Goal: Information Seeking & Learning: Learn about a topic

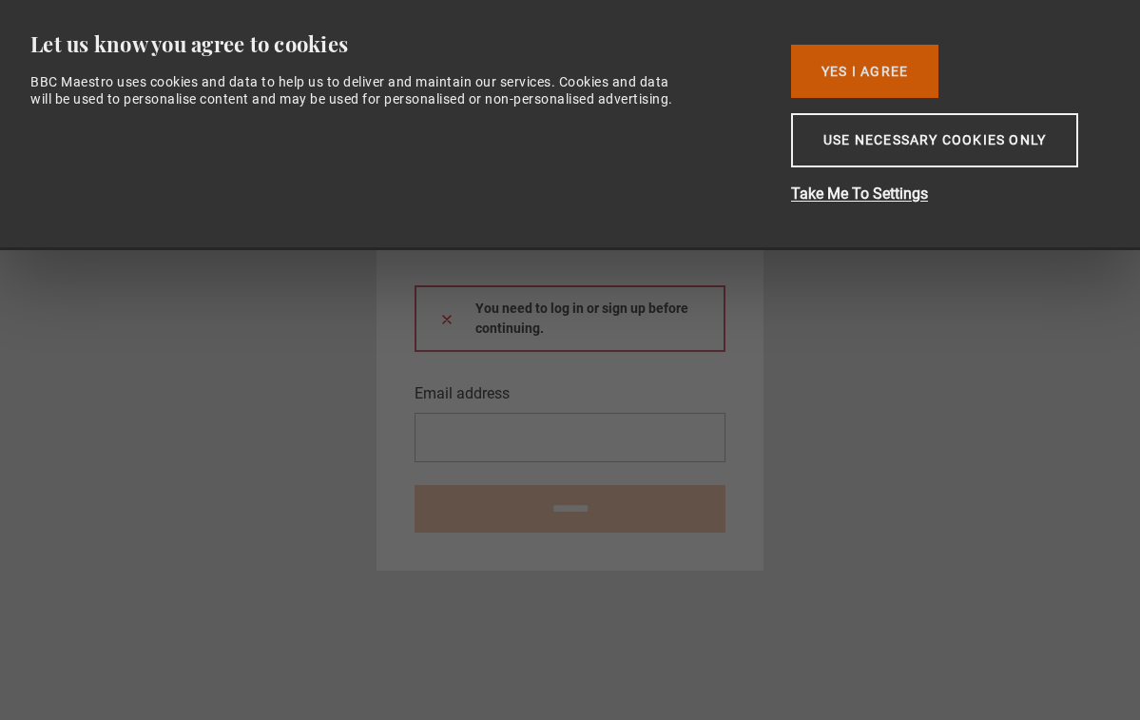
click at [882, 64] on button "Yes I Agree" at bounding box center [864, 71] width 147 height 53
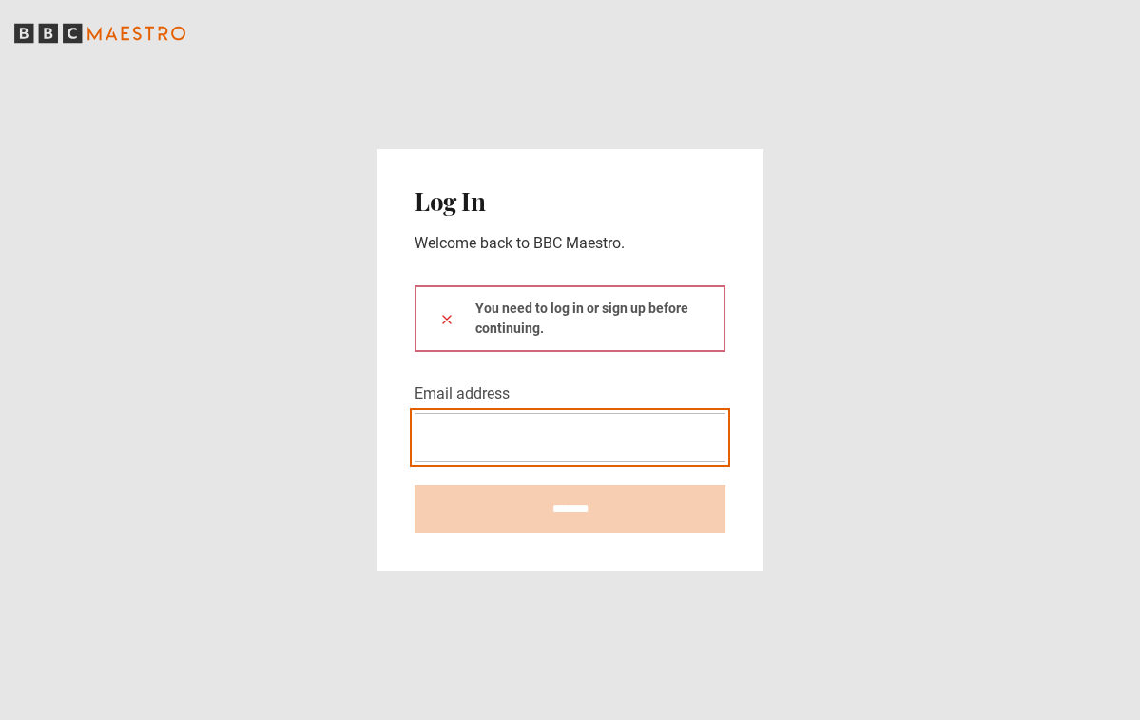
click at [460, 418] on input "Email address" at bounding box center [570, 437] width 311 height 49
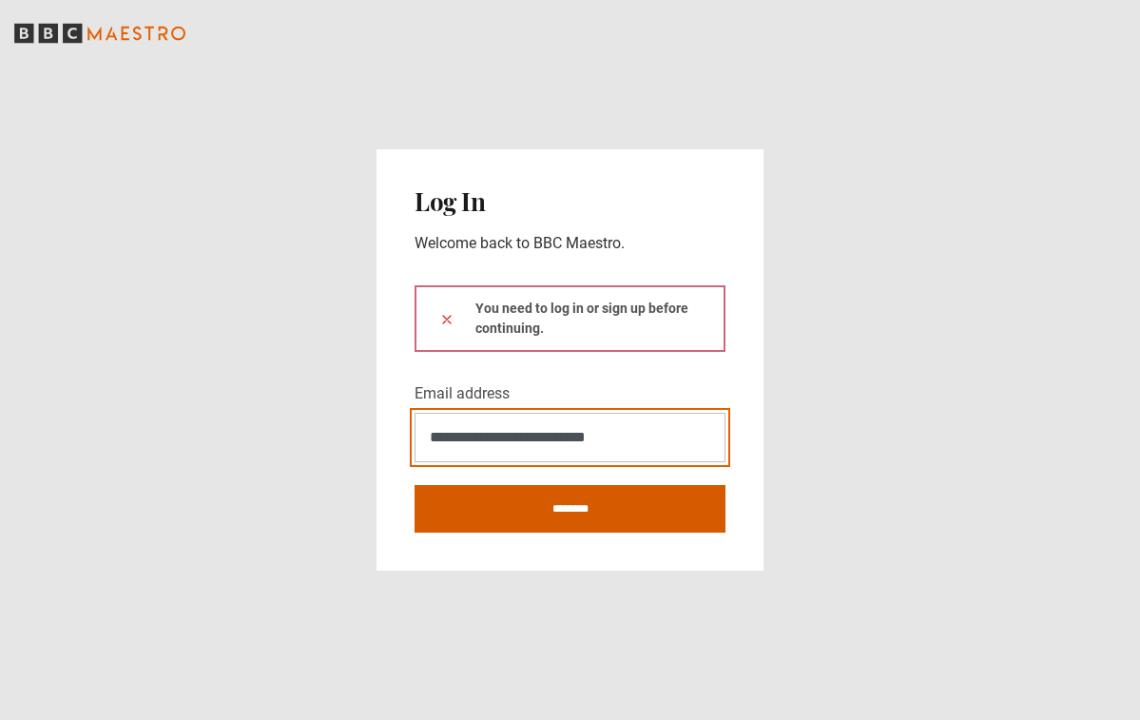
type input "**********"
click at [522, 506] on input "********" at bounding box center [570, 509] width 311 height 48
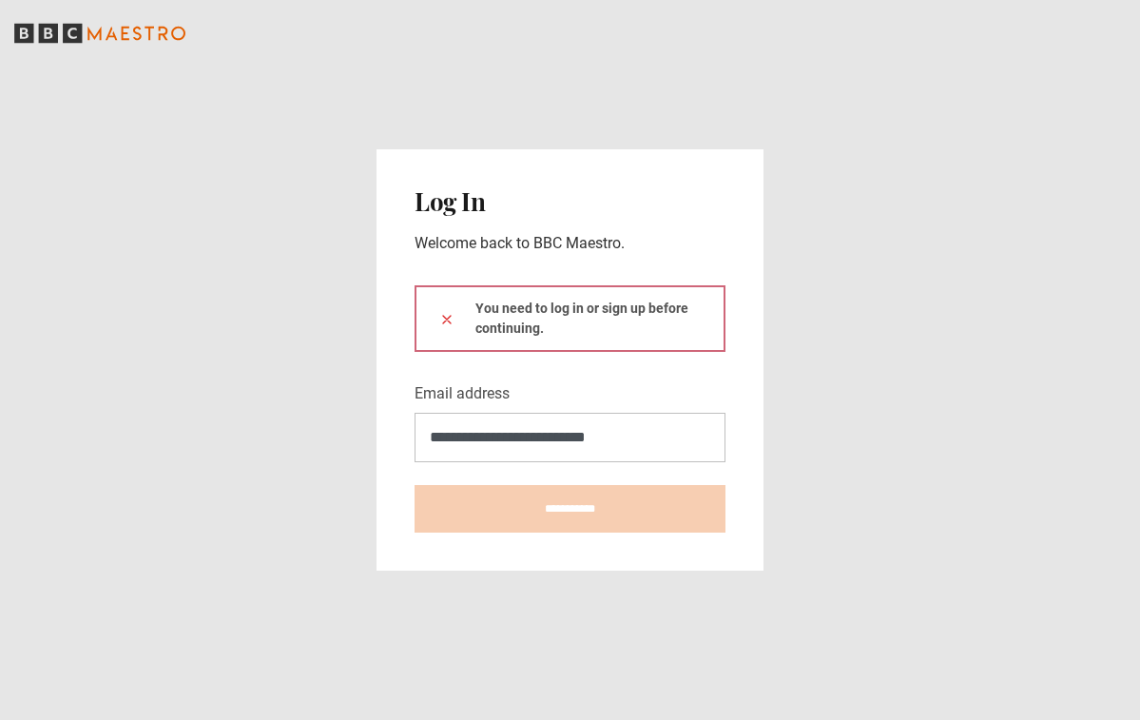
type input "**********"
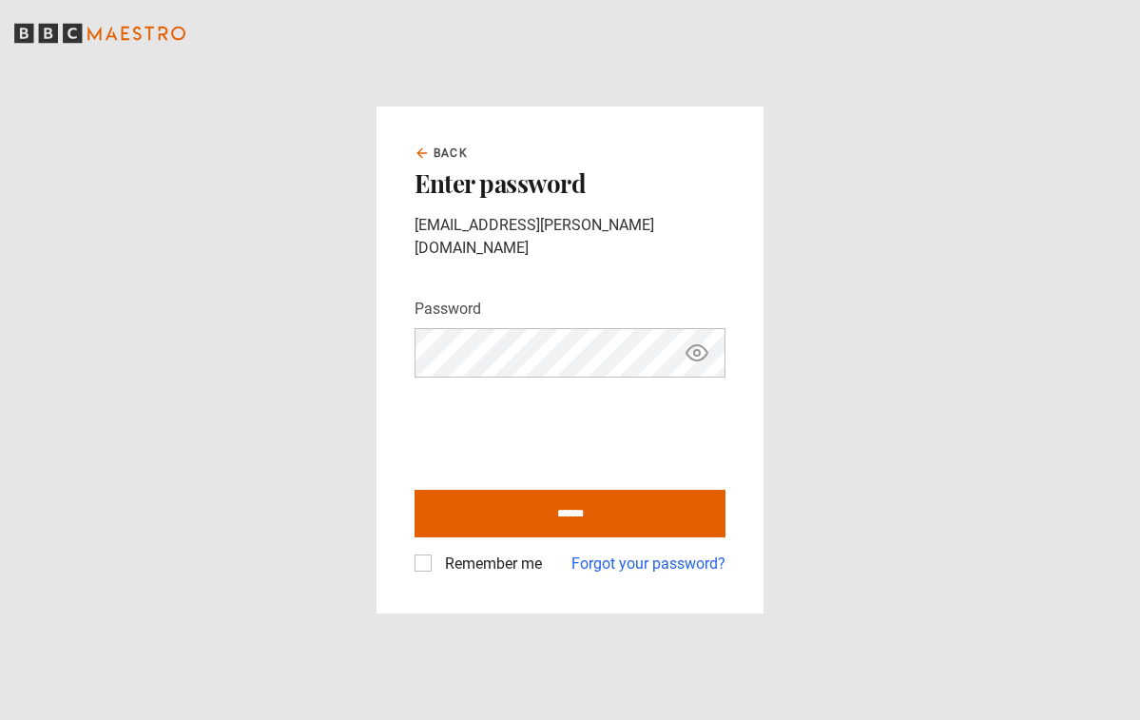
click at [694, 350] on icon "Show password" at bounding box center [697, 353] width 6 height 6
click at [695, 345] on icon "Hide password" at bounding box center [697, 352] width 21 height 15
click at [579, 497] on input "******" at bounding box center [570, 514] width 311 height 48
type input "**********"
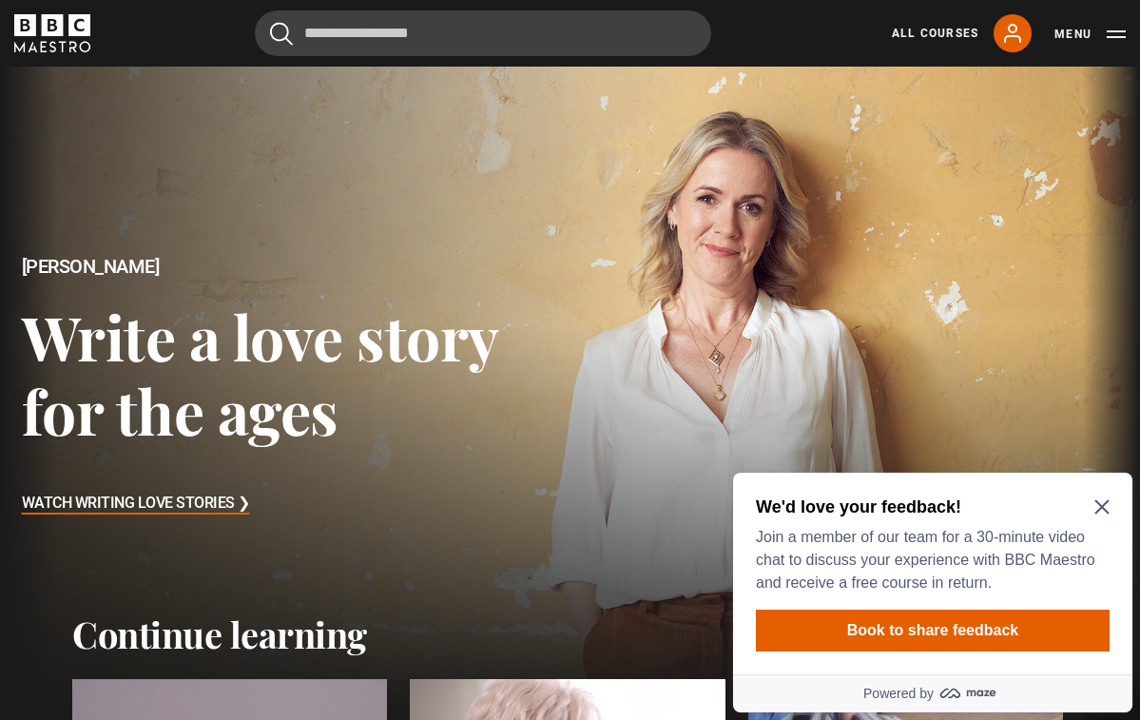
click at [1099, 509] on icon "Close Maze Prompt" at bounding box center [1102, 507] width 14 height 14
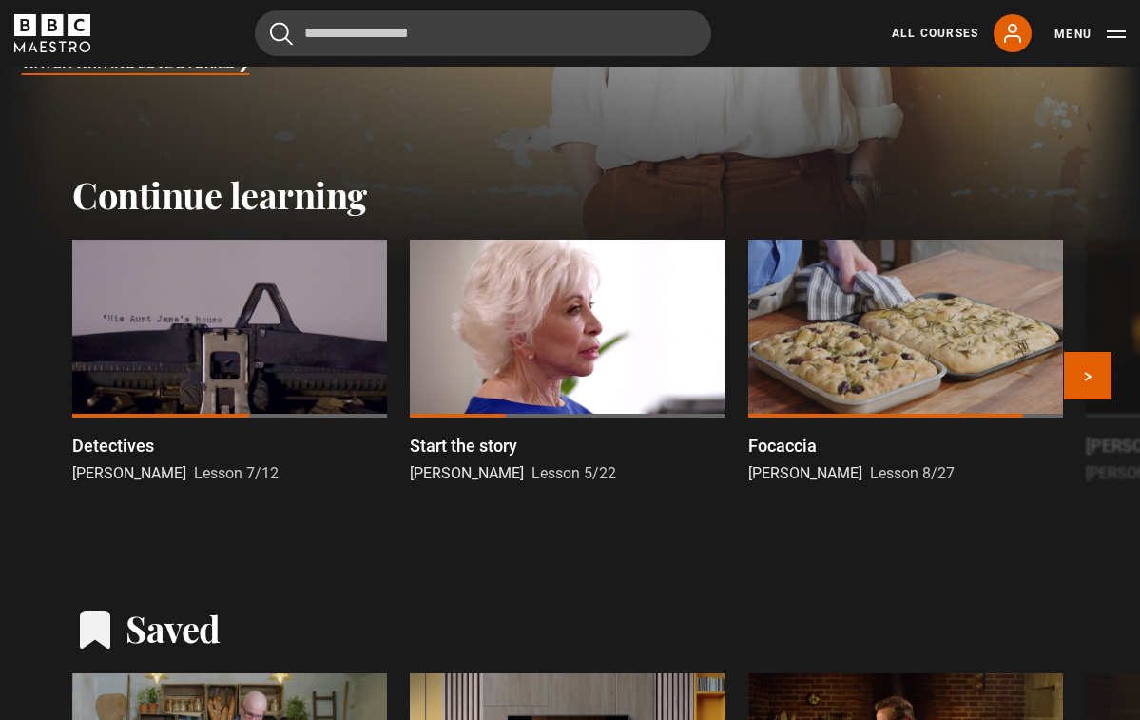
scroll to position [438, 0]
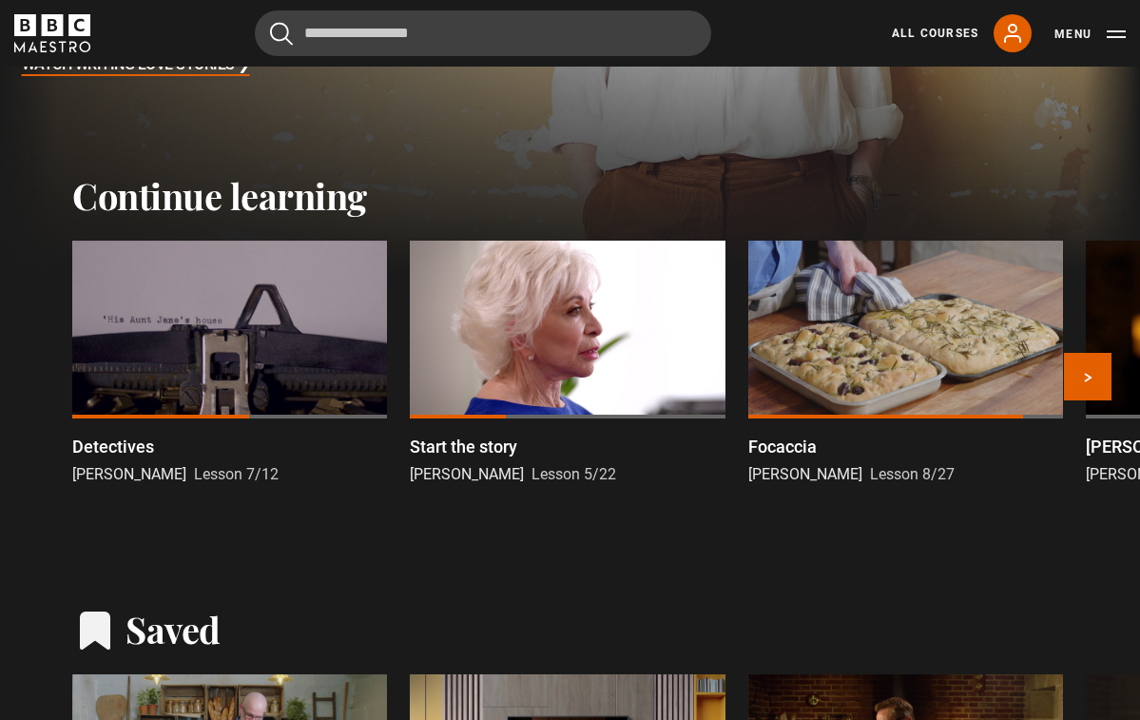
click at [179, 335] on div at bounding box center [229, 329] width 315 height 177
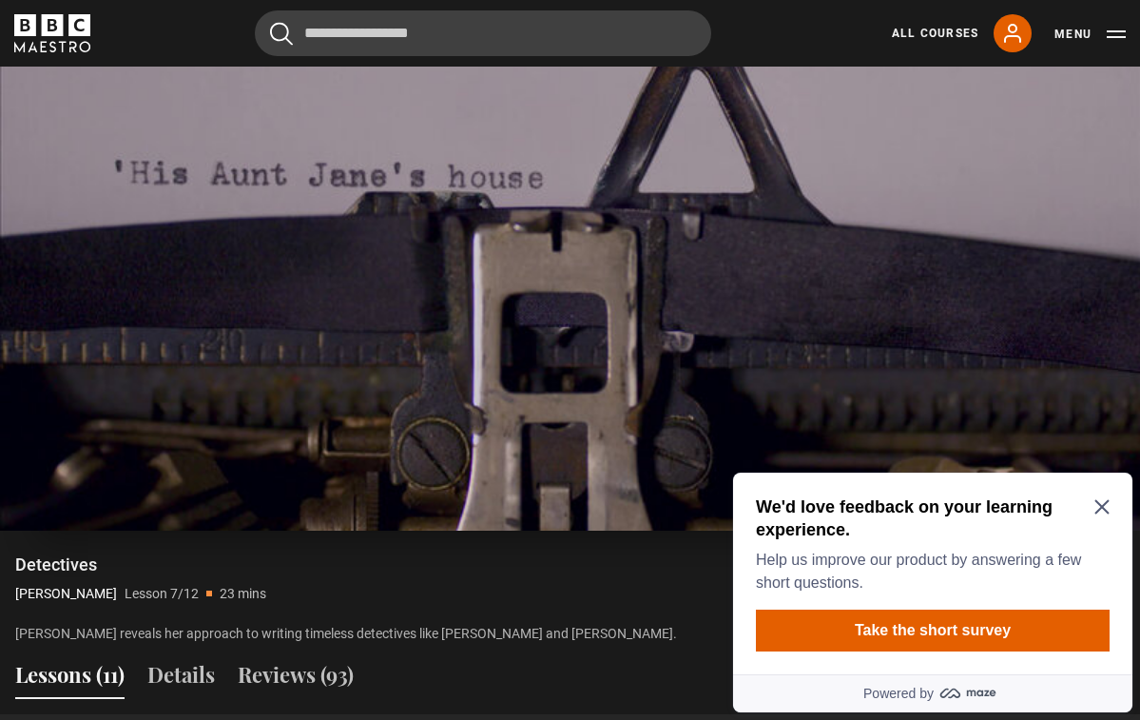
scroll to position [1045, 0]
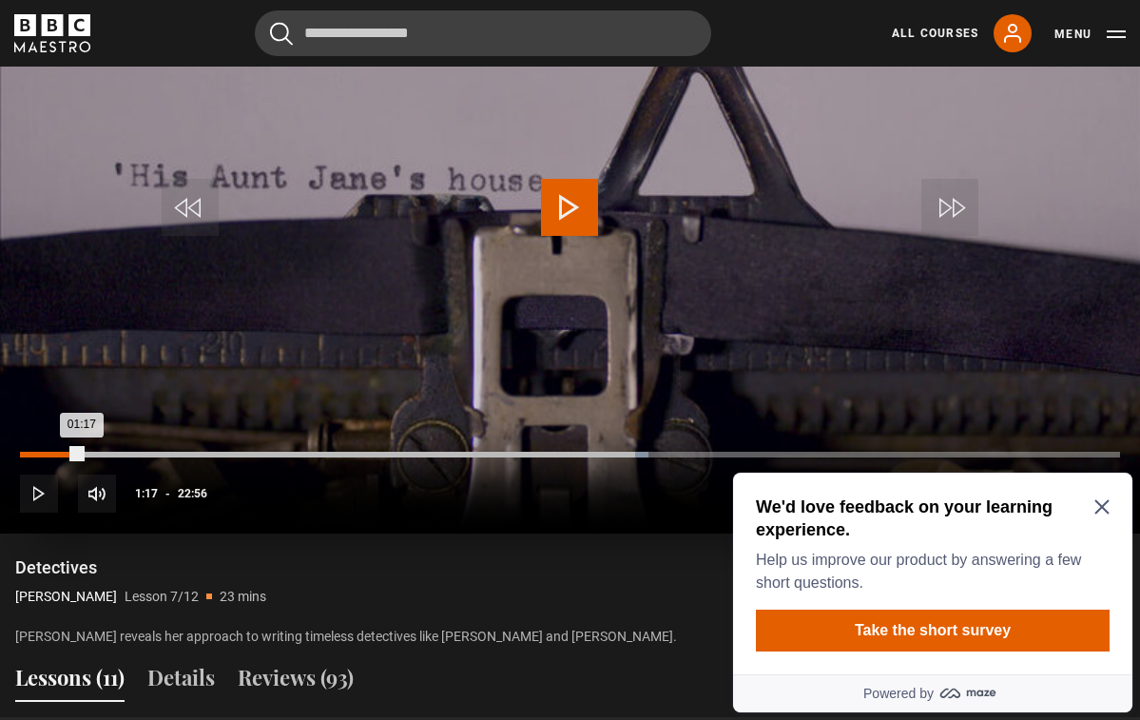
drag, startPoint x: 634, startPoint y: 457, endPoint x: 72, endPoint y: 460, distance: 562.1
click at [72, 463] on div "Loaded : 57.15% 01:06 01:17" at bounding box center [570, 464] width 1100 height 3
drag, startPoint x: 72, startPoint y: 460, endPoint x: 51, endPoint y: 453, distance: 22.3
click at [55, 456] on div "10s Skip Back 10 seconds Play 10s Skip Forward 10 seconds Loaded : 0.00% 00:49 …" at bounding box center [570, 481] width 1140 height 106
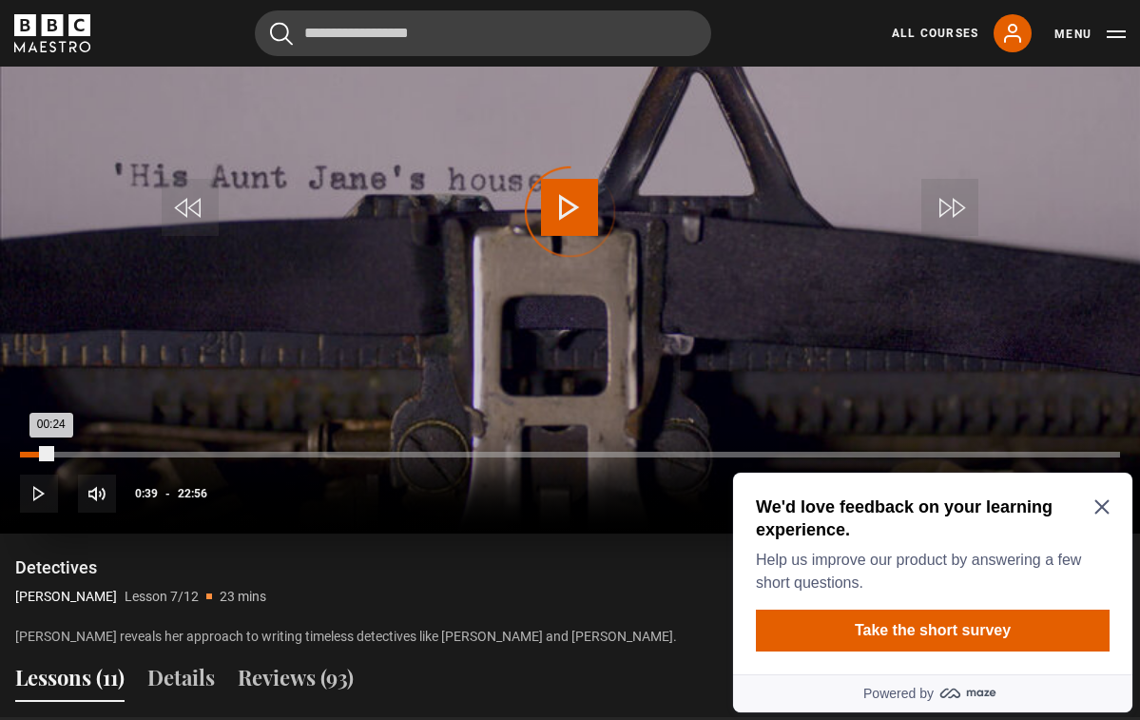
drag, startPoint x: 51, startPoint y: 453, endPoint x: 39, endPoint y: 450, distance: 12.7
click at [39, 452] on div "00:24" at bounding box center [35, 455] width 31 height 6
click at [30, 452] on div "00:20" at bounding box center [28, 455] width 16 height 6
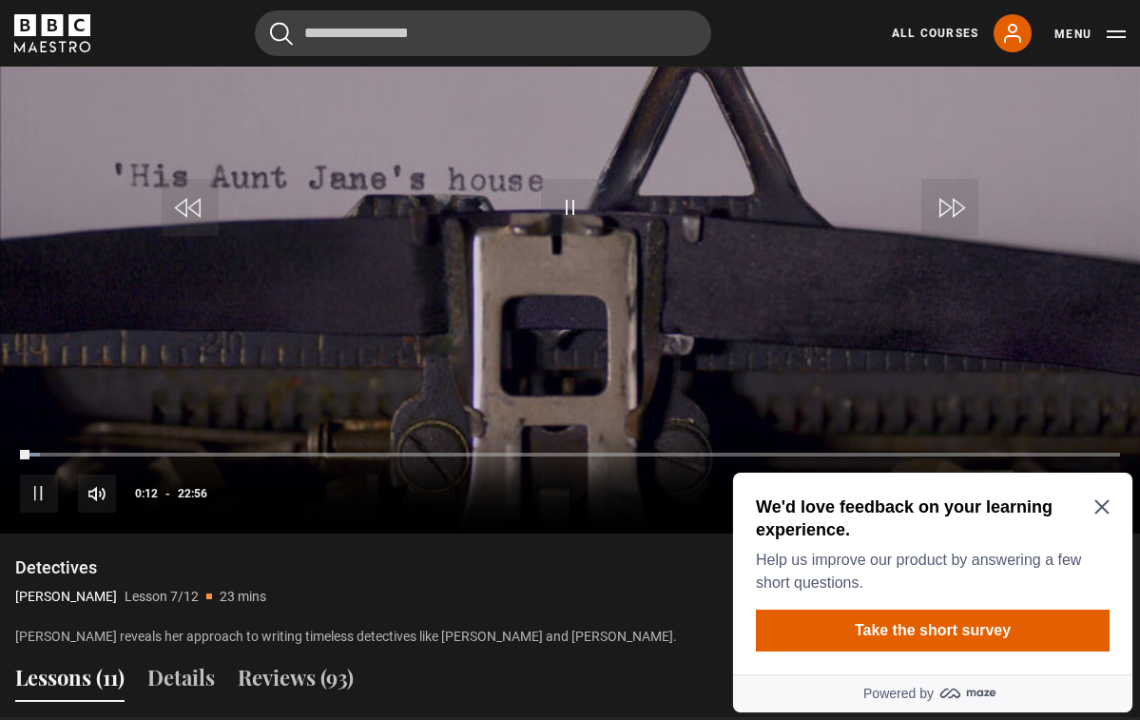
click at [1102, 496] on div "We'd love feedback on your learning experience. Help us improve our product by …" at bounding box center [933, 545] width 354 height 99
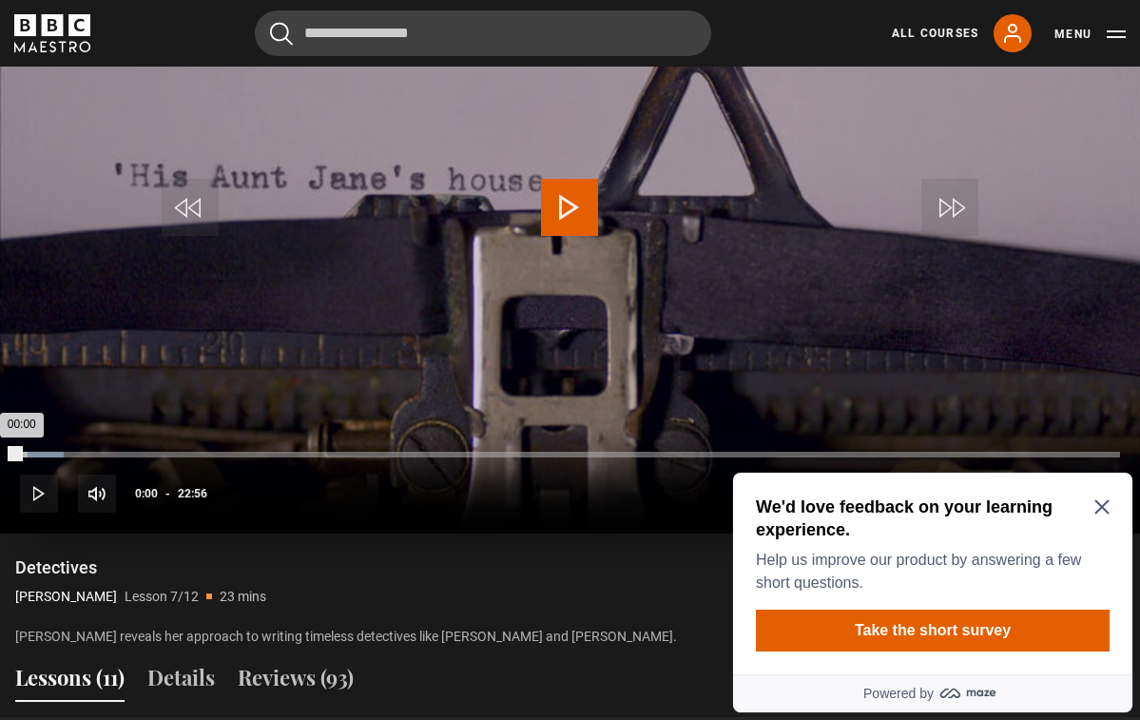
drag, startPoint x: 20, startPoint y: 447, endPoint x: 9, endPoint y: 446, distance: 11.5
click at [20, 452] on div "00:00" at bounding box center [20, 455] width 0 height 6
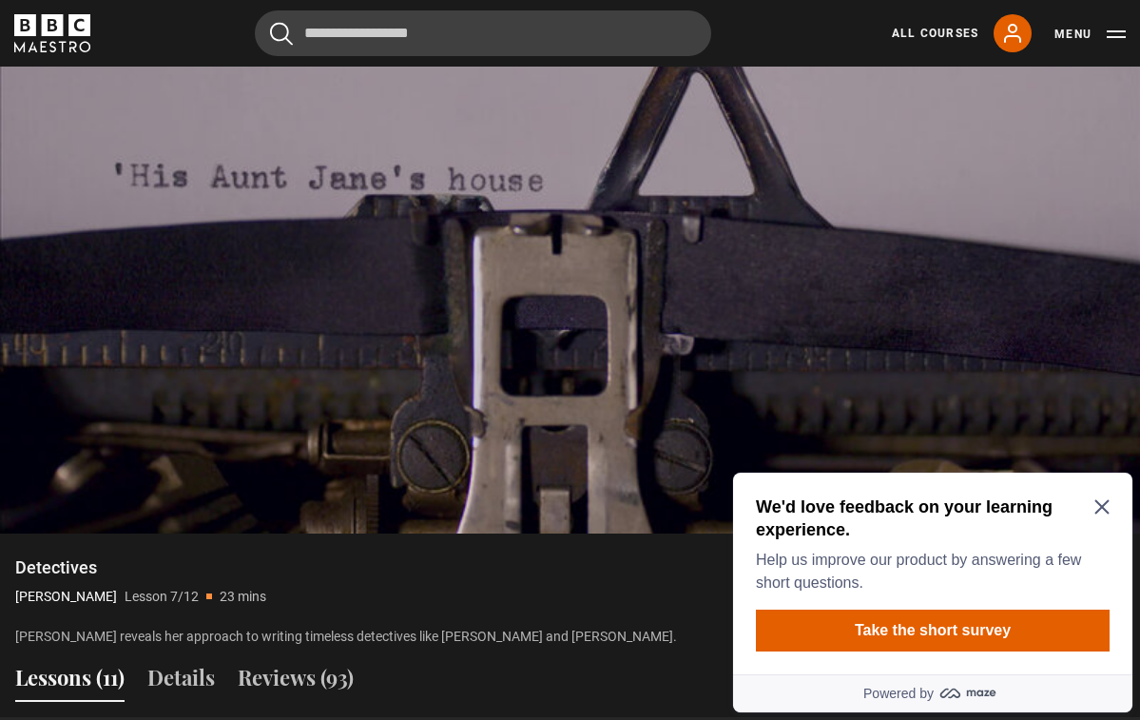
click at [1096, 504] on icon "Close Maze Prompt" at bounding box center [1102, 506] width 15 height 15
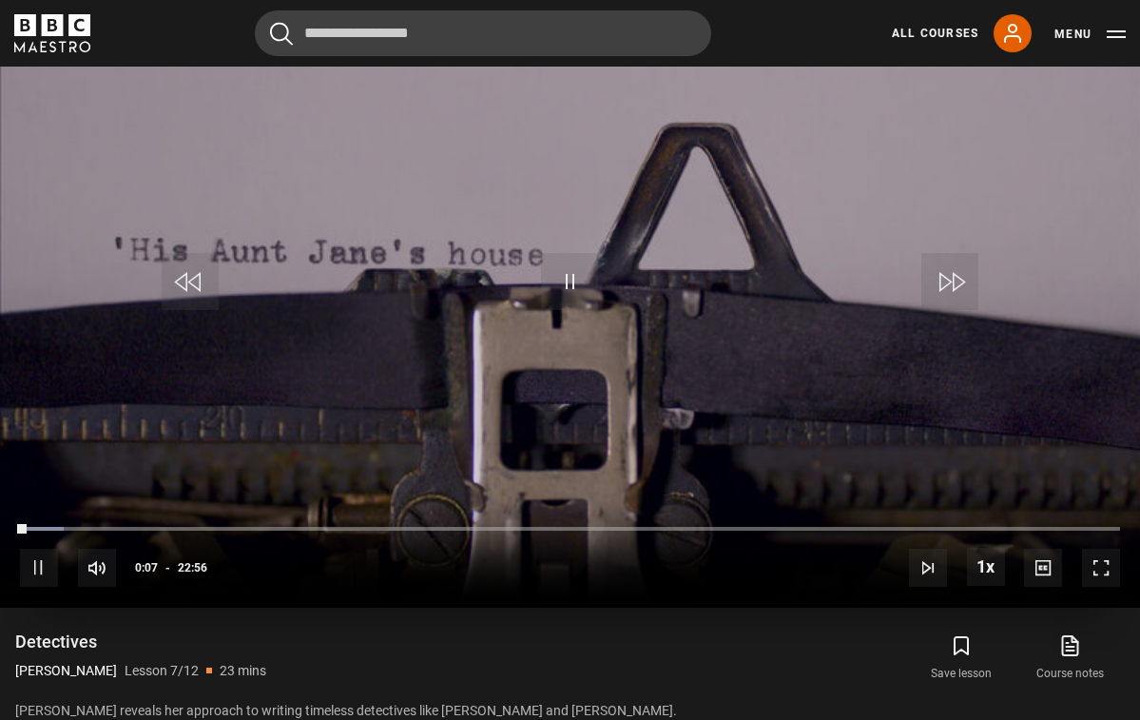
scroll to position [964, 0]
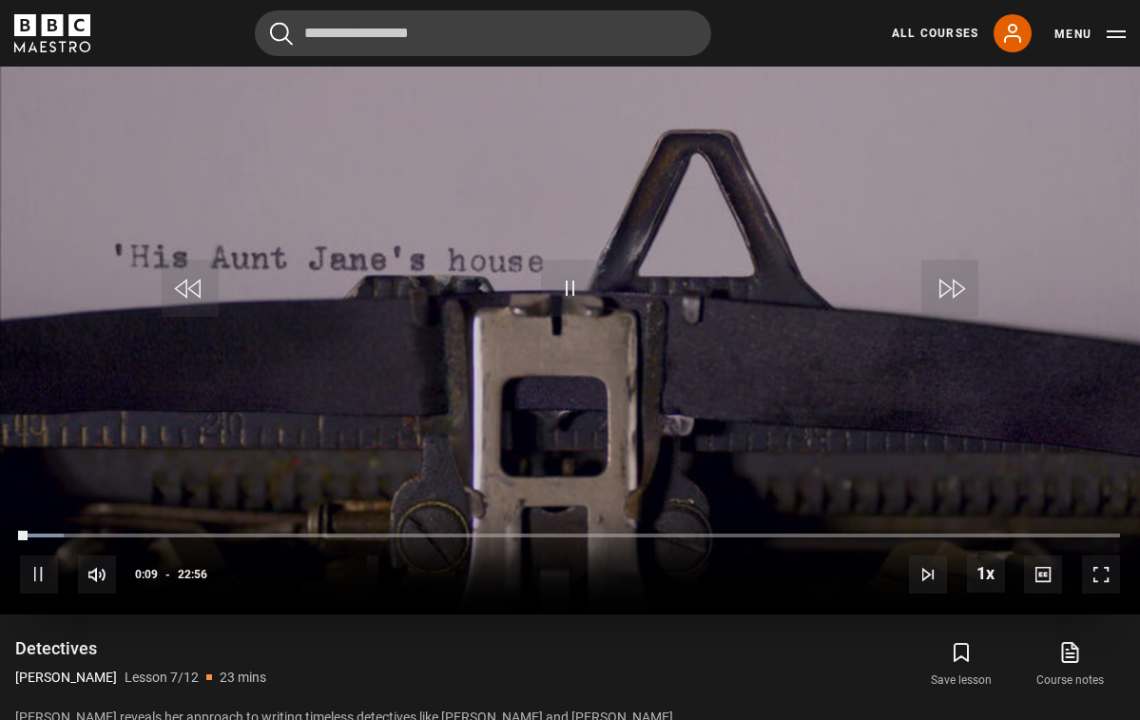
click at [1100, 570] on span "Video Player" at bounding box center [1101, 574] width 38 height 38
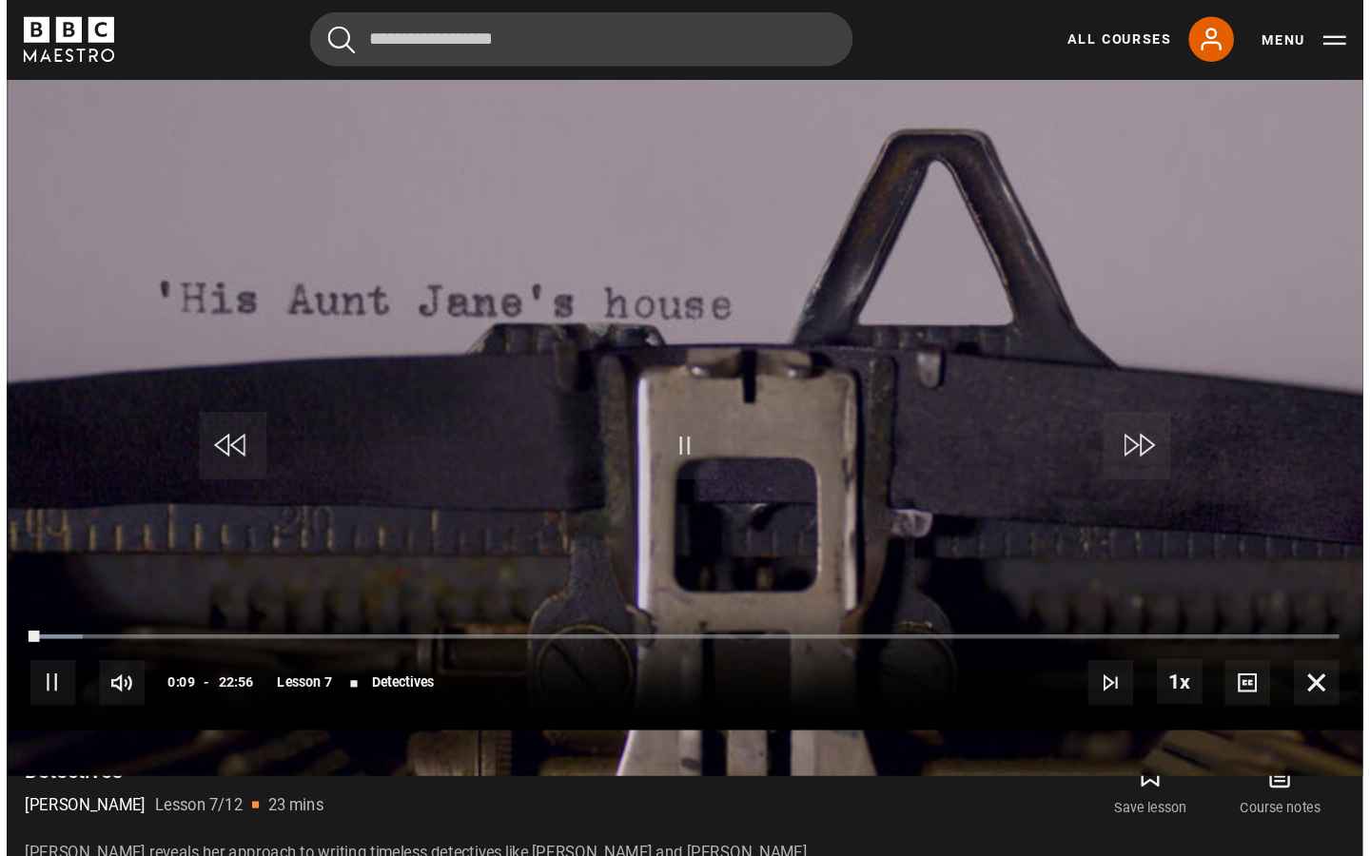
scroll to position [0, 0]
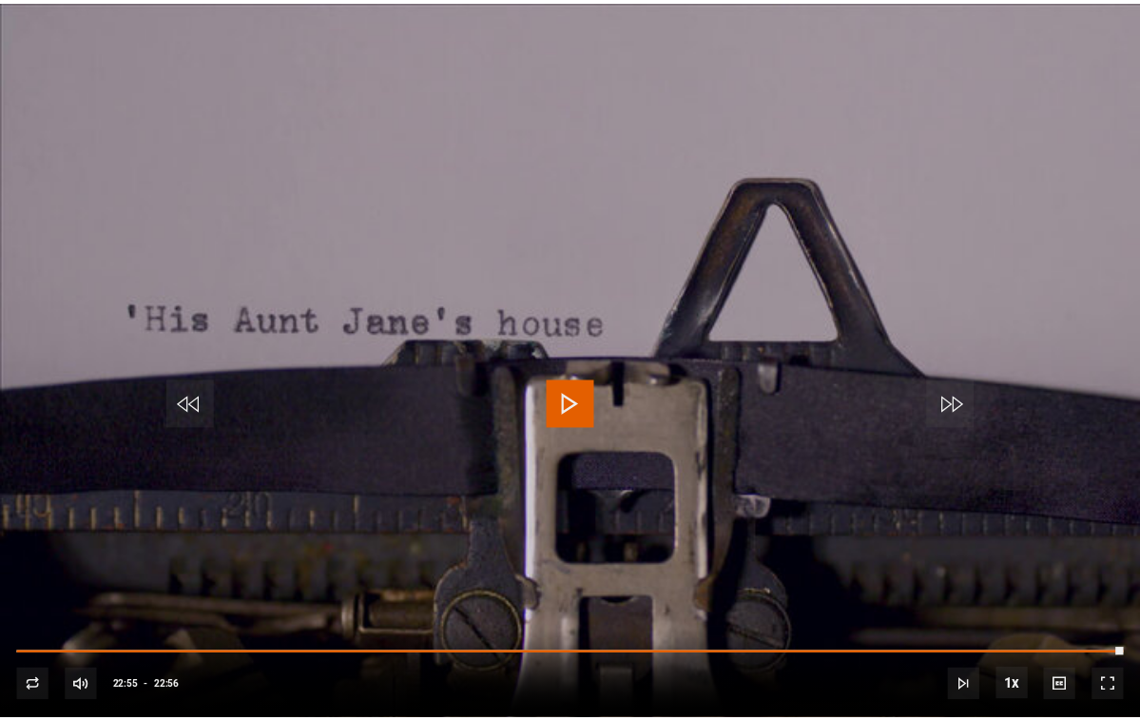
scroll to position [964, 0]
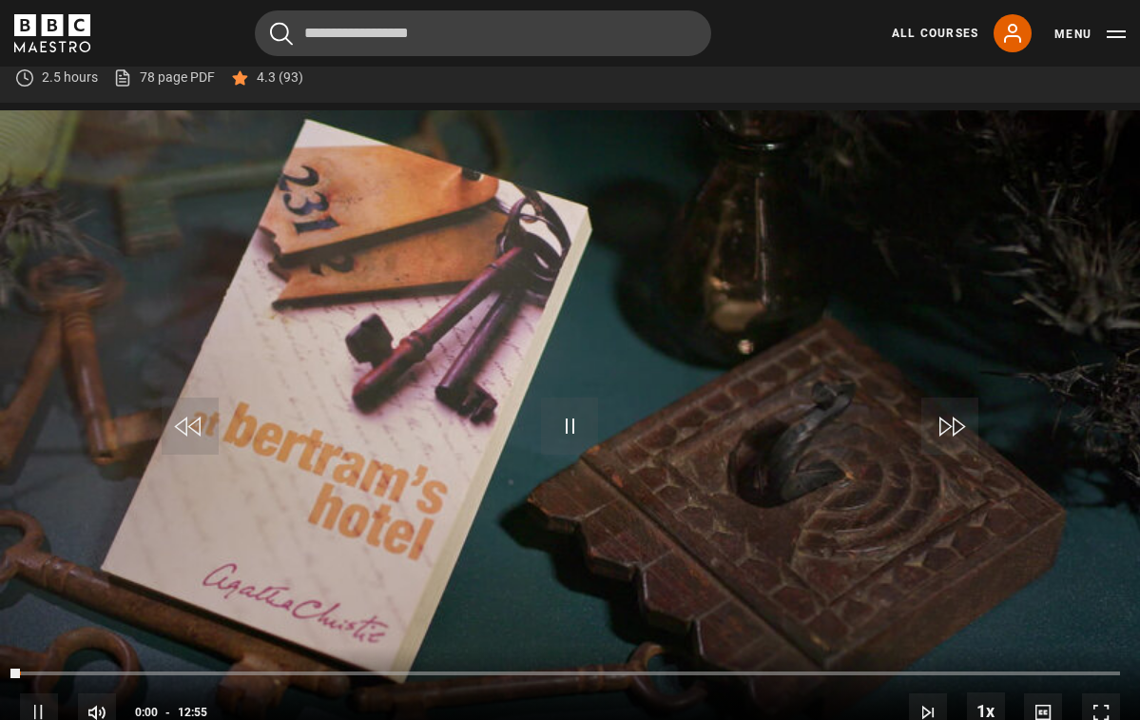
scroll to position [839, 0]
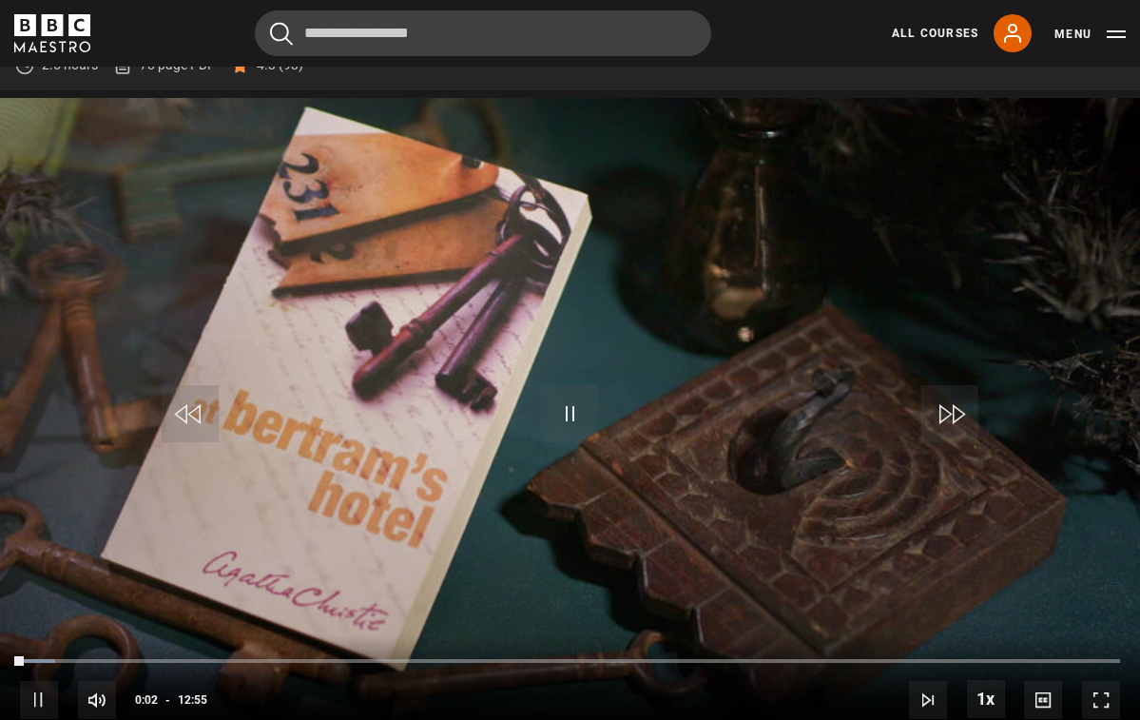
click at [1096, 708] on span "Video Player" at bounding box center [1101, 700] width 38 height 38
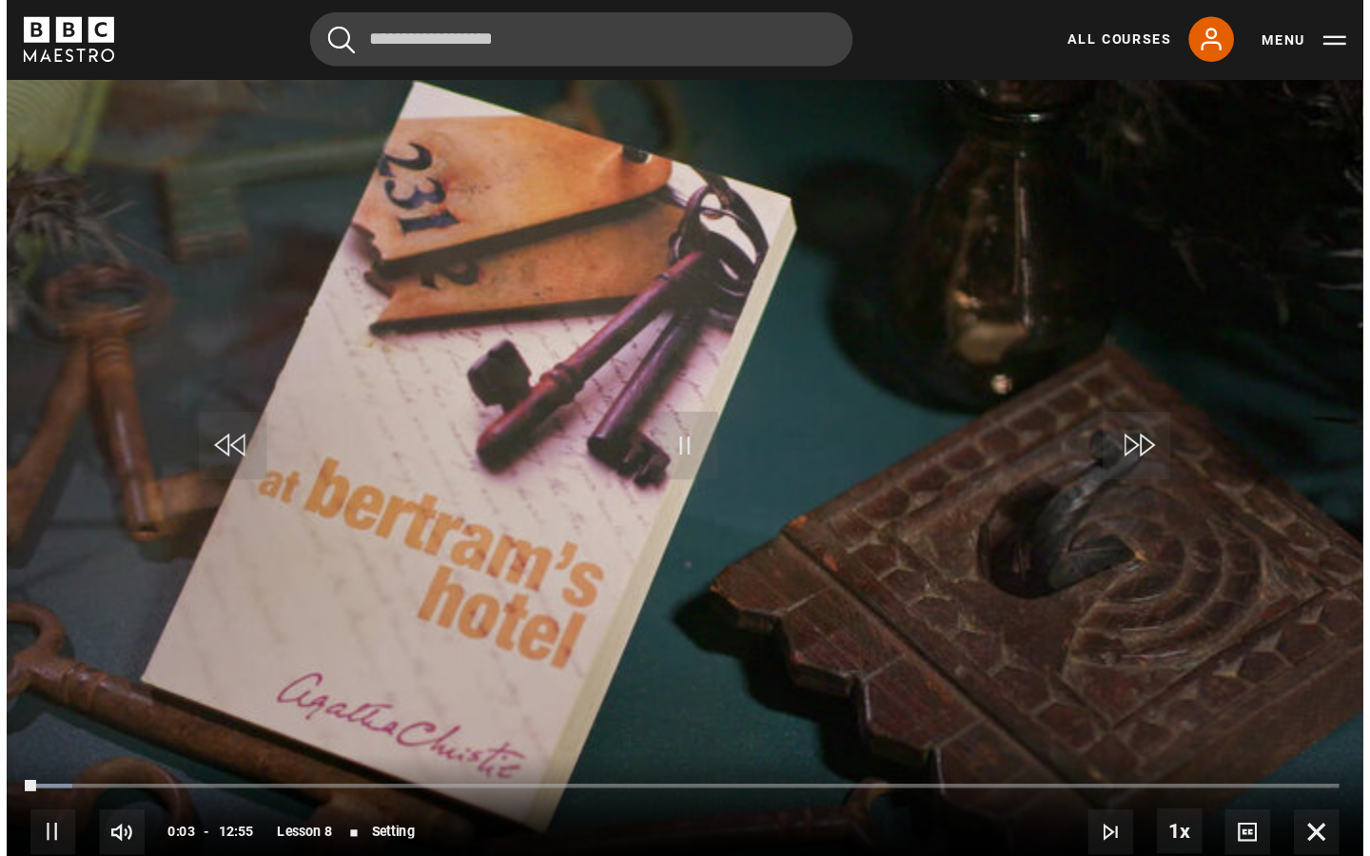
scroll to position [0, 0]
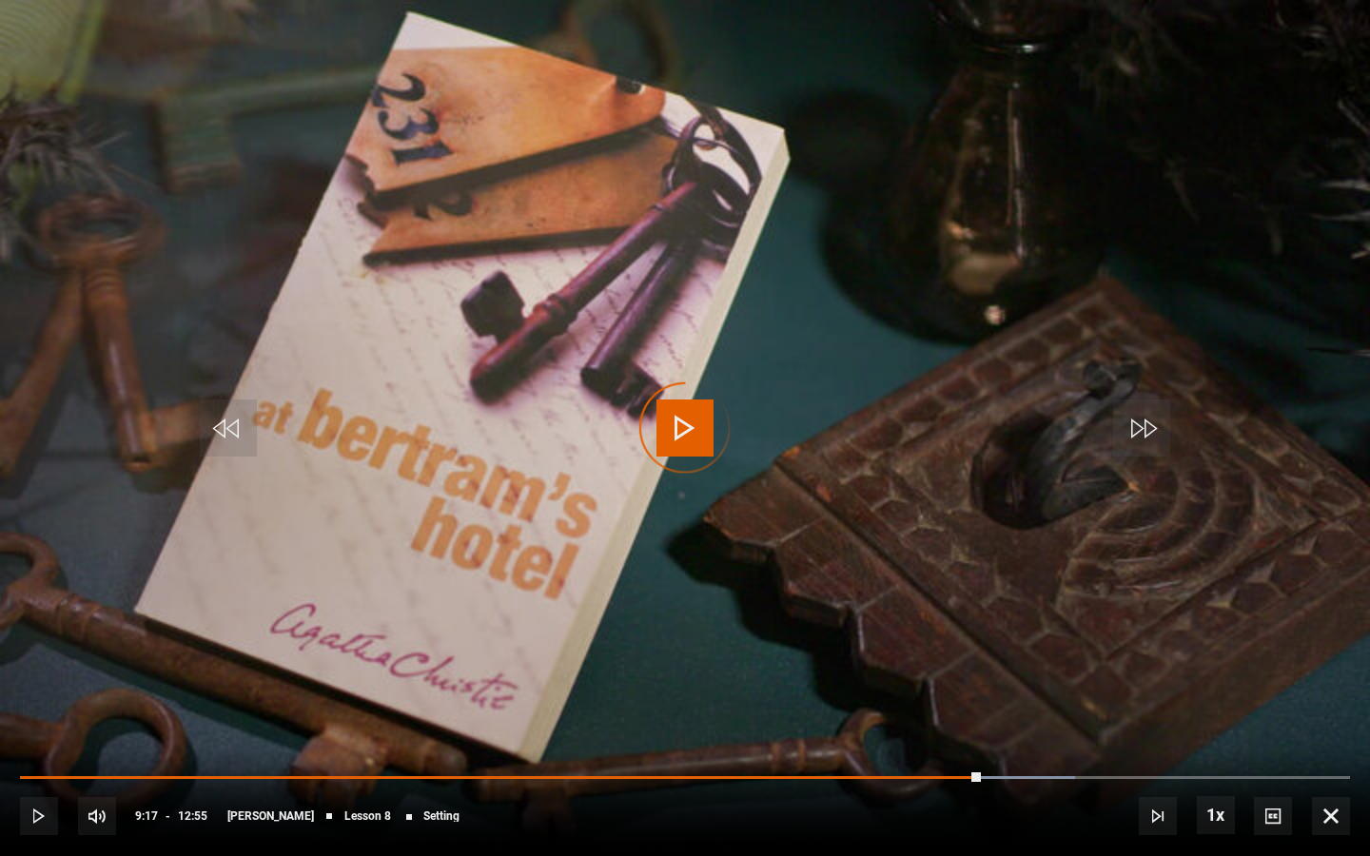
drag, startPoint x: 981, startPoint y: 775, endPoint x: 963, endPoint y: 769, distance: 19.0
click at [964, 719] on div "10s Skip Back 10 seconds Play 10s Skip Forward 10 seconds Loaded : 79.34% 09:13…" at bounding box center [685, 803] width 1370 height 106
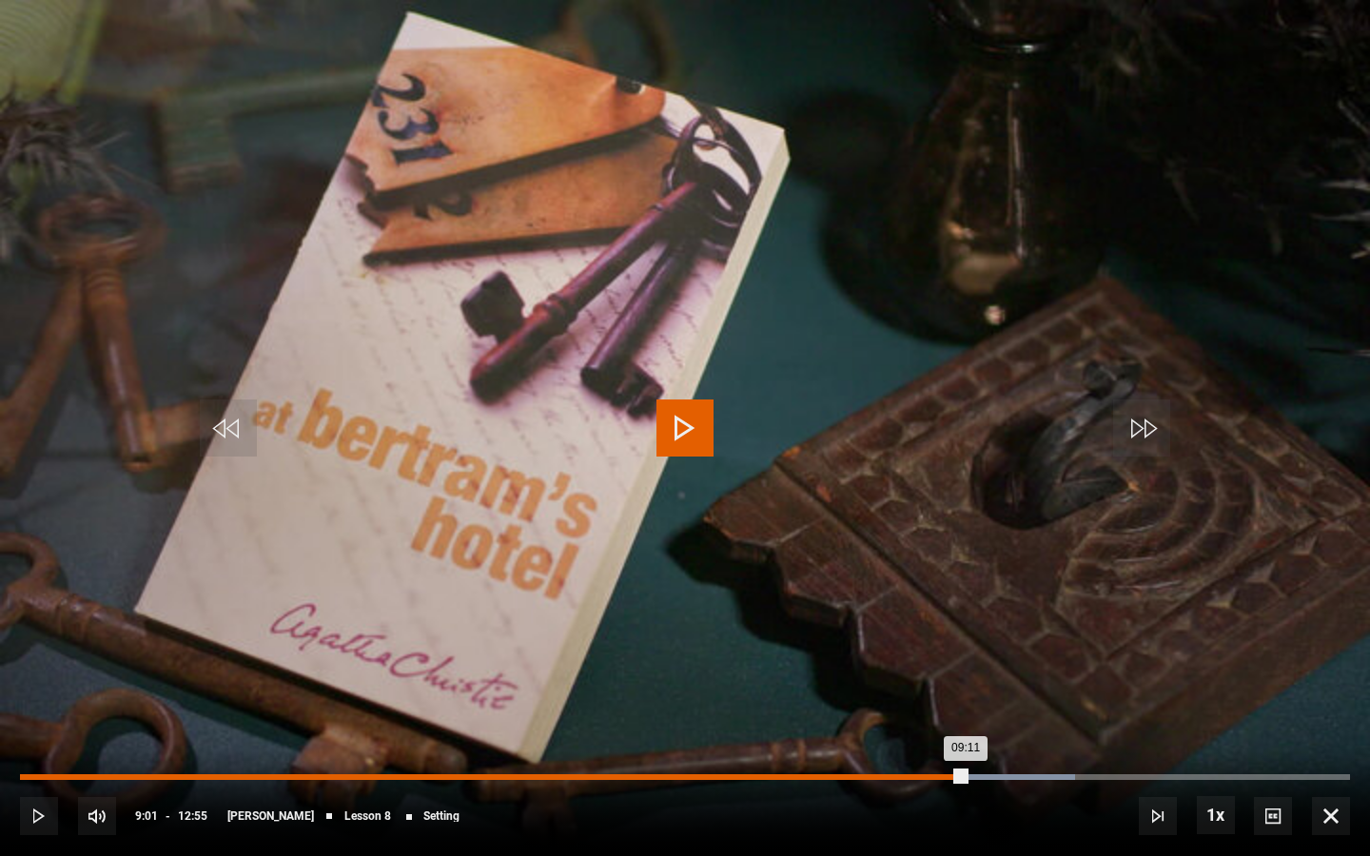
drag, startPoint x: 965, startPoint y: 778, endPoint x: 949, endPoint y: 775, distance: 16.4
click at [949, 719] on div "Loaded : 79.34% 09:01 09:11" at bounding box center [685, 777] width 1330 height 6
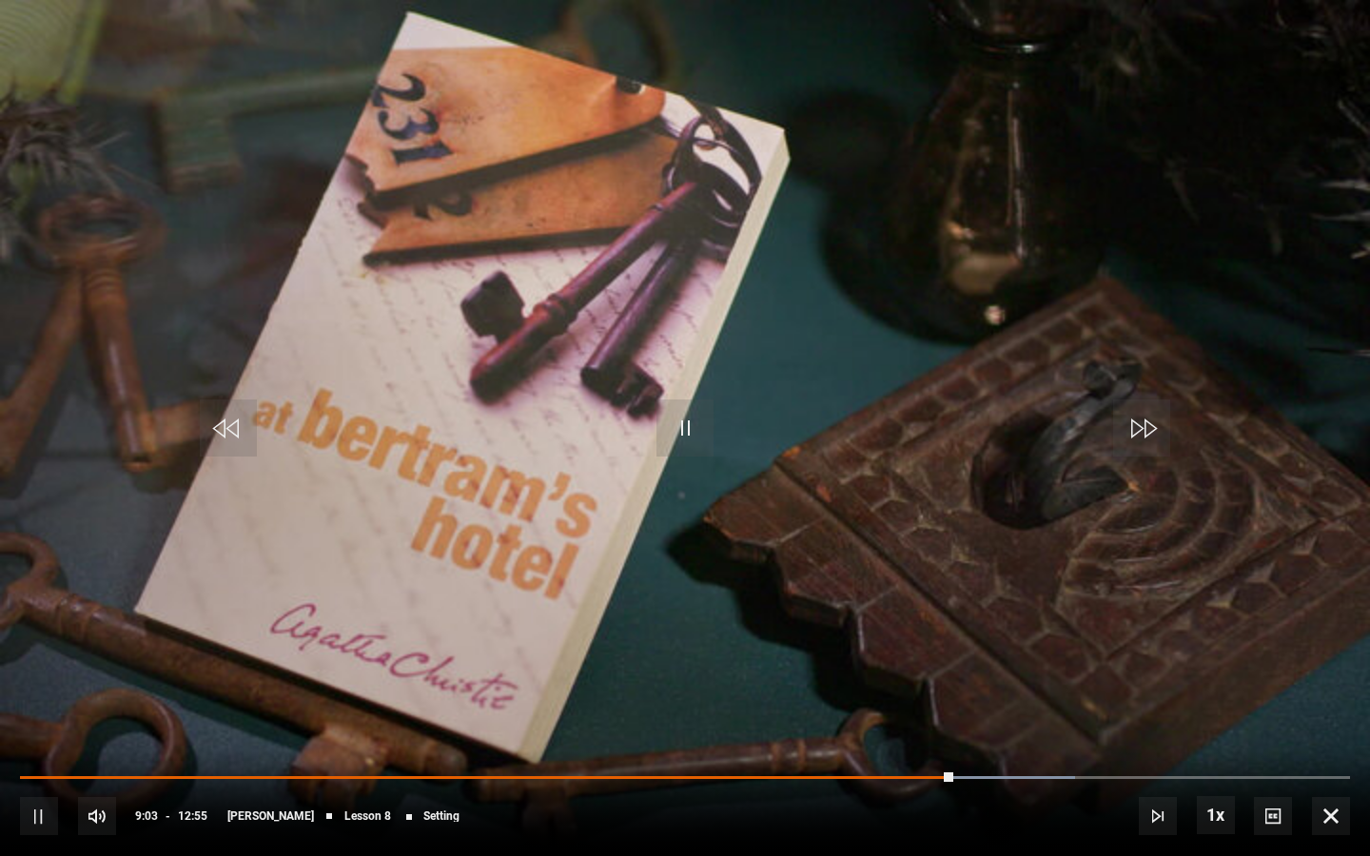
drag, startPoint x: 940, startPoint y: 773, endPoint x: 876, endPoint y: 774, distance: 63.7
click at [879, 719] on div "10s Skip Back 10 seconds Pause 10s Skip Forward 10 seconds Loaded : 79.34% 08:5…" at bounding box center [685, 803] width 1370 height 106
drag, startPoint x: 953, startPoint y: 784, endPoint x: 930, endPoint y: 783, distance: 22.8
click at [930, 719] on div "10s Skip Back 10 seconds Pause 10s Skip Forward 10 seconds Loaded : 79.34% 09:0…" at bounding box center [685, 803] width 1370 height 106
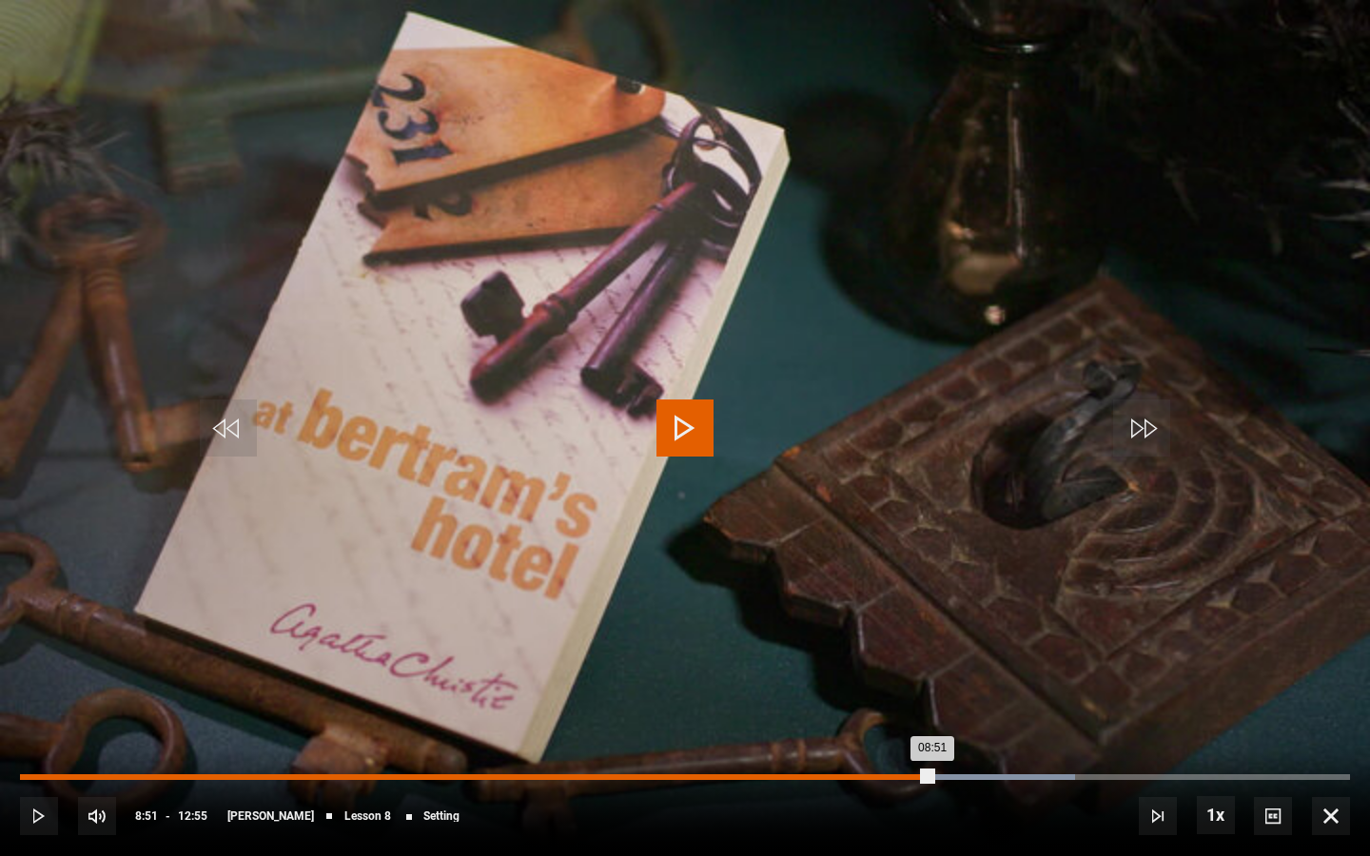
drag, startPoint x: 957, startPoint y: 779, endPoint x: 932, endPoint y: 775, distance: 25.0
click at [932, 719] on div "08:51" at bounding box center [476, 777] width 912 height 6
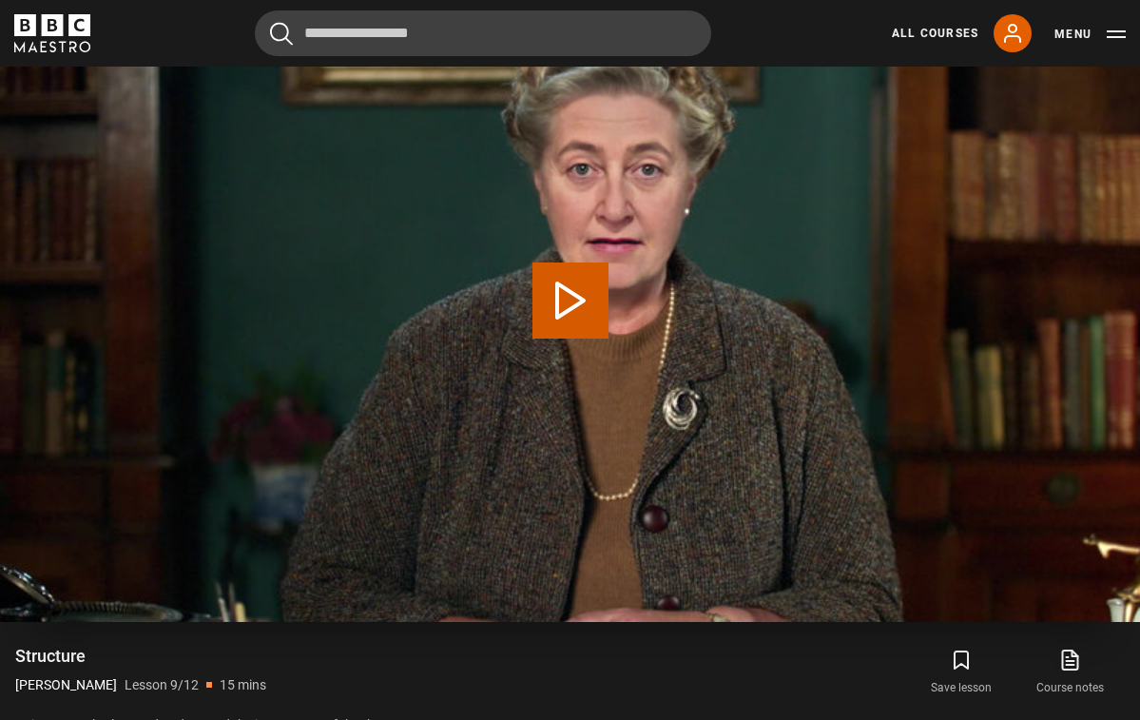
scroll to position [956, 0]
click at [573, 285] on button "Play Lesson Structure" at bounding box center [571, 301] width 76 height 76
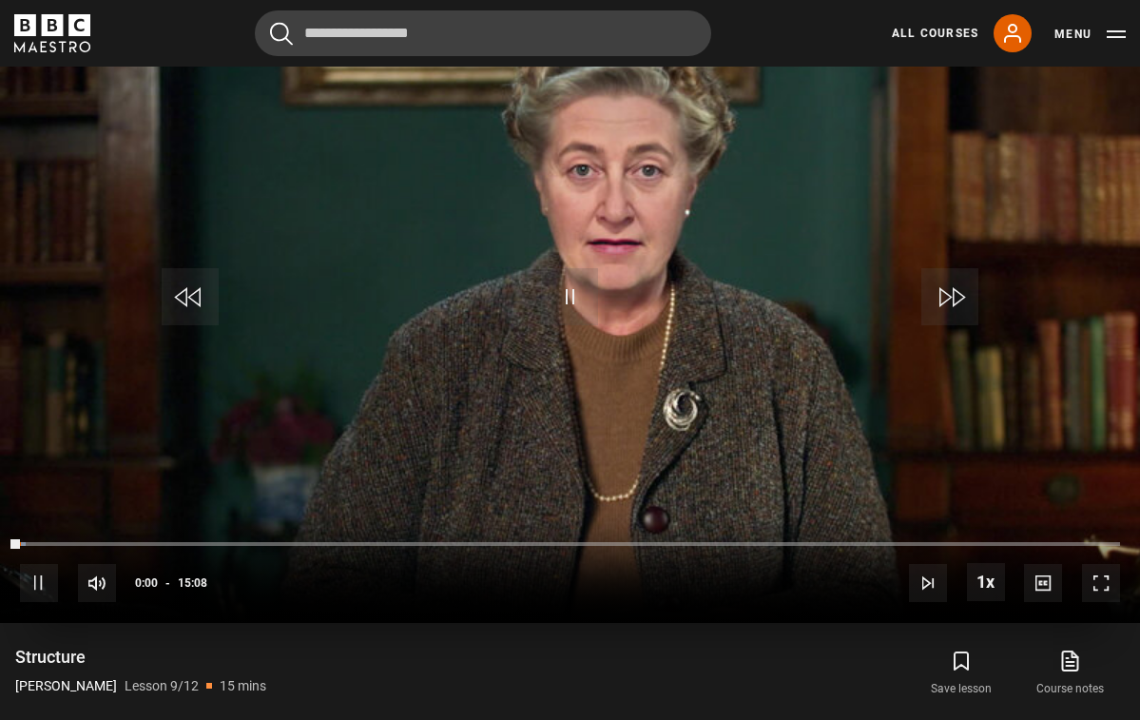
scroll to position [935, 0]
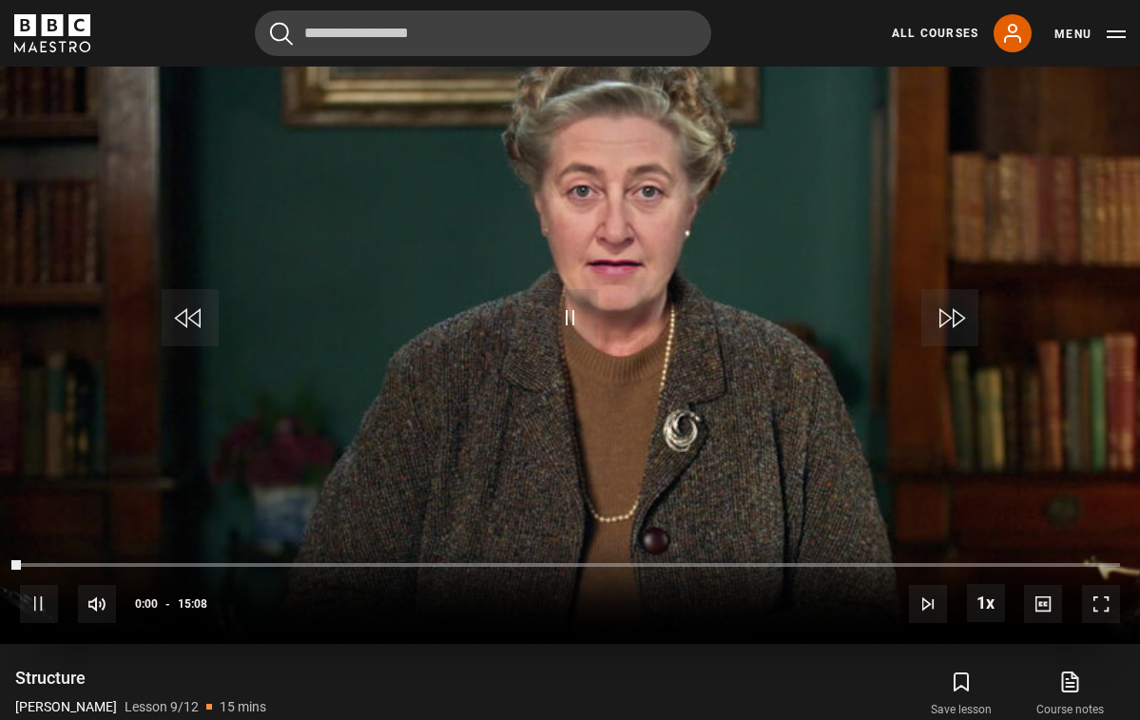
click at [1091, 606] on span "Video Player" at bounding box center [1101, 604] width 38 height 38
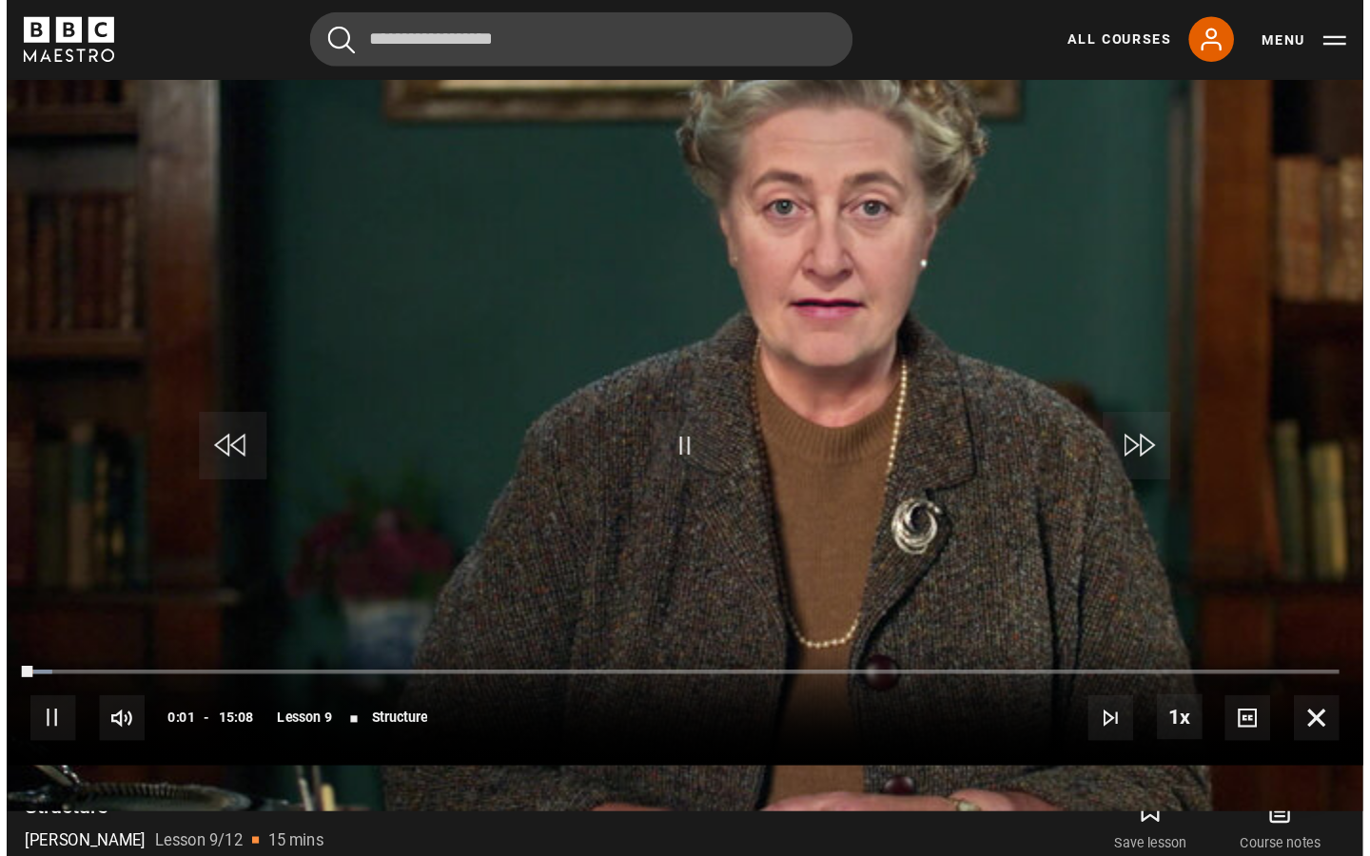
scroll to position [0, 0]
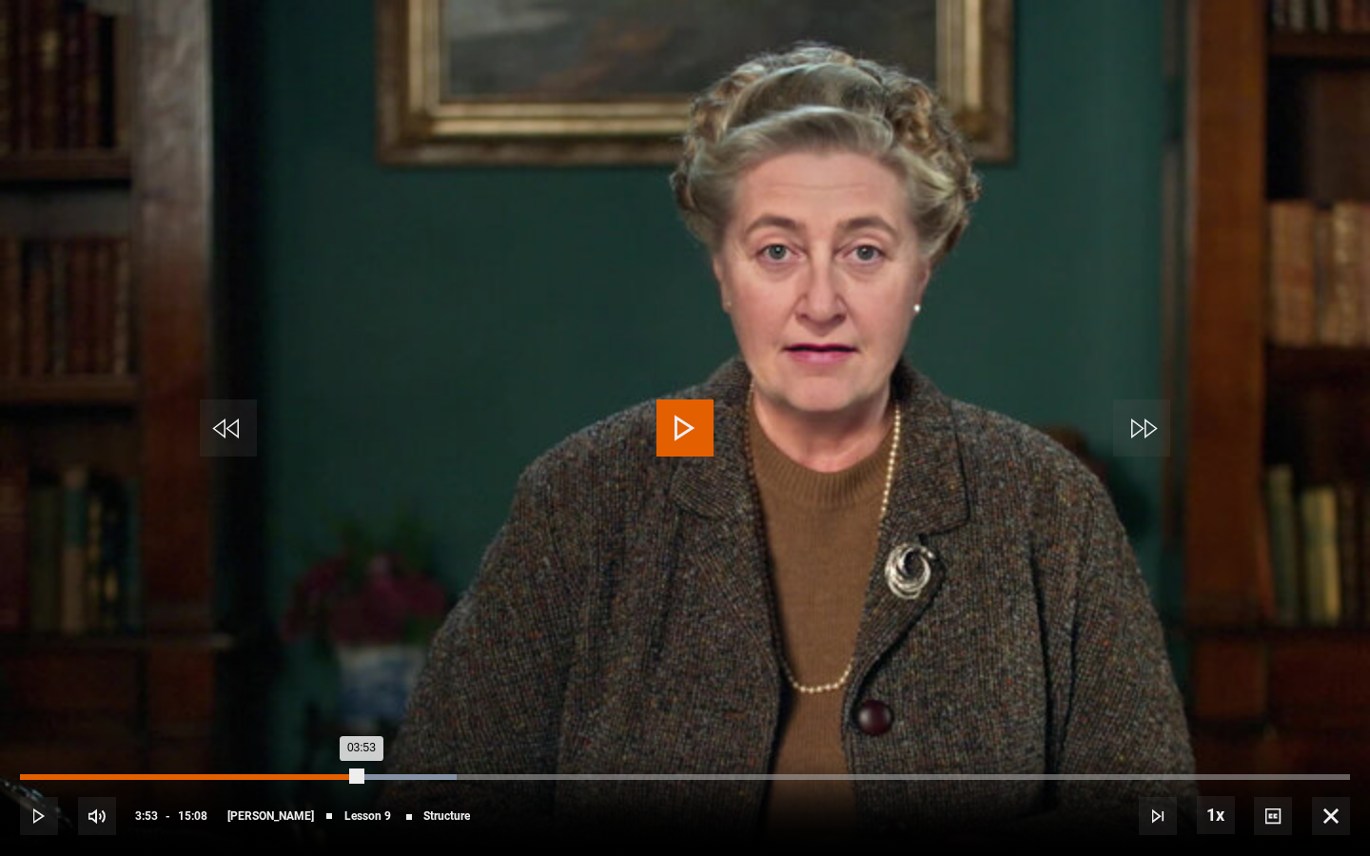
drag, startPoint x: 374, startPoint y: 779, endPoint x: 310, endPoint y: 774, distance: 63.9
click at [310, 719] on div "Loaded : 32.82% 03:18 03:53" at bounding box center [685, 777] width 1330 height 6
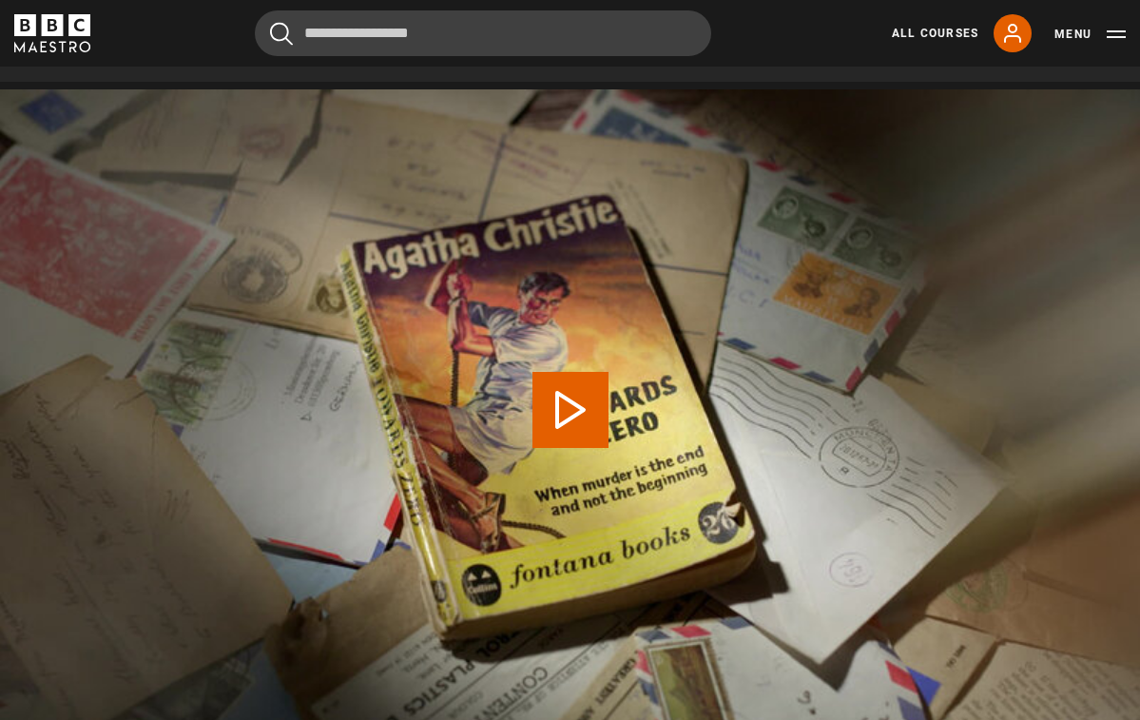
scroll to position [844, 0]
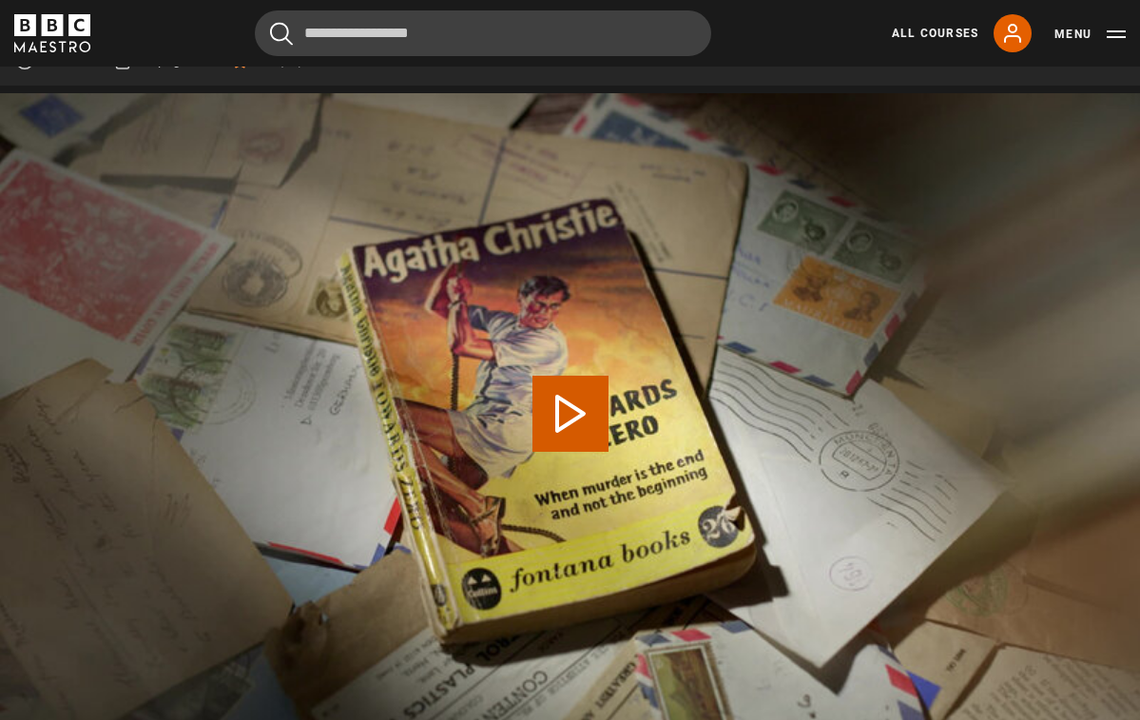
click at [578, 383] on button "Play Lesson Clues" at bounding box center [571, 414] width 76 height 76
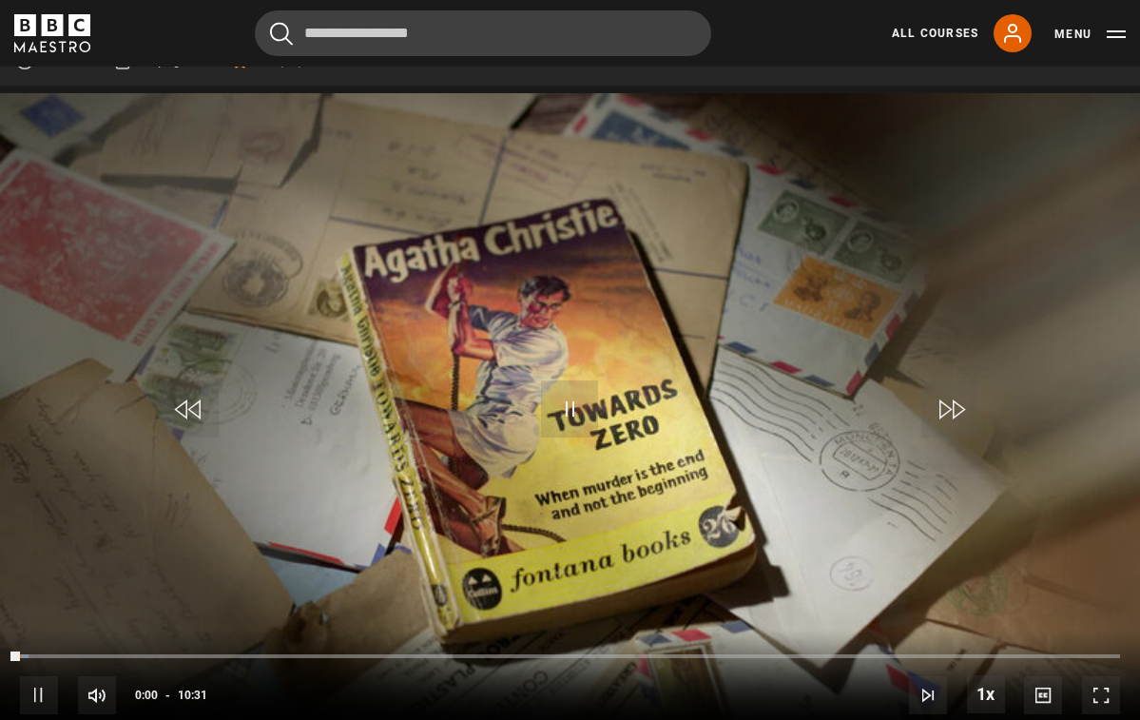
scroll to position [856, 0]
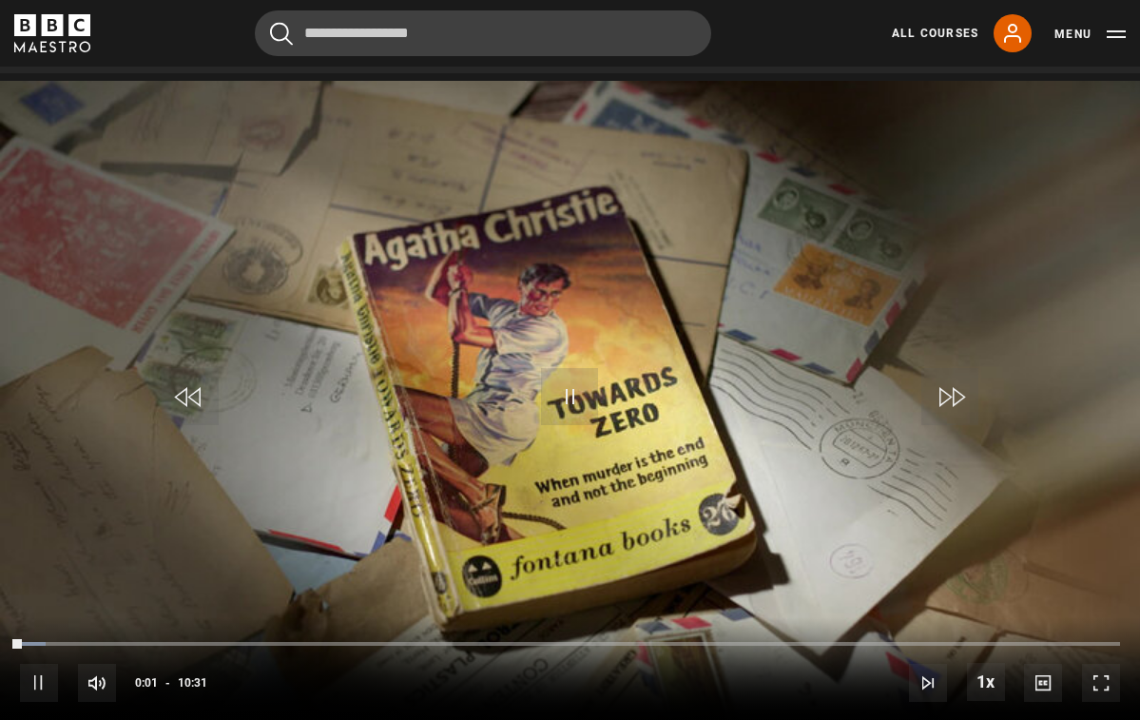
click at [1109, 674] on span "Video Player" at bounding box center [1101, 683] width 38 height 38
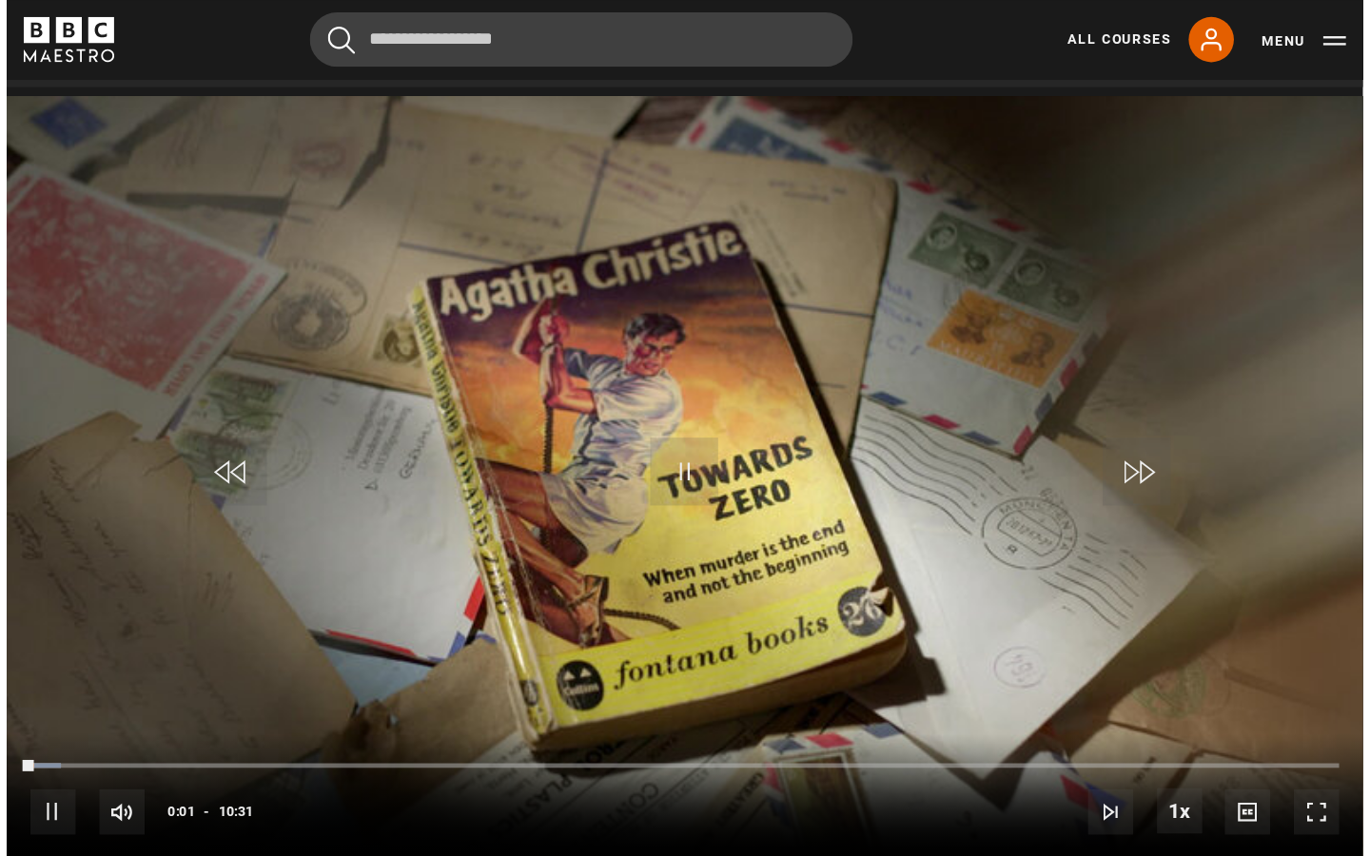
scroll to position [0, 0]
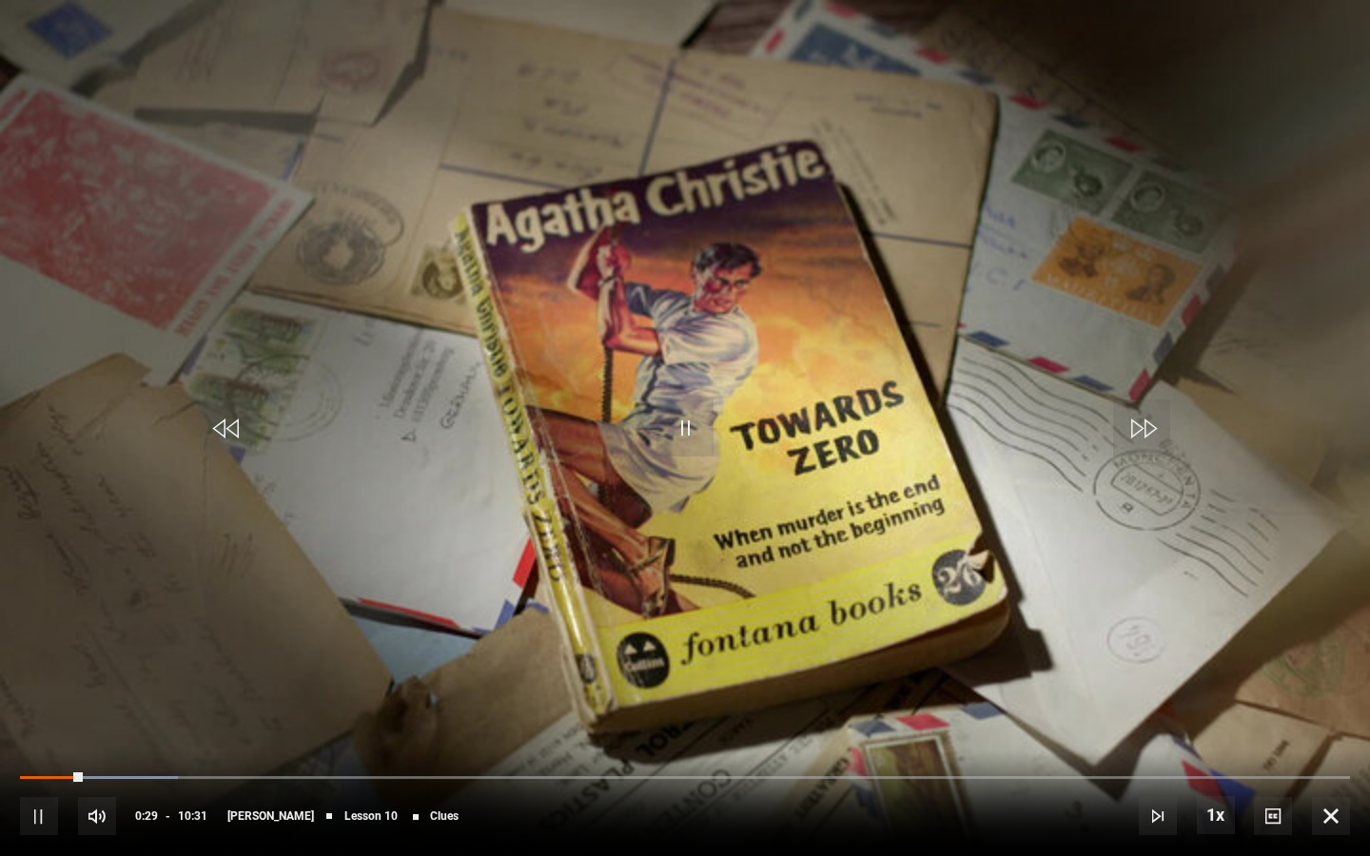
click at [34, 719] on span "Video Player" at bounding box center [39, 816] width 38 height 38
click at [671, 446] on span "Video Player" at bounding box center [684, 427] width 57 height 57
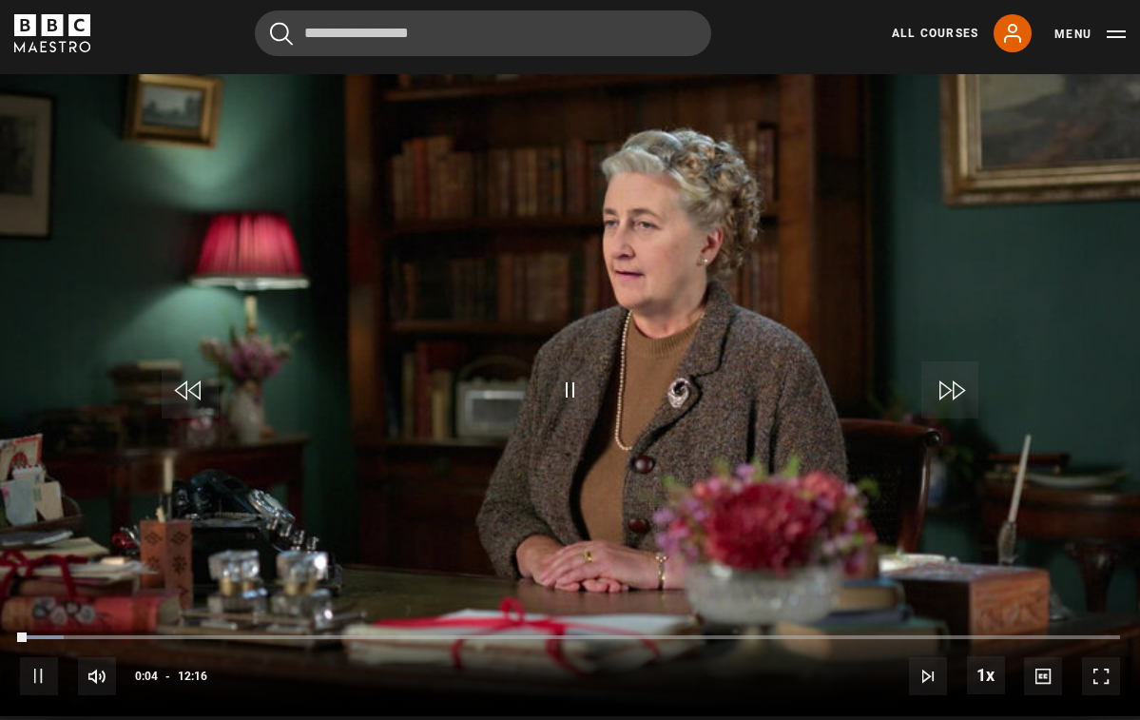
scroll to position [864, 0]
click at [1099, 665] on span "Video Player" at bounding box center [1101, 675] width 38 height 38
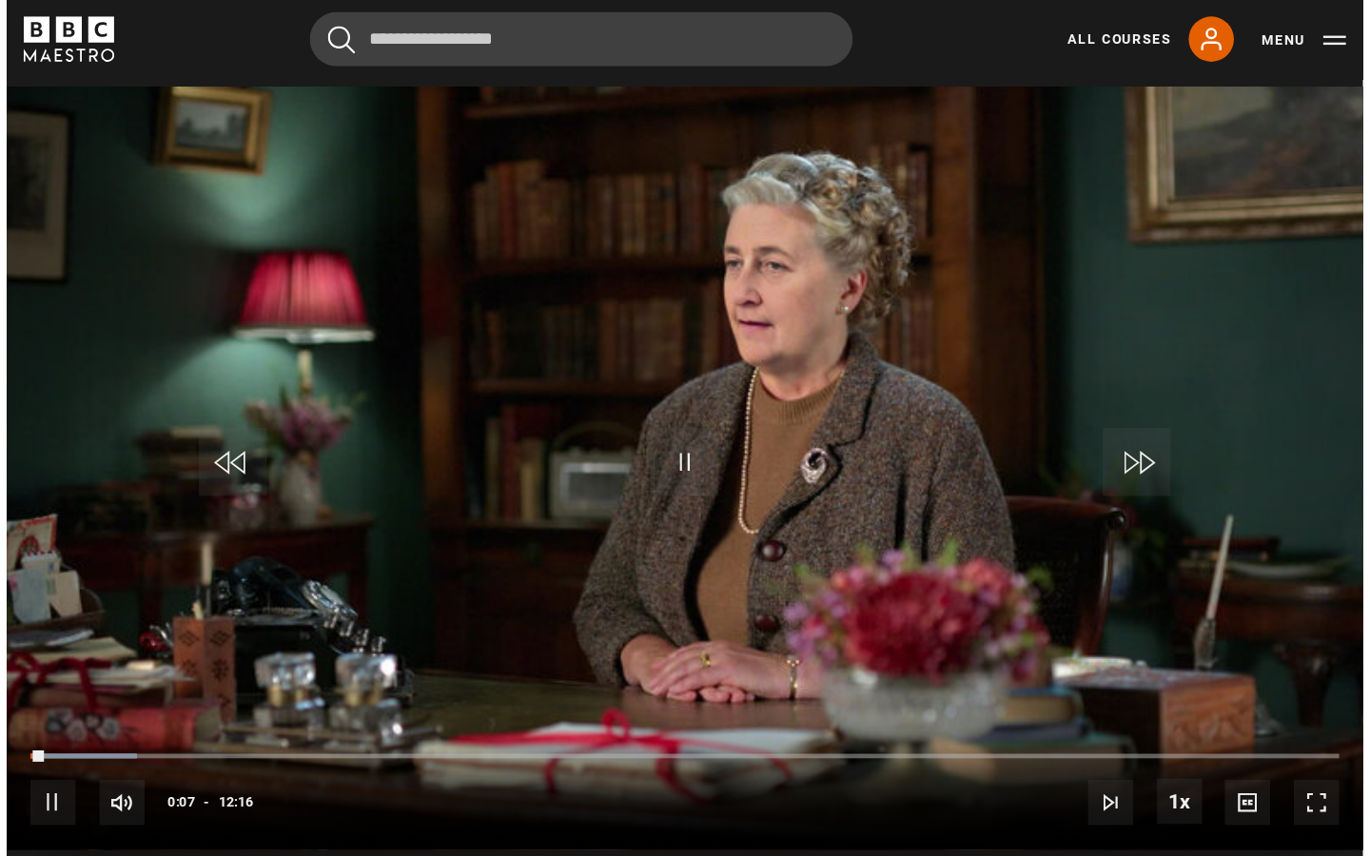
scroll to position [0, 0]
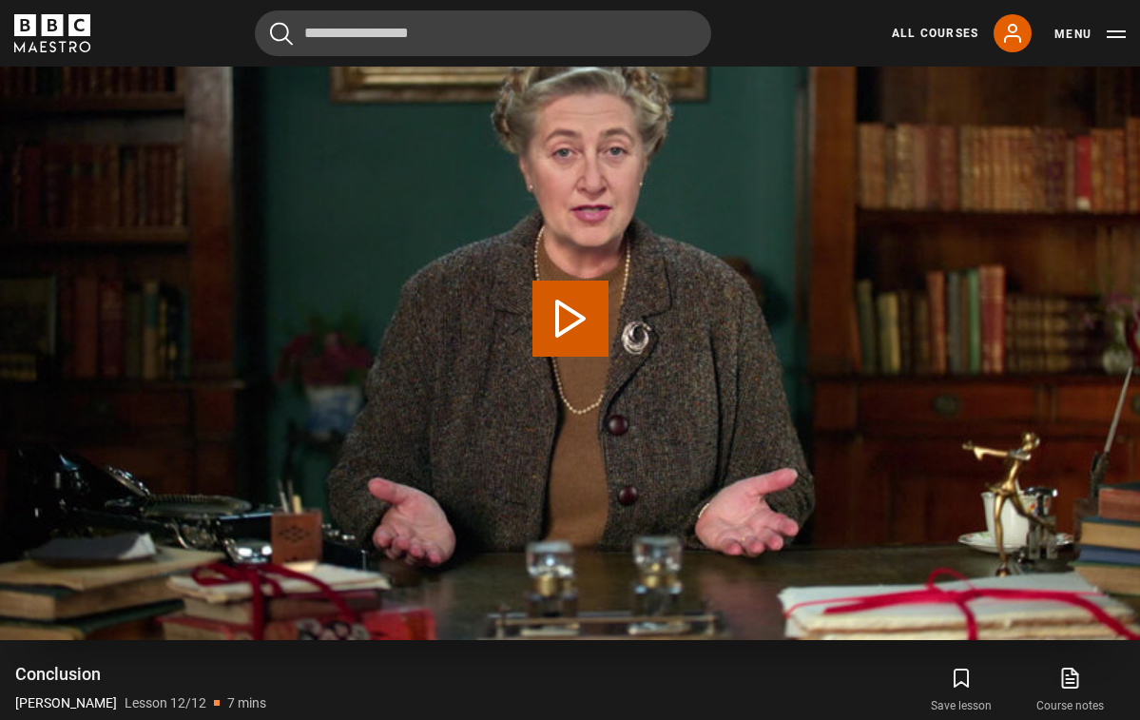
scroll to position [933, 0]
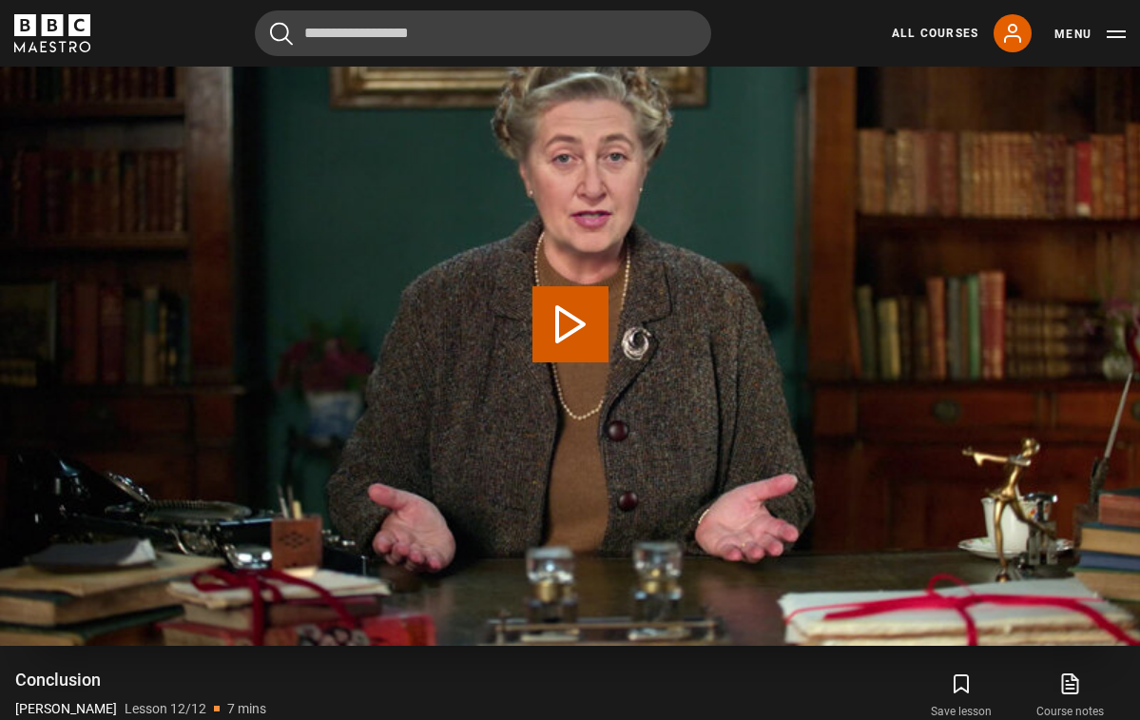
click at [560, 316] on button "Play Lesson Conclusion" at bounding box center [571, 324] width 76 height 76
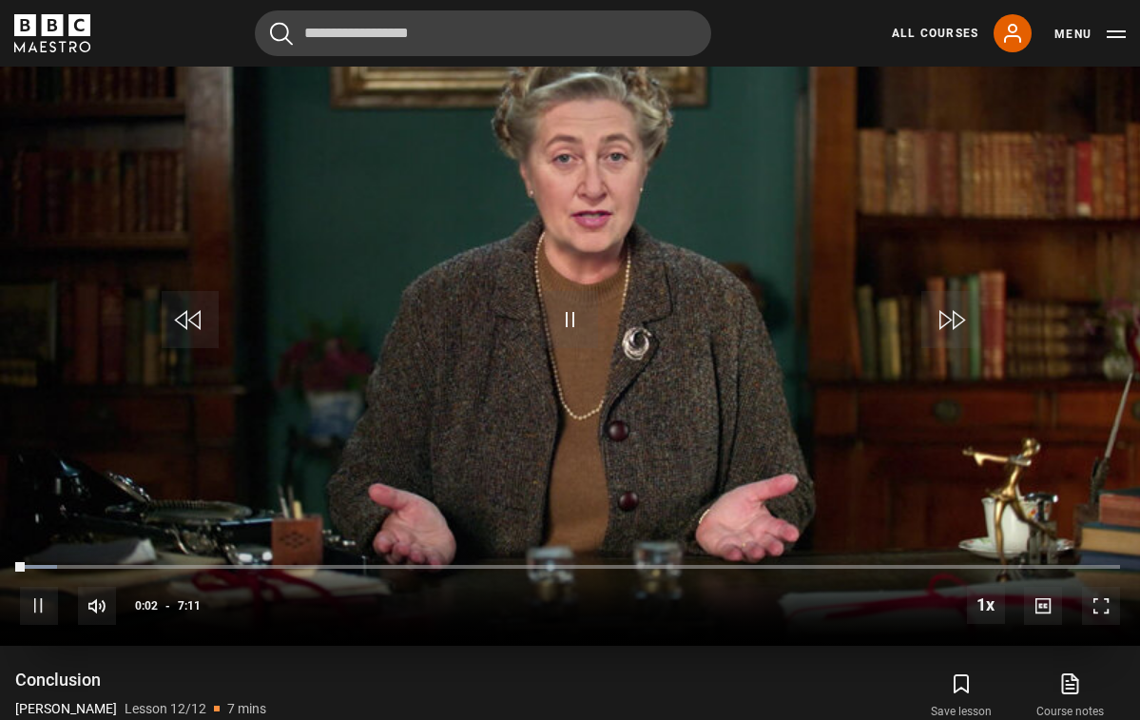
click at [1091, 612] on span "Video Player" at bounding box center [1101, 606] width 38 height 38
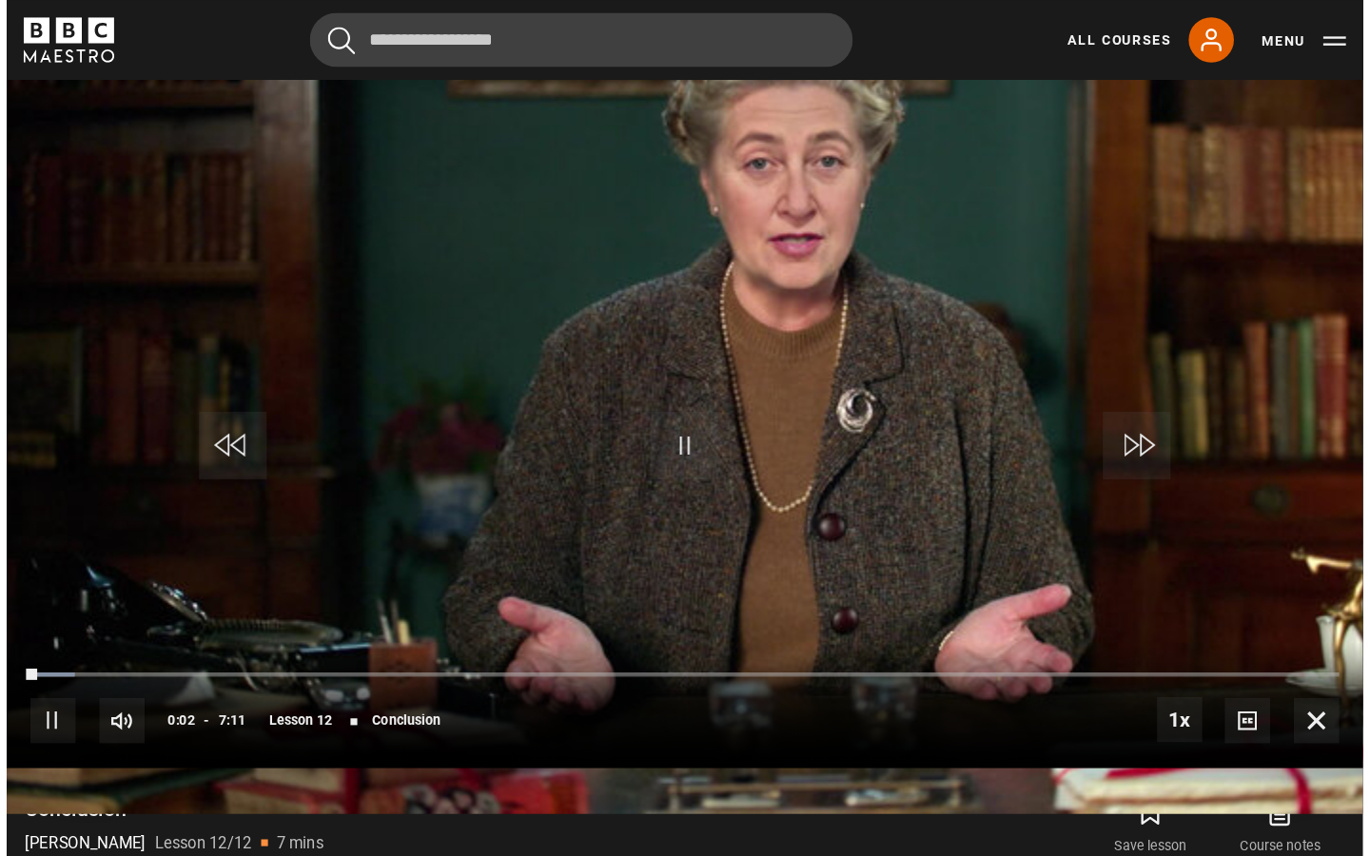
scroll to position [0, 0]
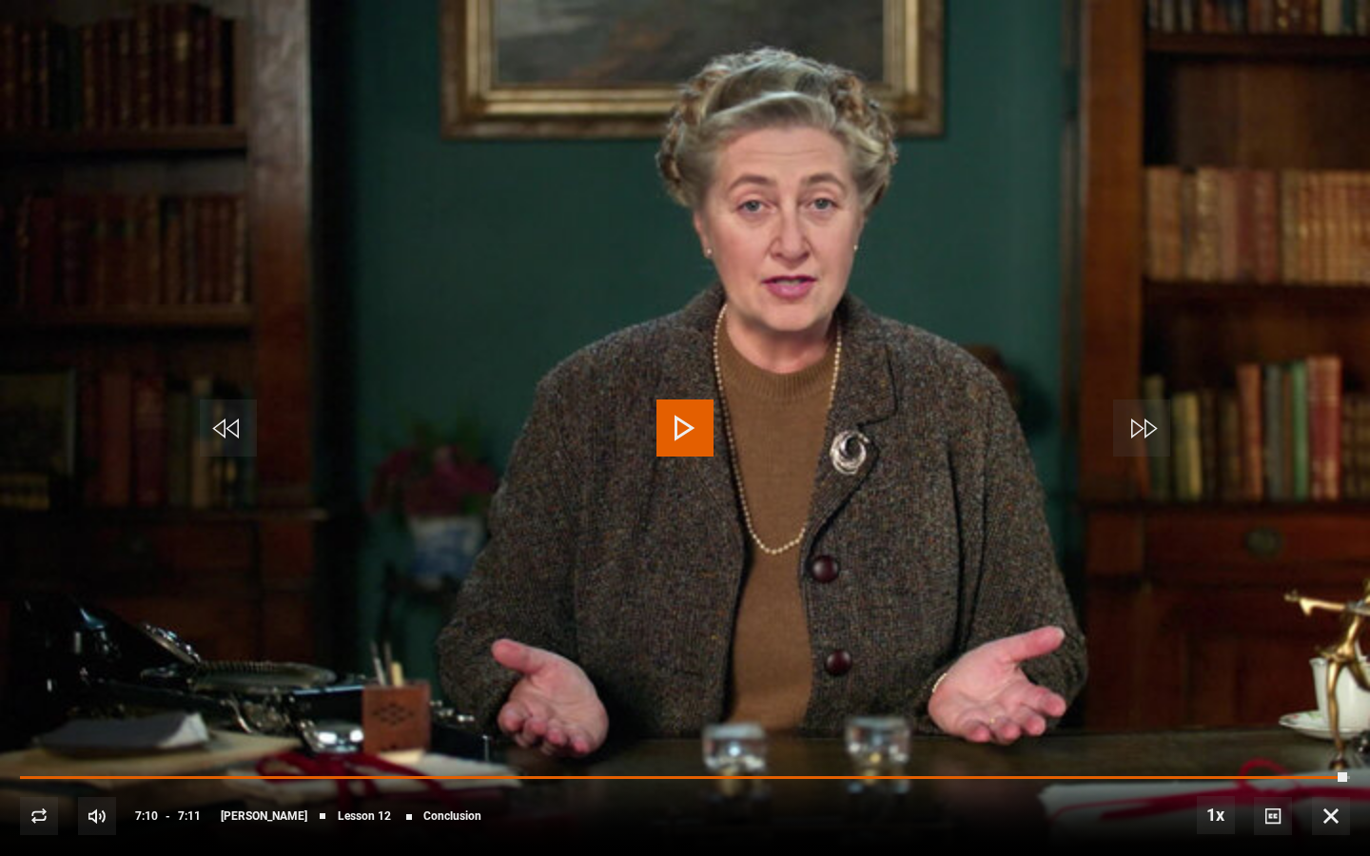
click at [1139, 719] on span "Video Player" at bounding box center [1331, 816] width 38 height 38
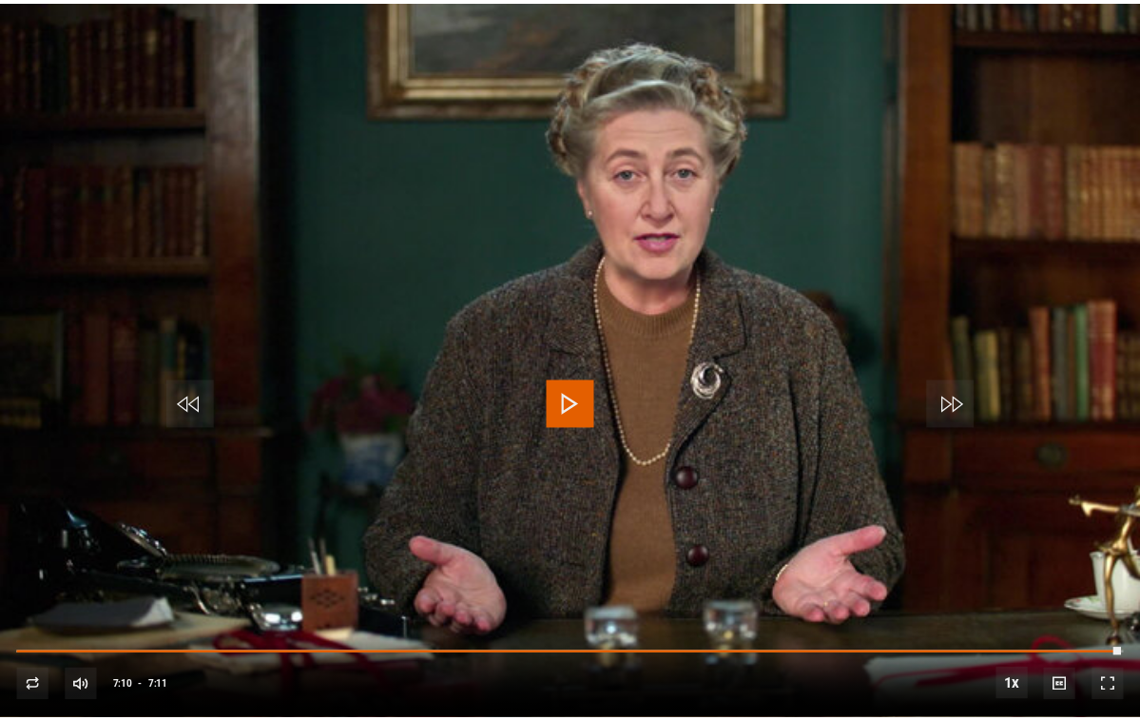
scroll to position [933, 0]
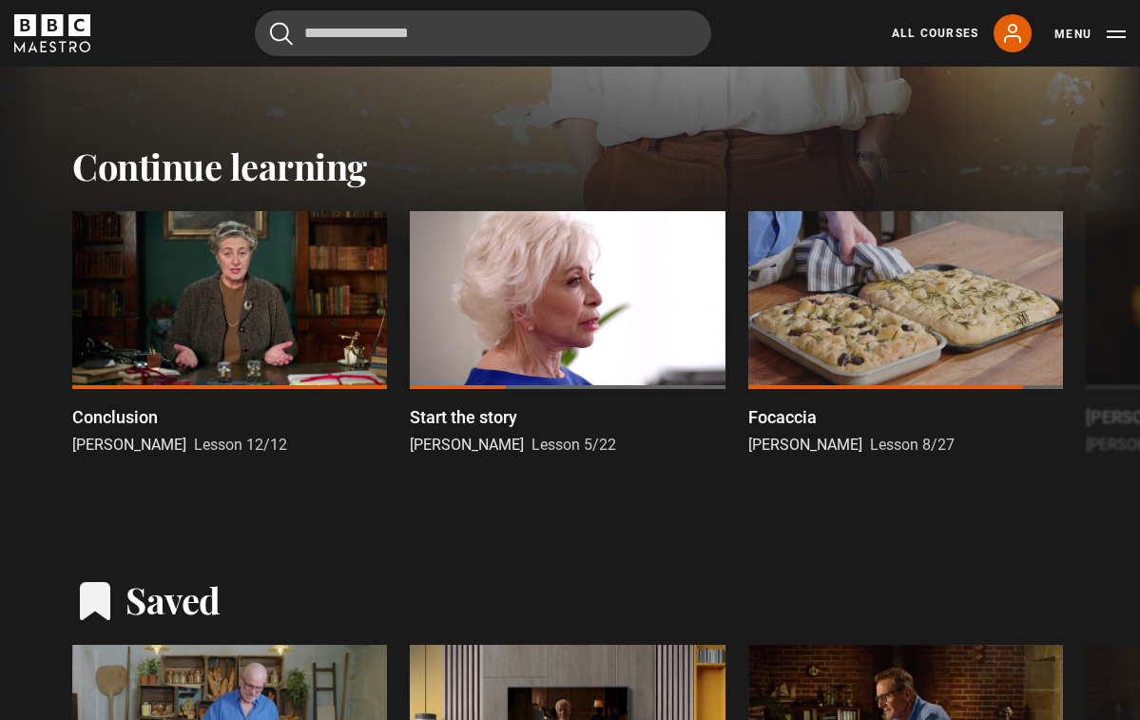
scroll to position [470, 0]
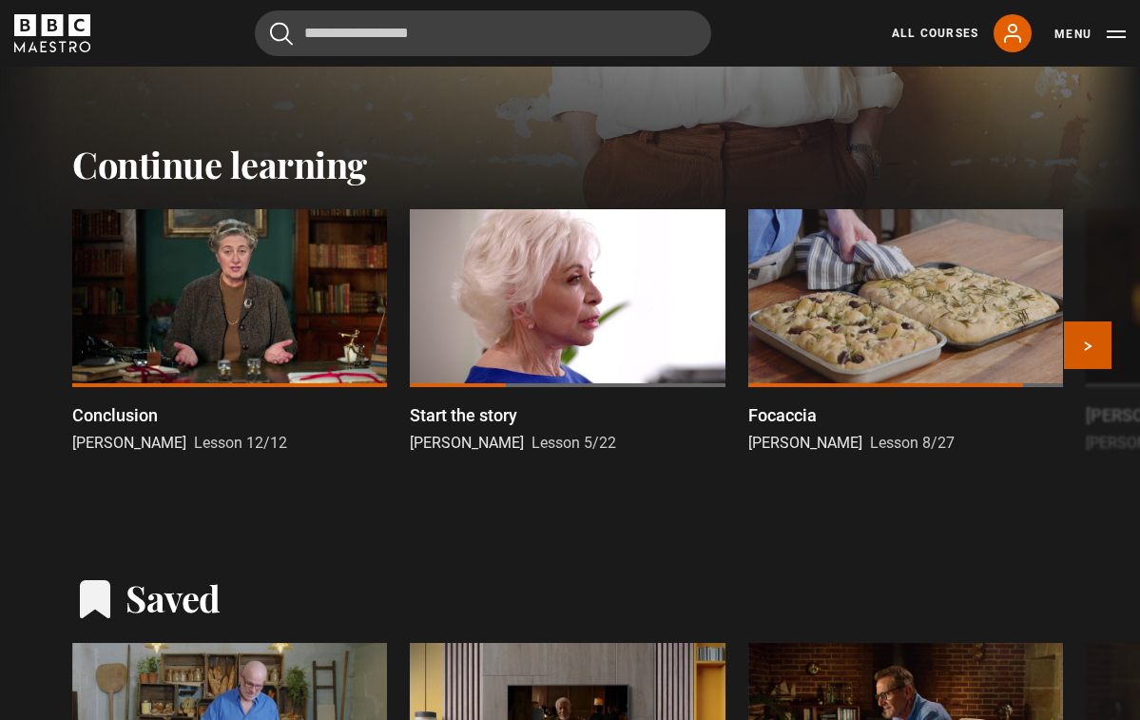
click at [1093, 336] on button "Next" at bounding box center [1088, 345] width 48 height 48
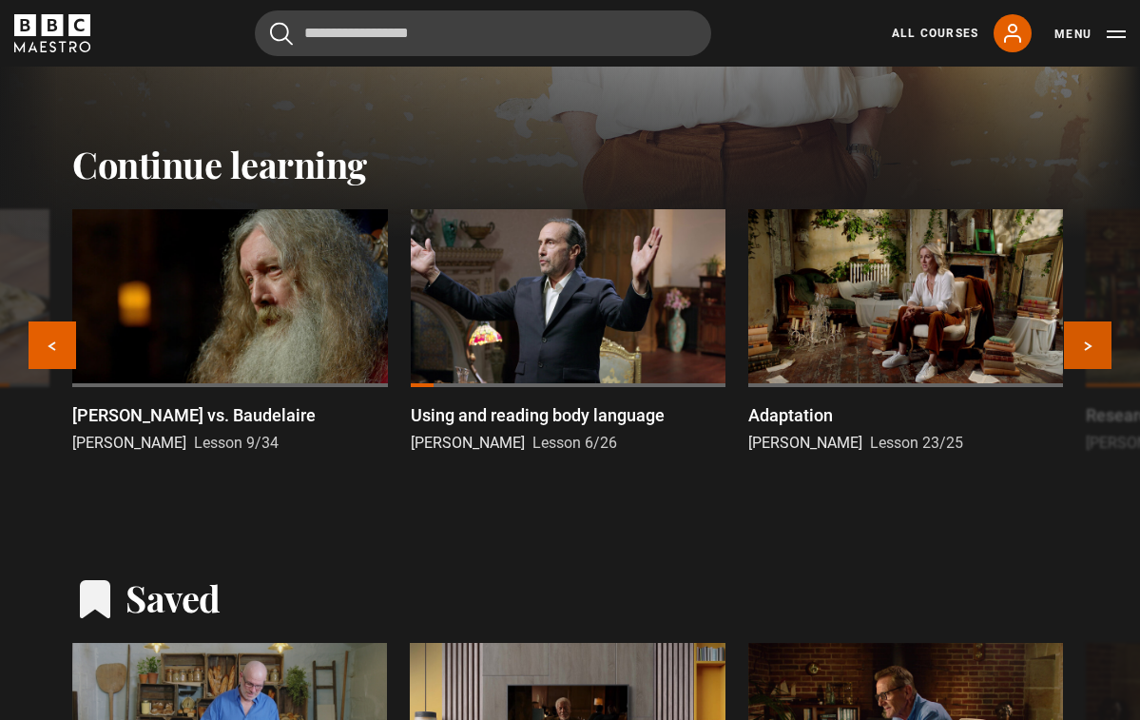
click at [1092, 338] on button "Next" at bounding box center [1088, 345] width 48 height 48
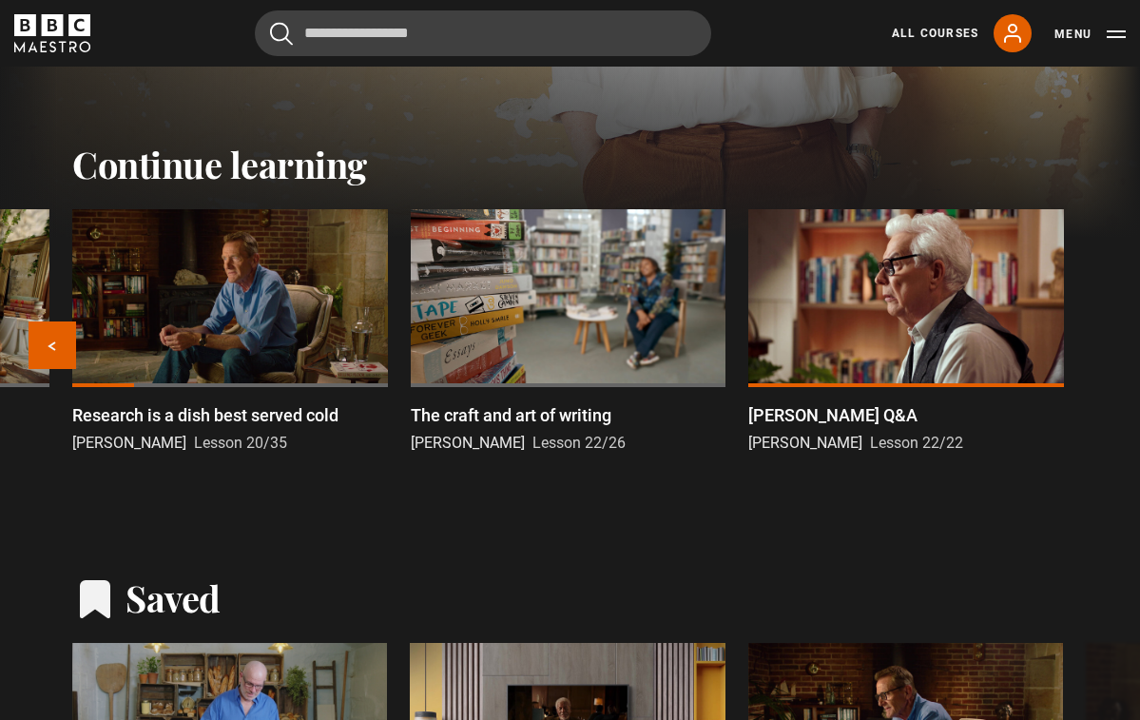
click at [284, 296] on div at bounding box center [229, 297] width 315 height 177
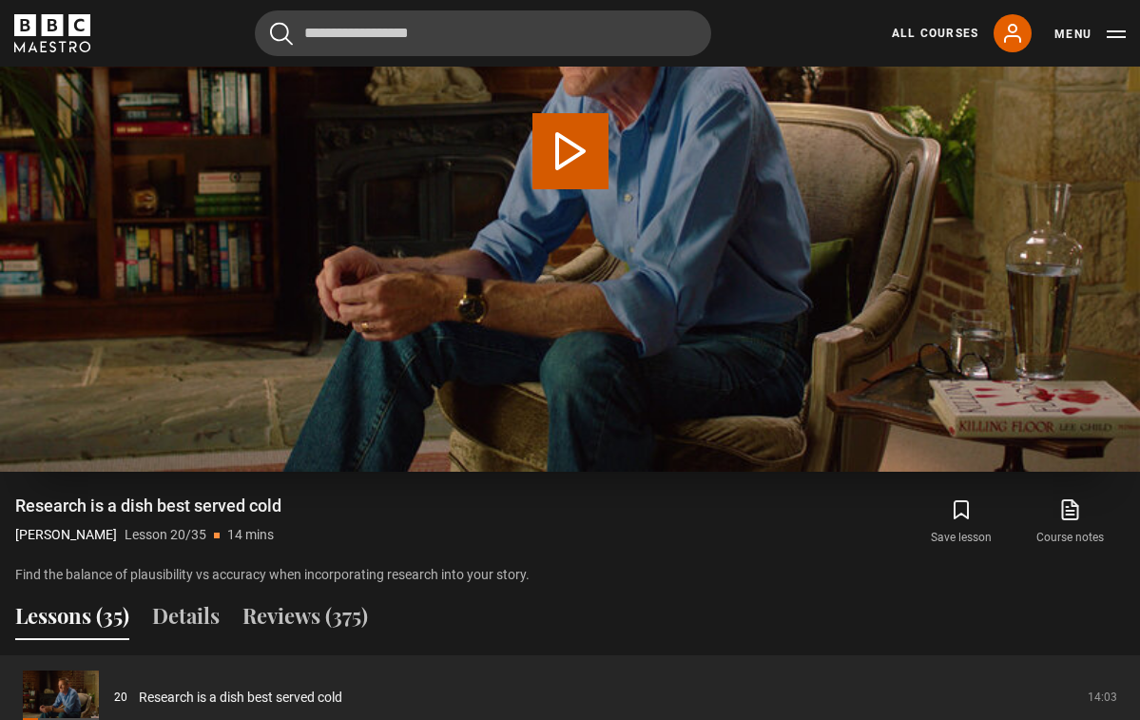
scroll to position [1044, 0]
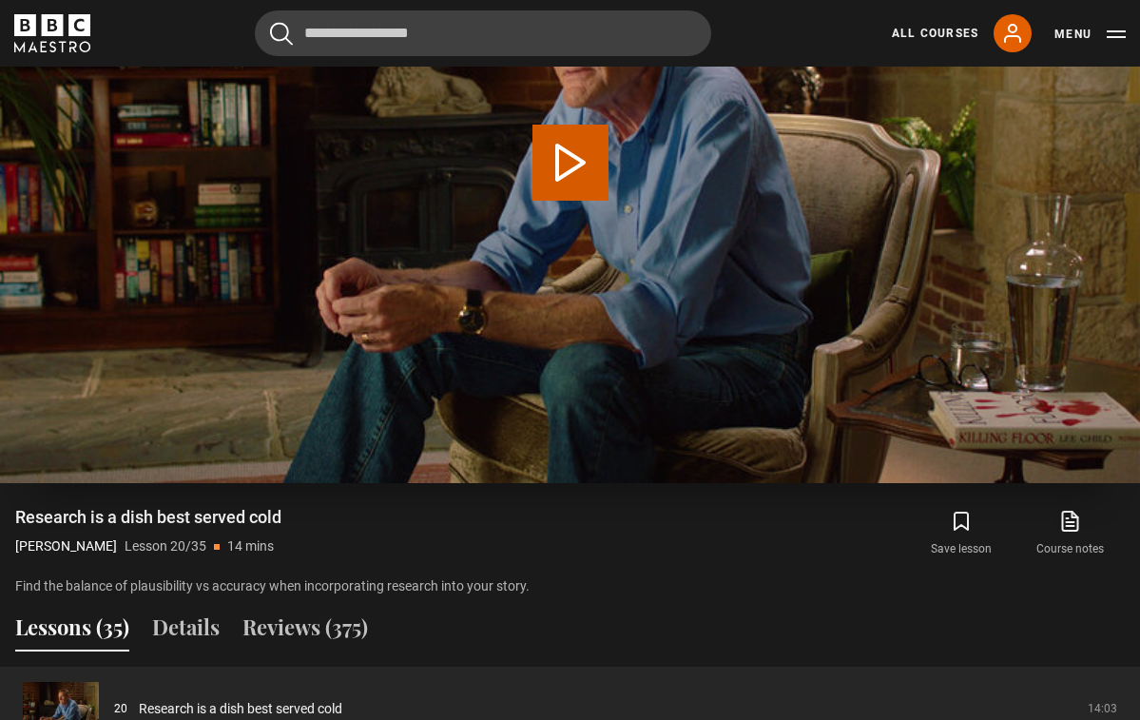
click at [569, 184] on button "Play Lesson Research is a dish best served cold" at bounding box center [571, 163] width 76 height 76
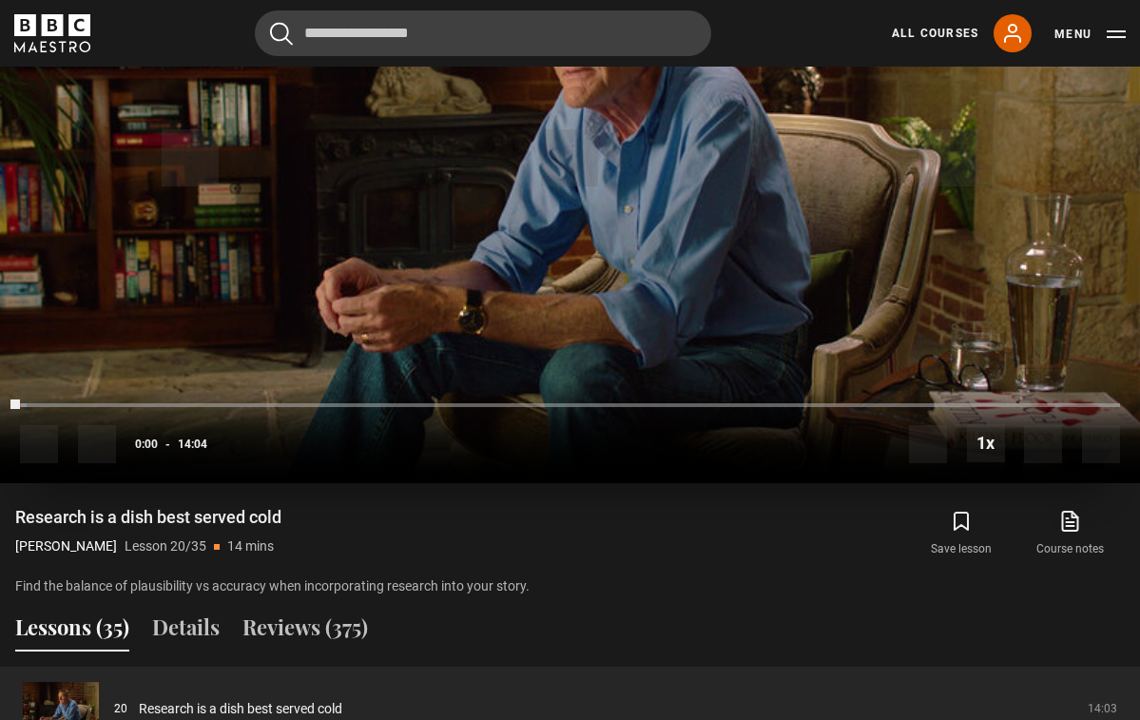
scroll to position [886, 0]
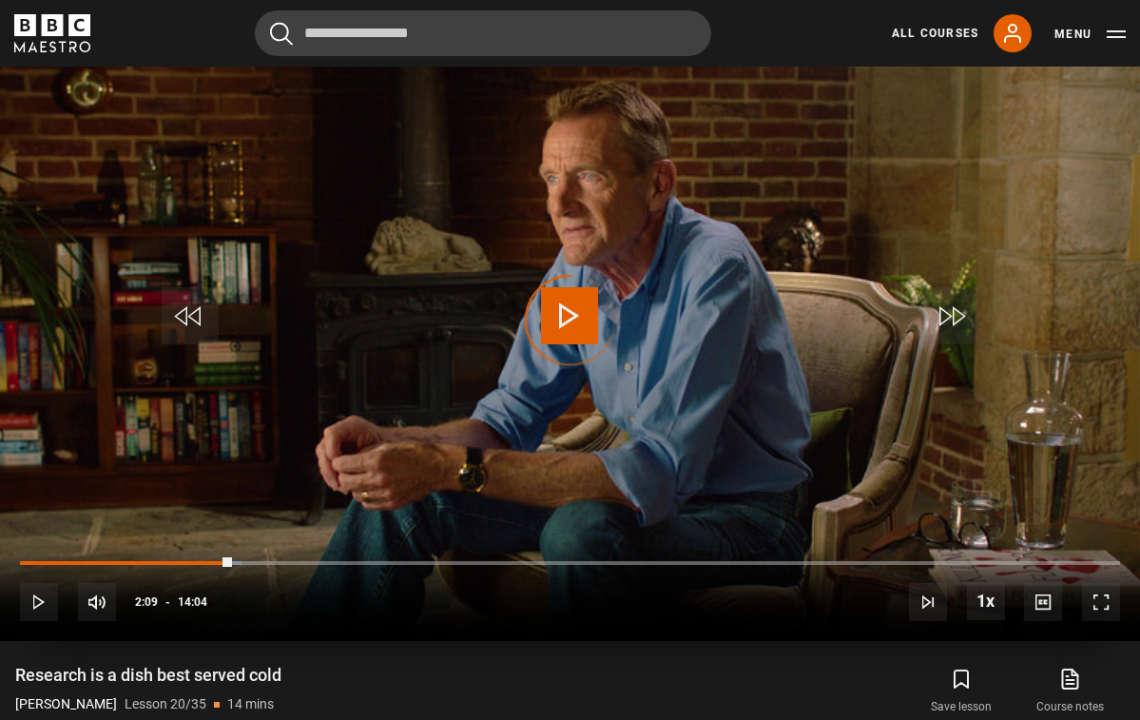
drag, startPoint x: 232, startPoint y: 557, endPoint x: 43, endPoint y: 568, distance: 189.6
click at [43, 568] on div "10s Skip Back 10 seconds Play 10s Skip Forward 10 seconds Loaded : 20.18% 00:58…" at bounding box center [570, 589] width 1140 height 106
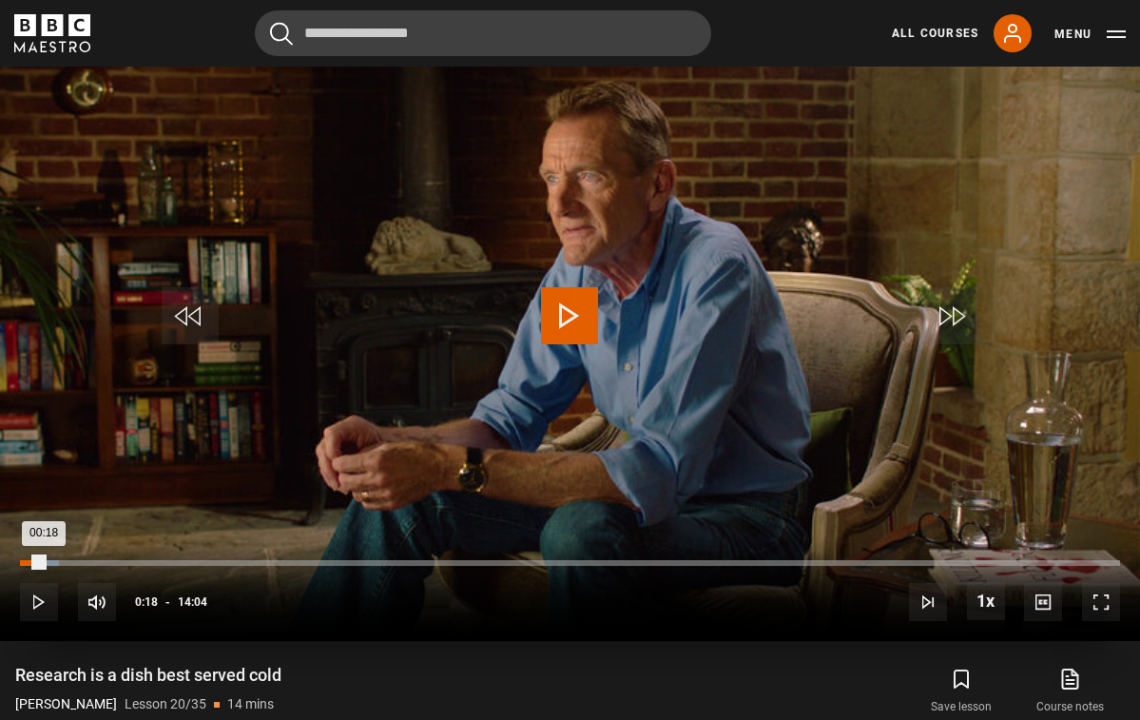
drag, startPoint x: 39, startPoint y: 567, endPoint x: 15, endPoint y: 564, distance: 23.9
click at [15, 564] on div "10s Skip Back 10 seconds Play 10s Skip Forward 10 seconds Loaded : 3.52% 00:05 …" at bounding box center [570, 589] width 1140 height 106
click at [21, 564] on div "Loaded : 0.00% 00:02 00:06" at bounding box center [570, 563] width 1100 height 6
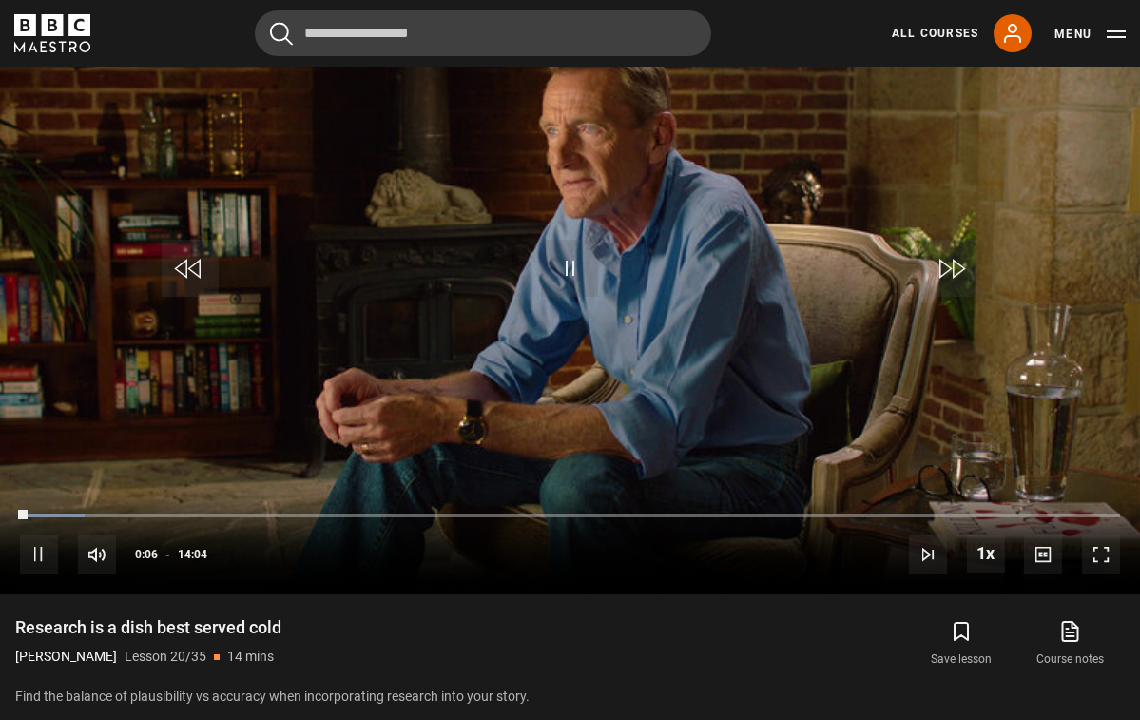
scroll to position [935, 0]
click at [1103, 552] on span "Video Player" at bounding box center [1101, 554] width 38 height 38
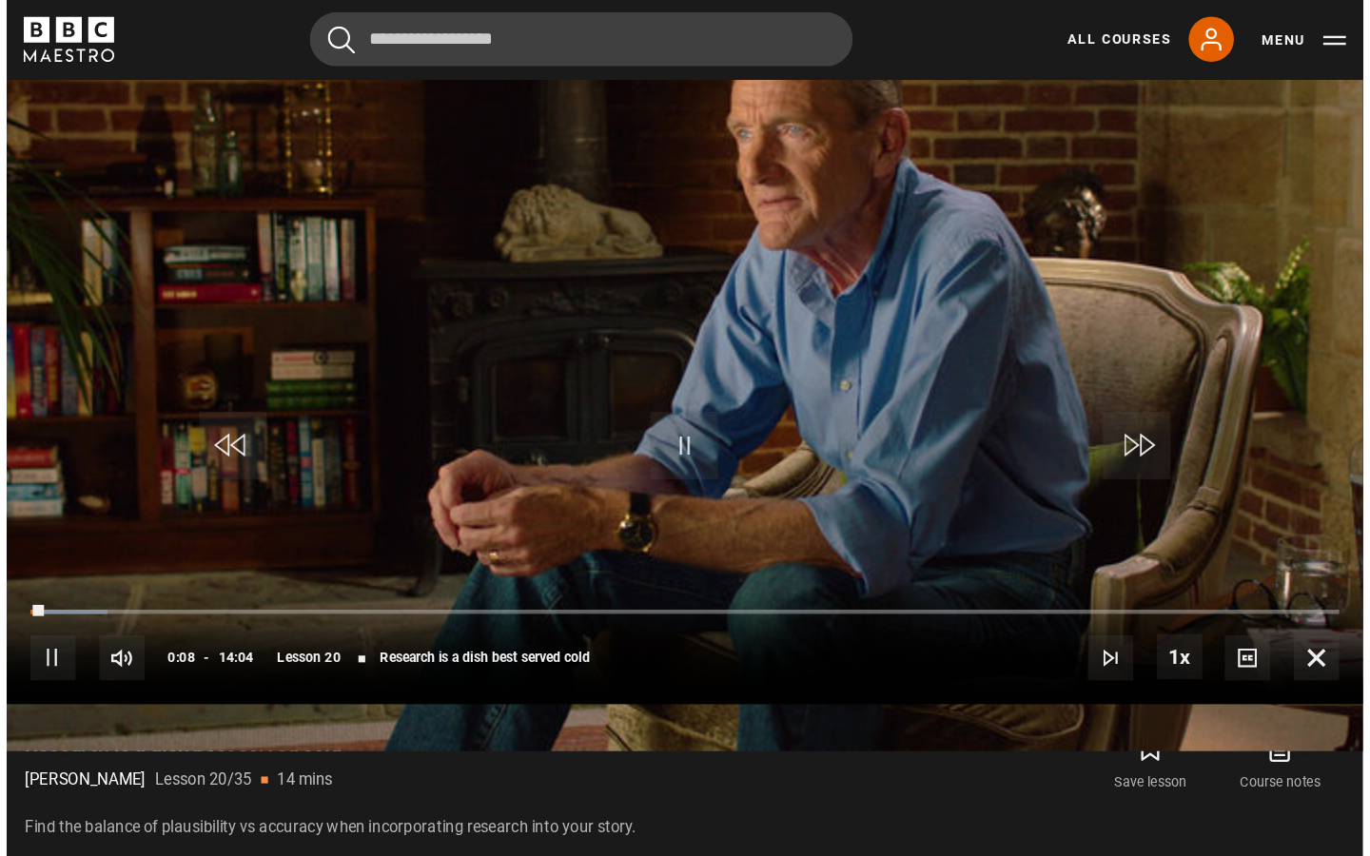
scroll to position [0, 0]
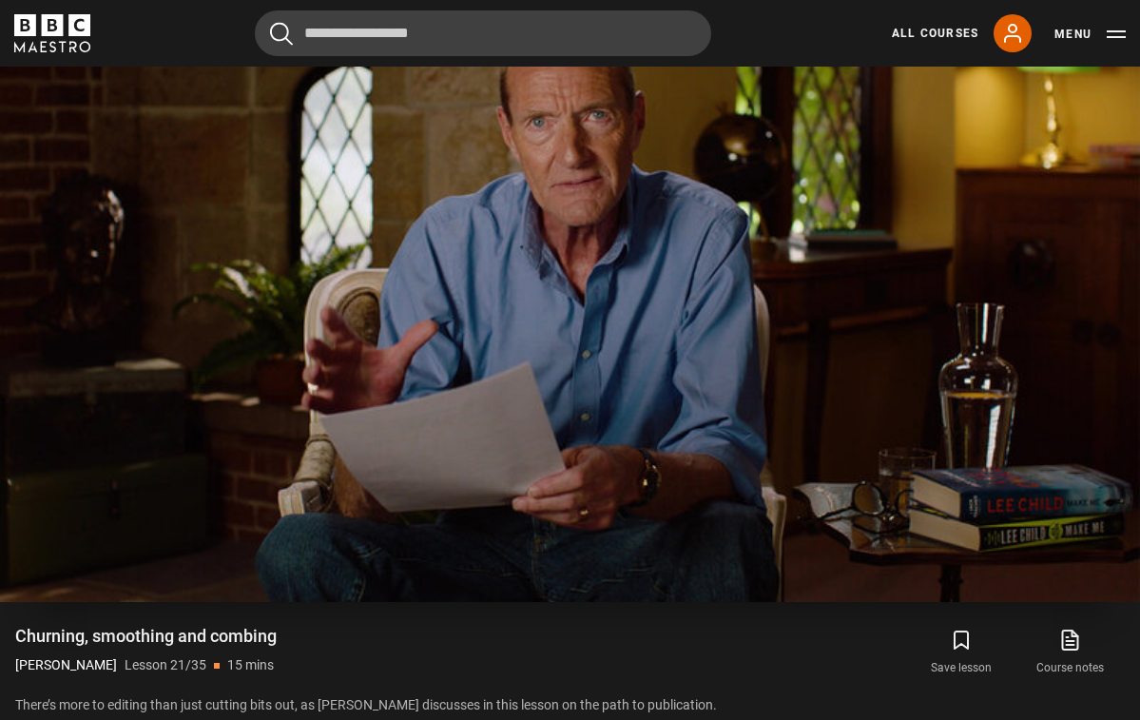
scroll to position [924, 0]
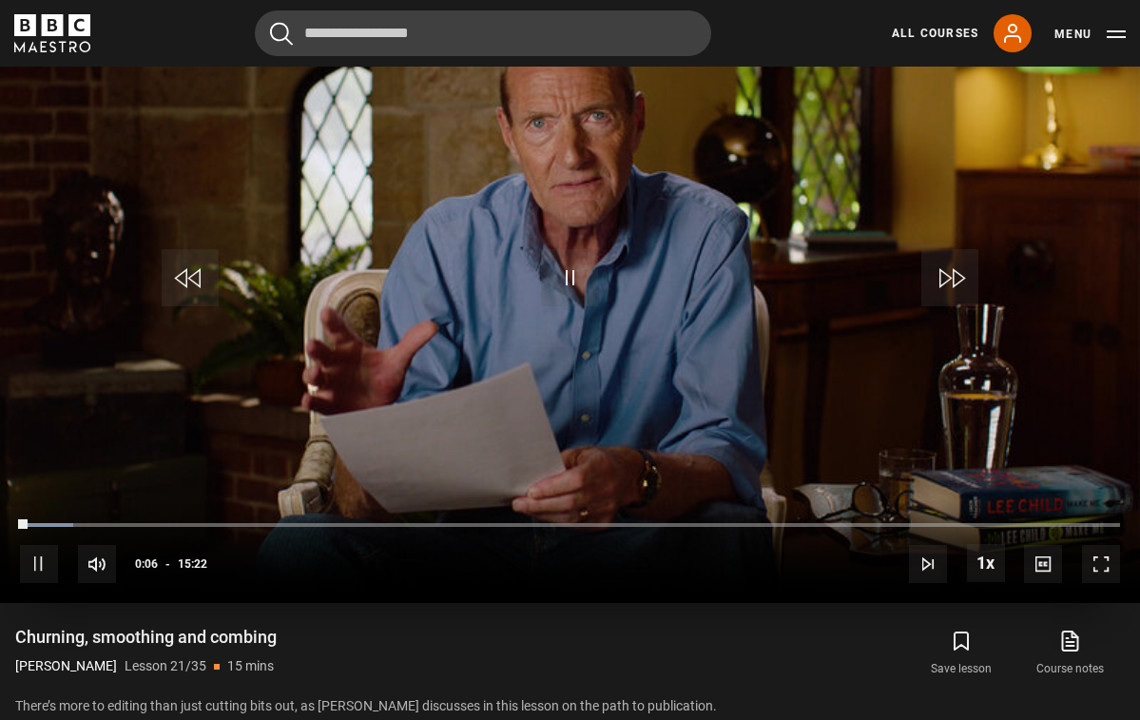
click at [34, 548] on span "Video Player" at bounding box center [39, 564] width 38 height 38
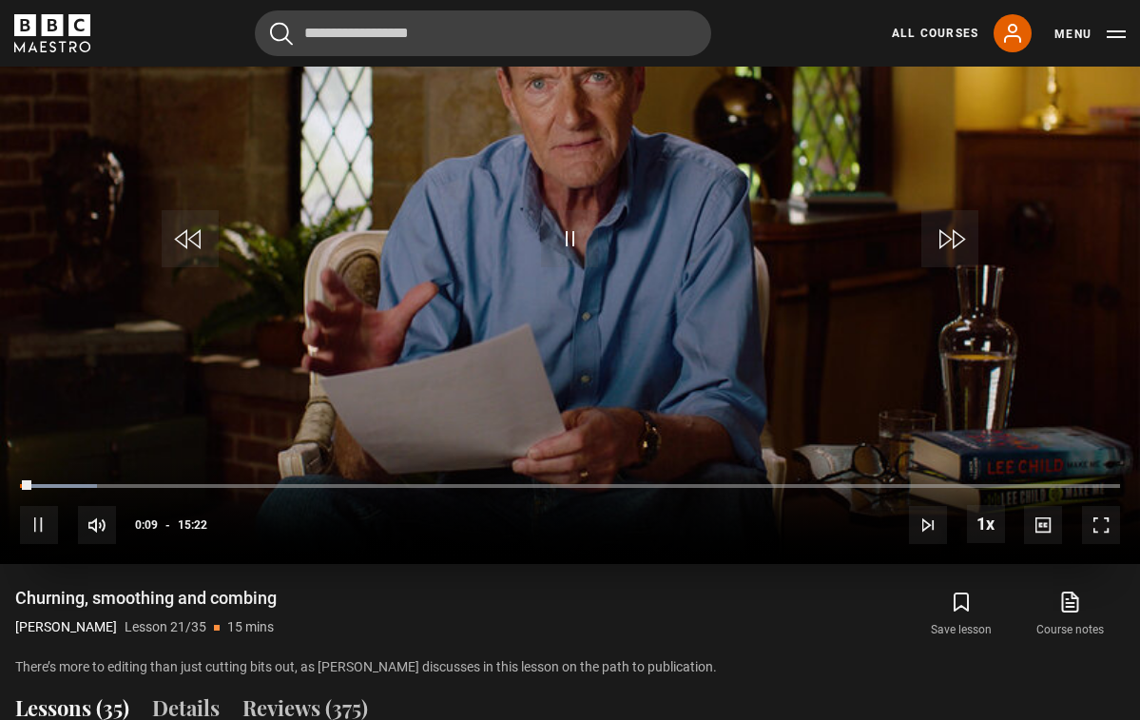
scroll to position [956, 0]
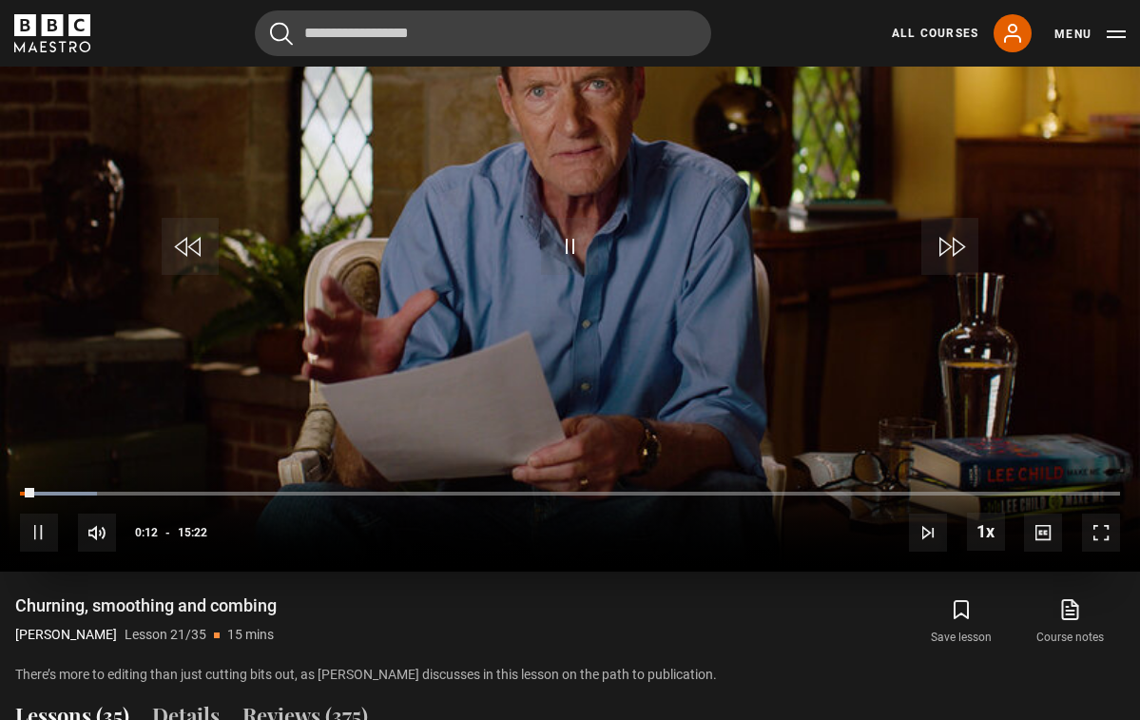
click at [1100, 535] on span "Video Player" at bounding box center [1101, 533] width 38 height 38
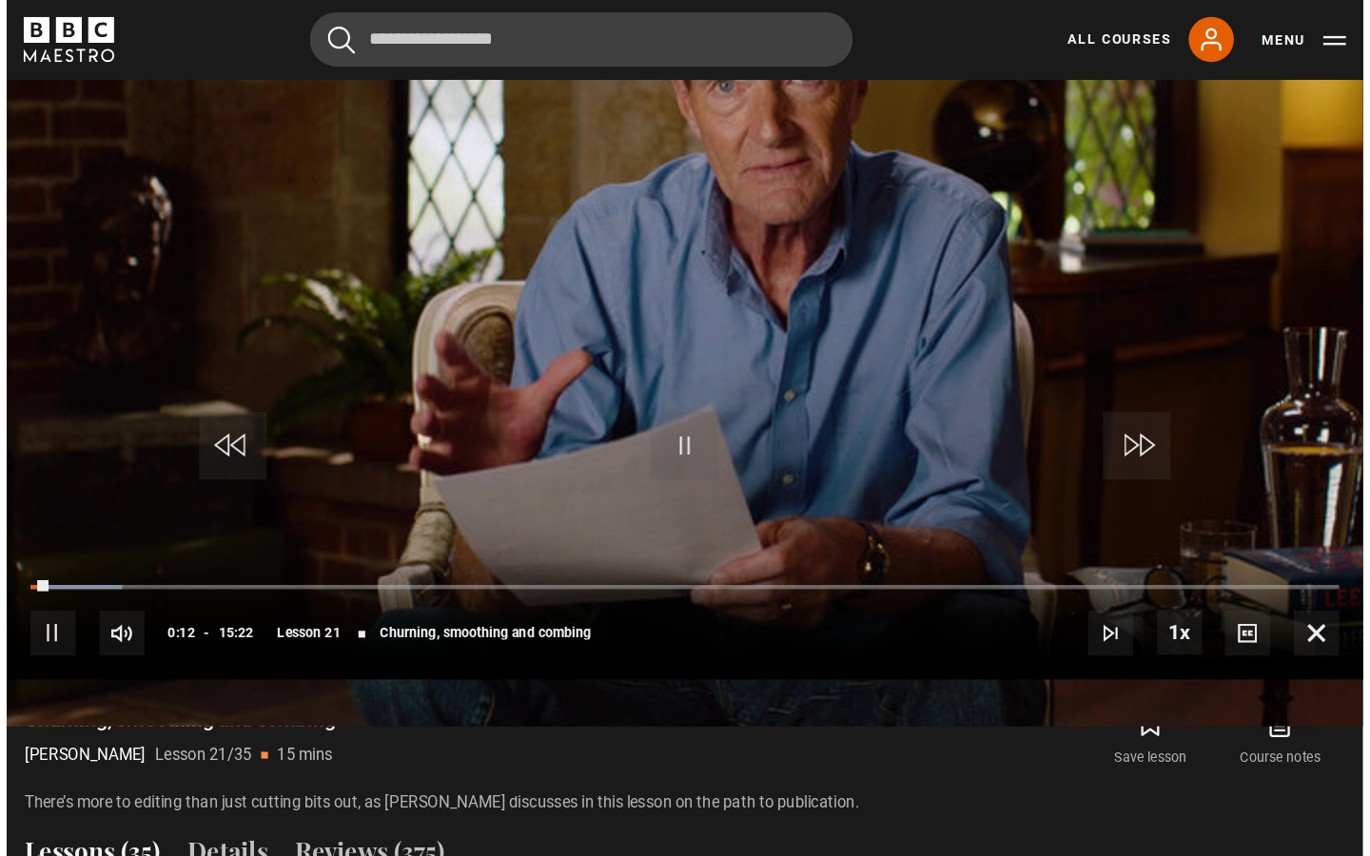
scroll to position [0, 0]
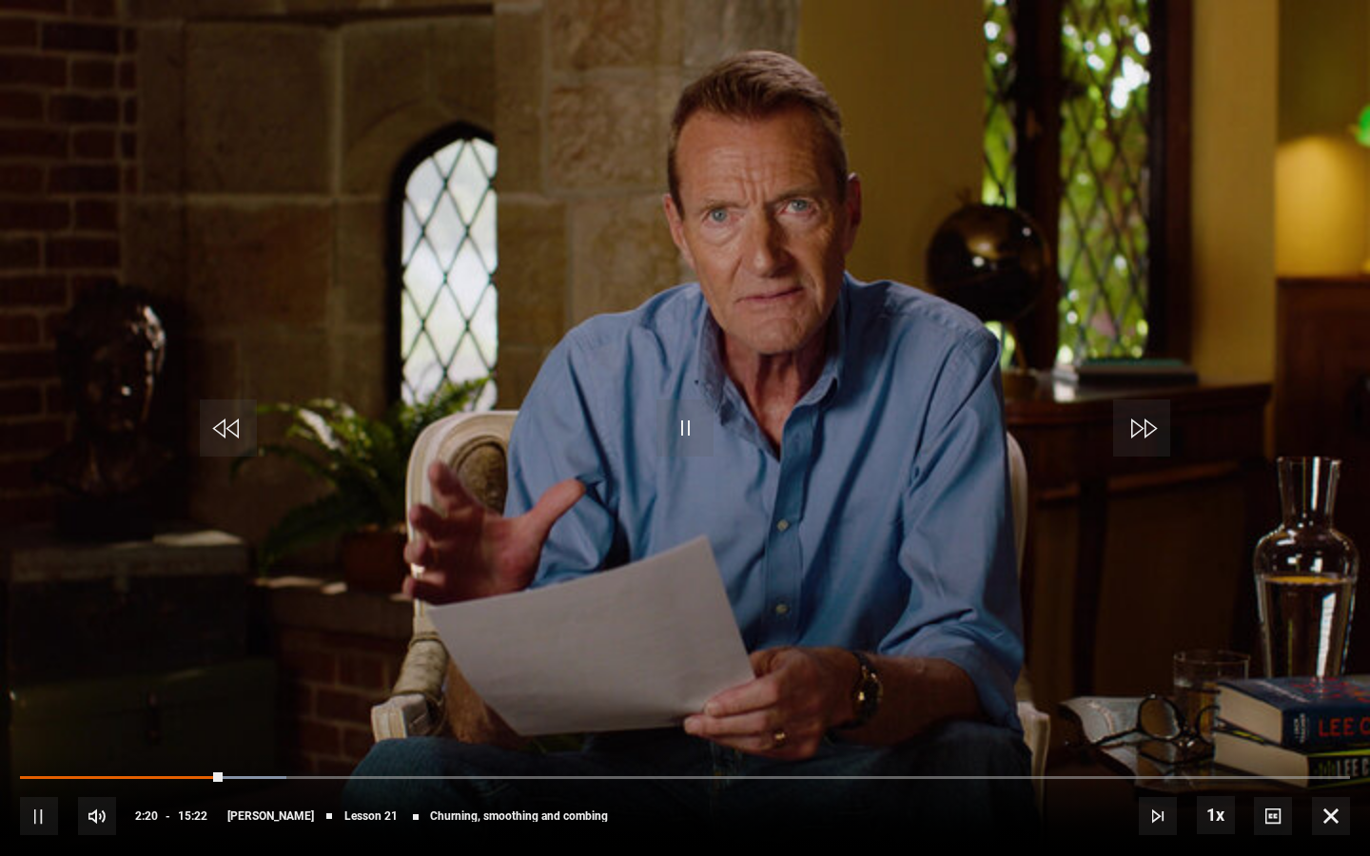
click at [1139, 719] on span "Video Player" at bounding box center [1331, 816] width 38 height 38
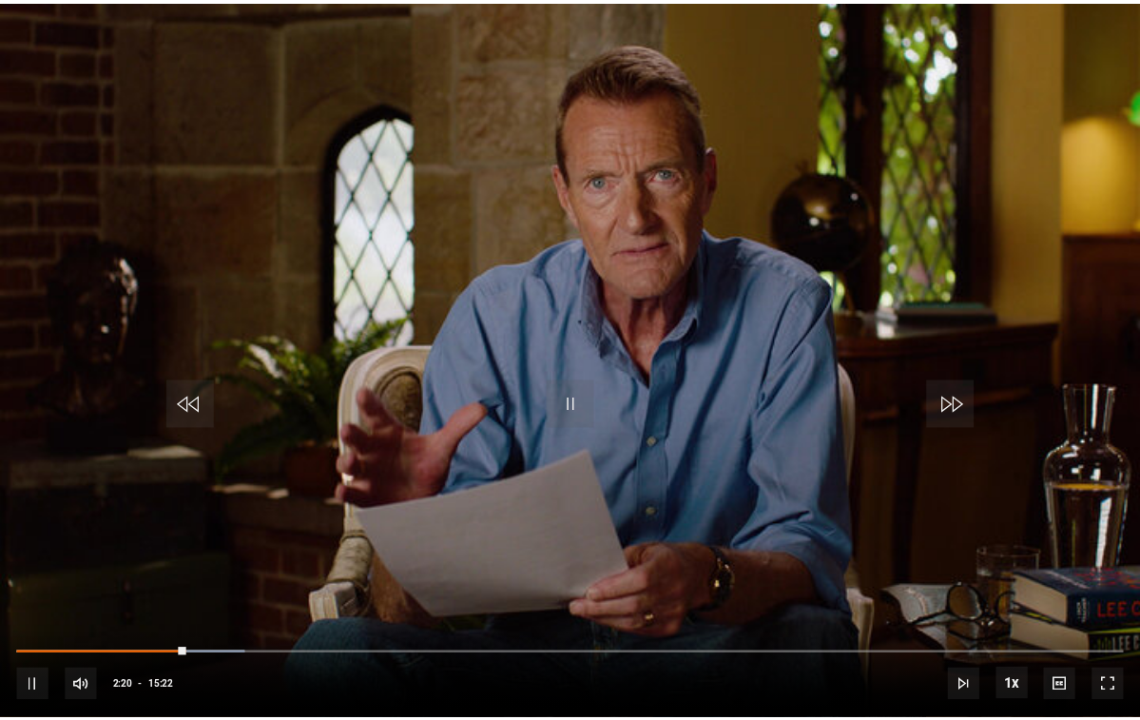
scroll to position [956, 0]
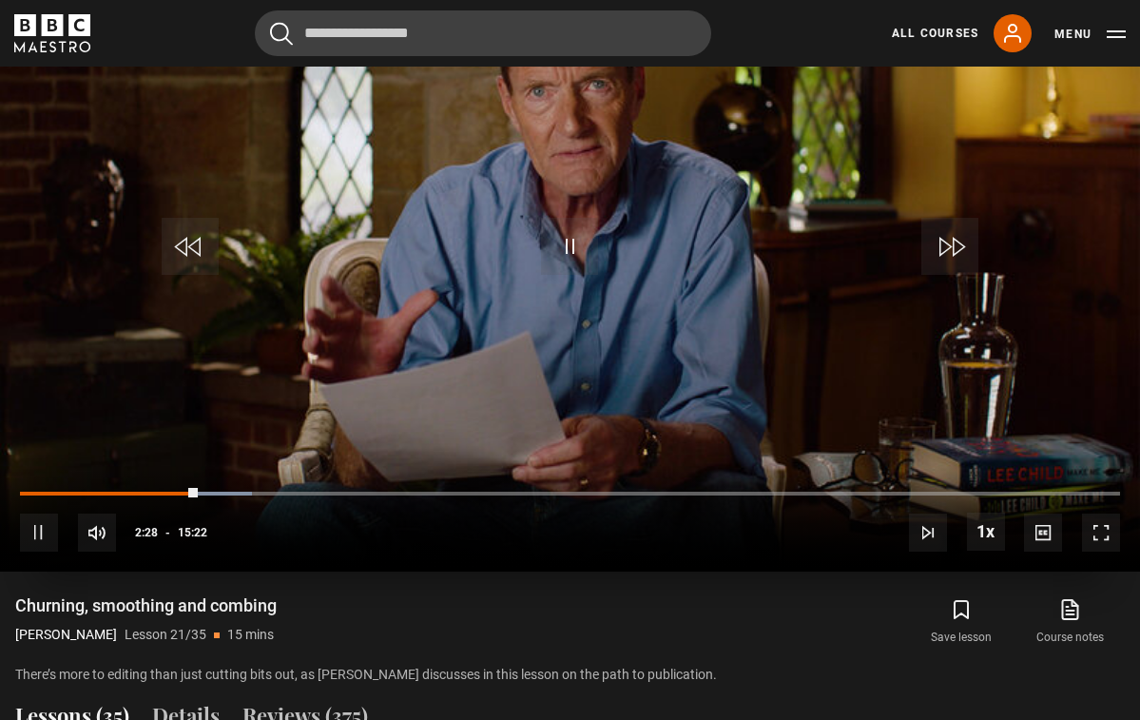
click at [1114, 530] on span "Video Player" at bounding box center [1101, 533] width 38 height 38
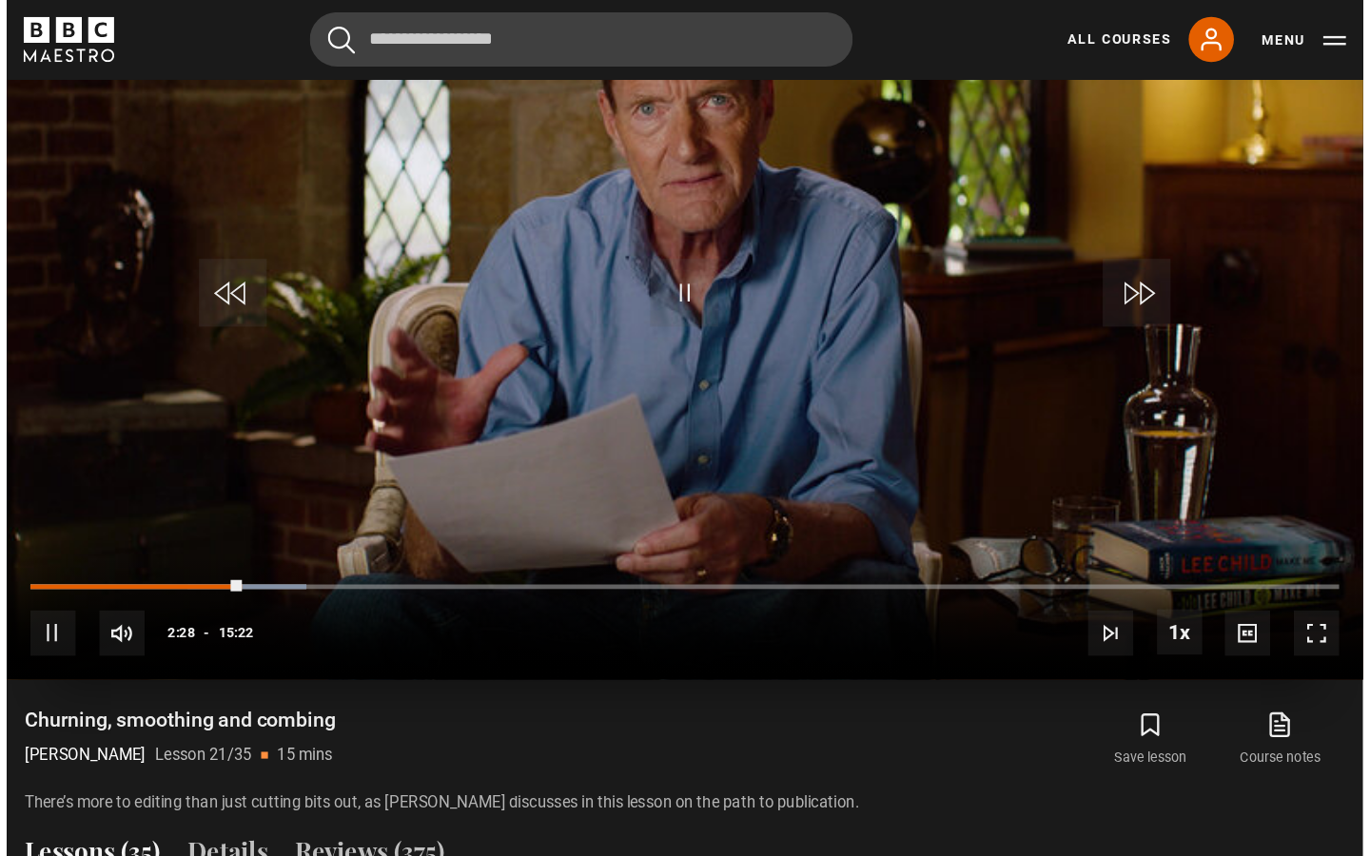
scroll to position [0, 0]
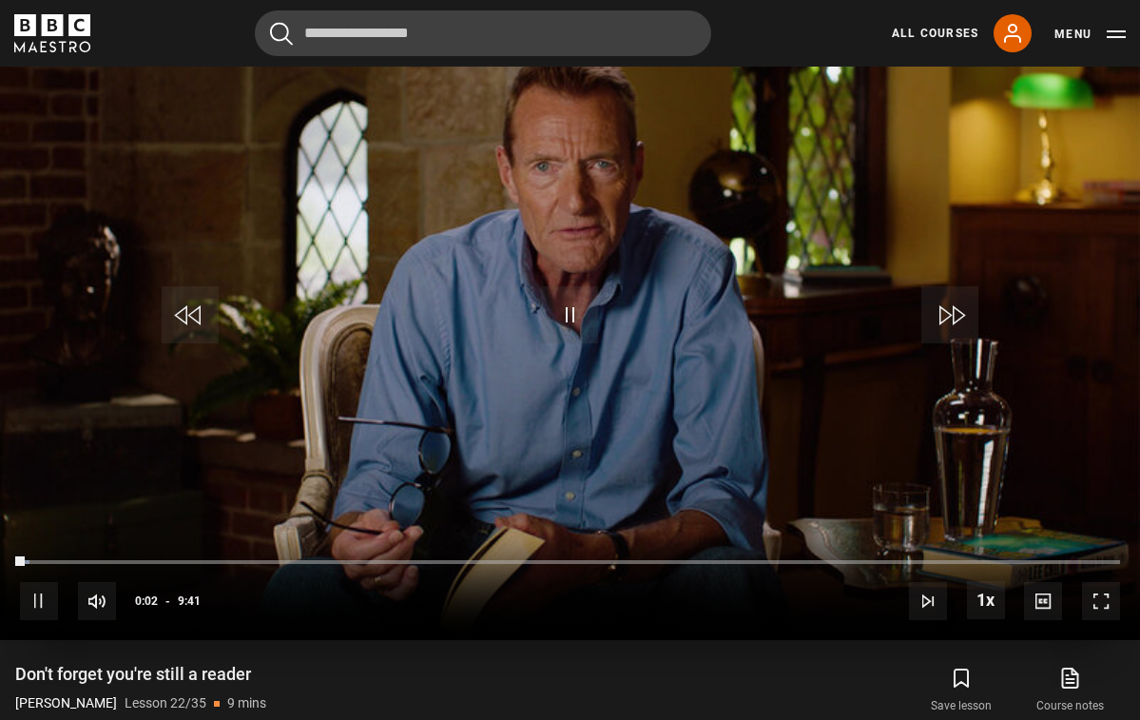
scroll to position [883, 0]
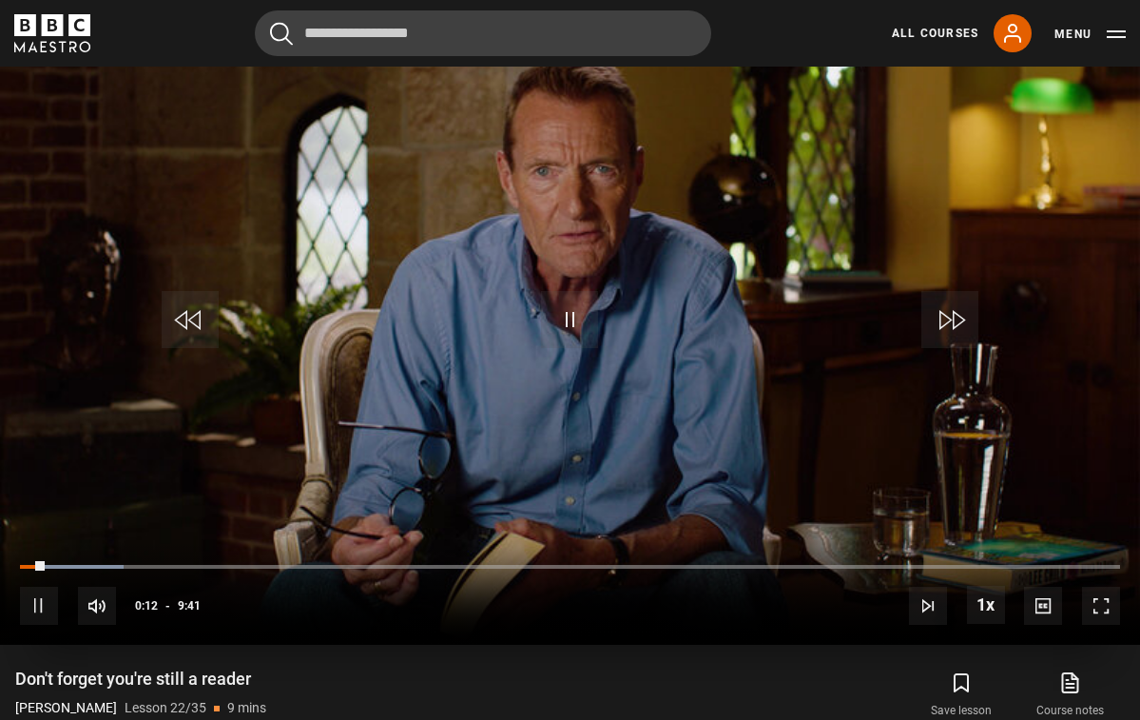
click at [32, 599] on span "Video Player" at bounding box center [39, 606] width 38 height 38
click at [588, 325] on span "Video Player" at bounding box center [569, 319] width 57 height 57
click at [1109, 598] on span "Video Player" at bounding box center [1101, 606] width 38 height 38
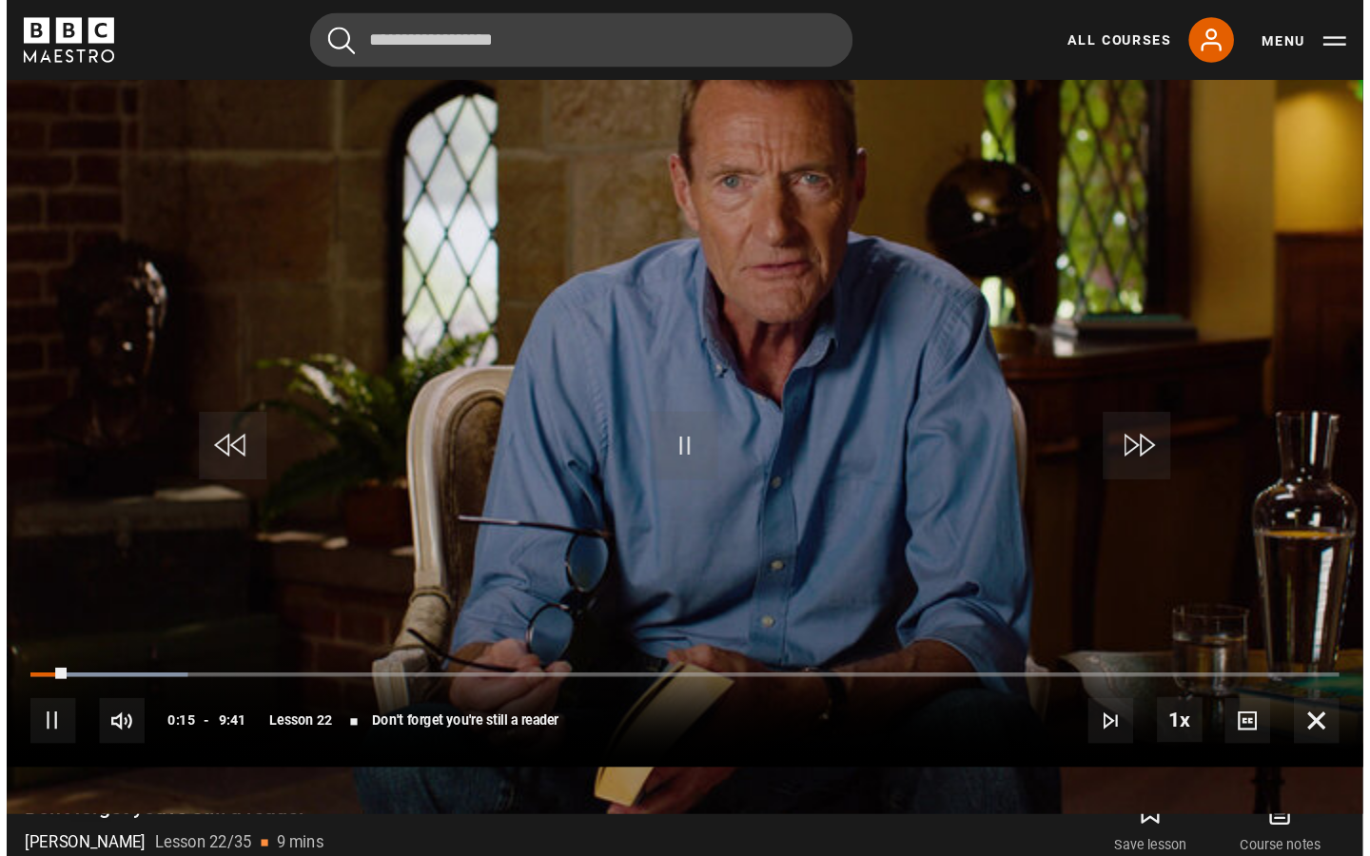
scroll to position [0, 0]
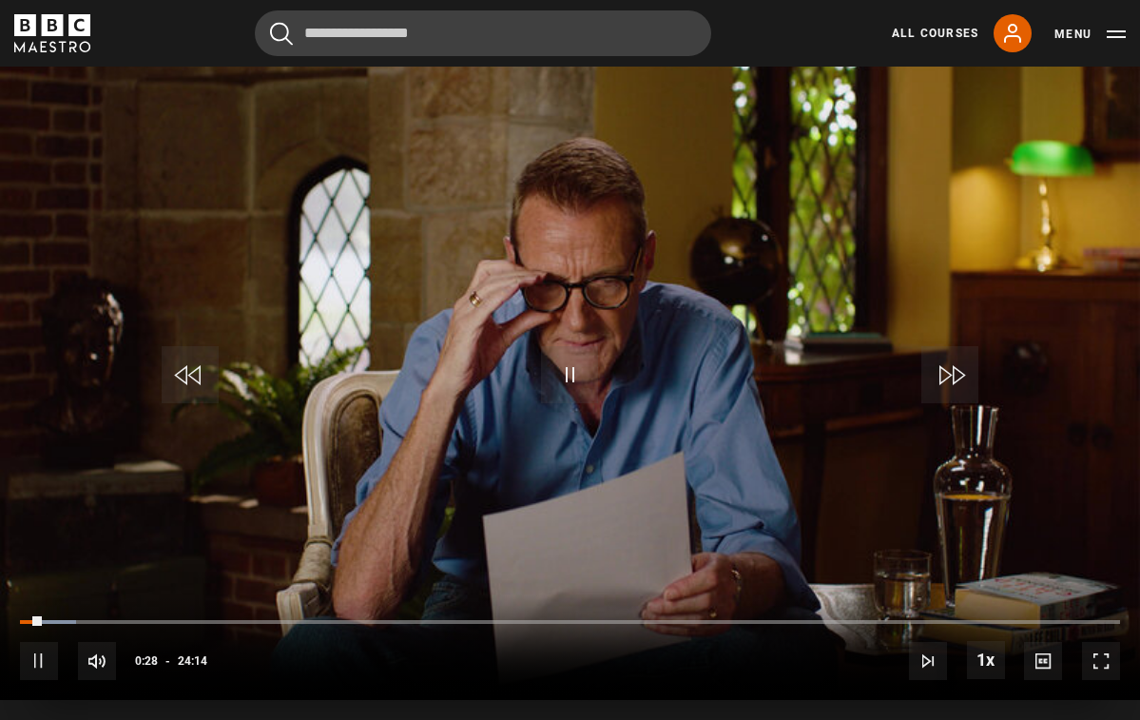
scroll to position [828, 0]
click at [44, 665] on span "Video Player" at bounding box center [39, 660] width 38 height 38
click at [596, 367] on span "Video Player" at bounding box center [569, 373] width 57 height 57
click at [1108, 666] on span "Video Player" at bounding box center [1101, 660] width 38 height 38
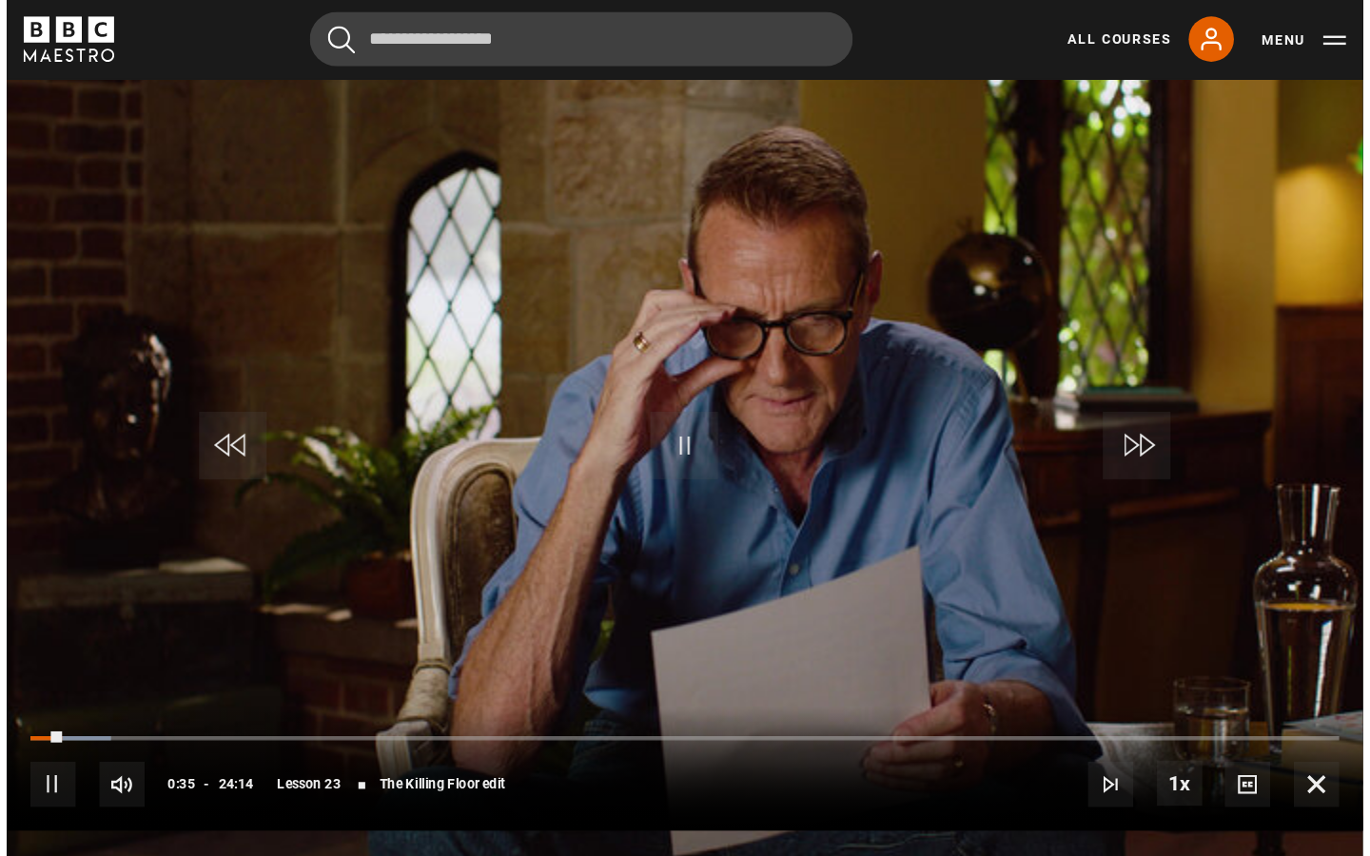
scroll to position [0, 0]
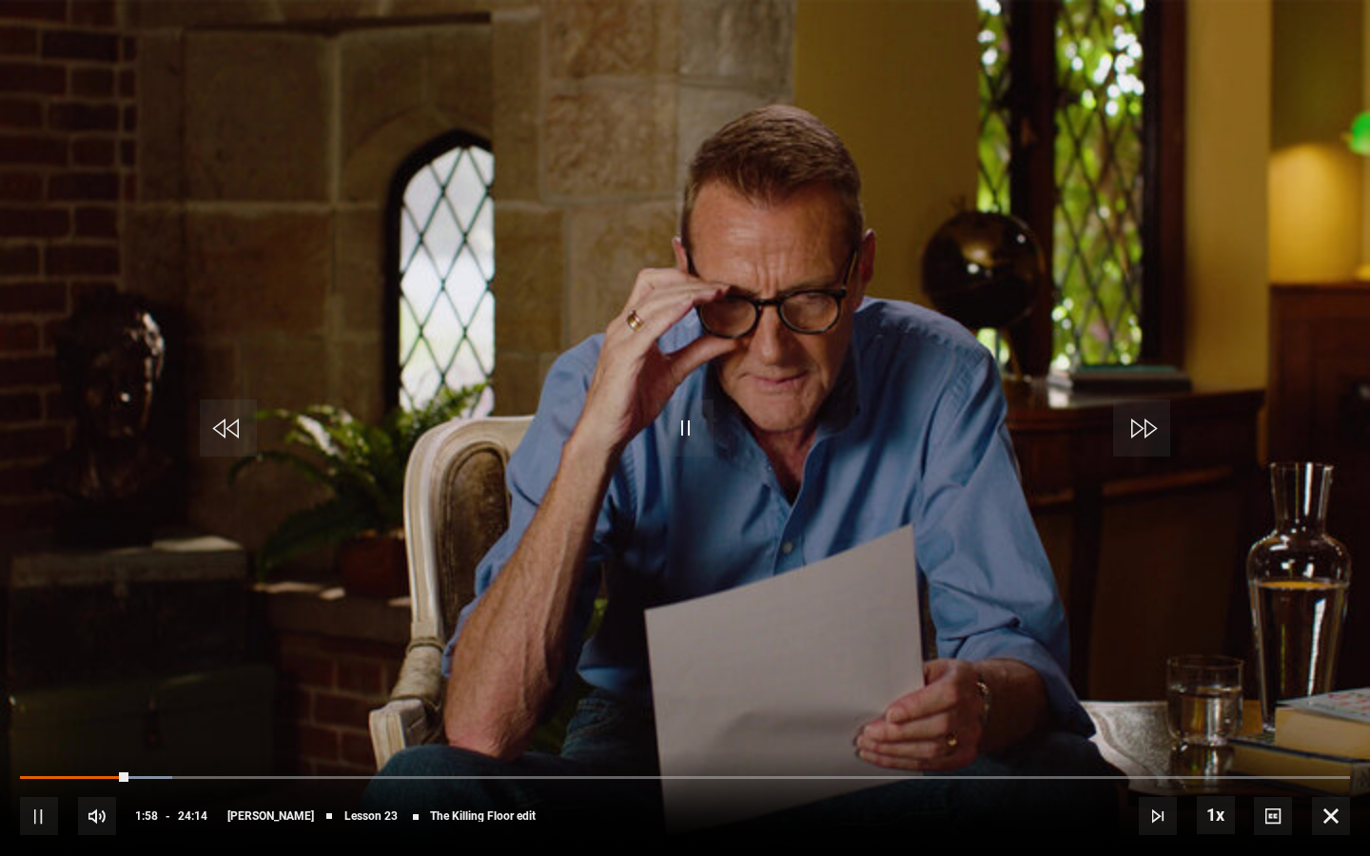
click at [39, 719] on span "Video Player" at bounding box center [39, 816] width 38 height 38
click at [689, 432] on span "Video Player" at bounding box center [684, 427] width 57 height 57
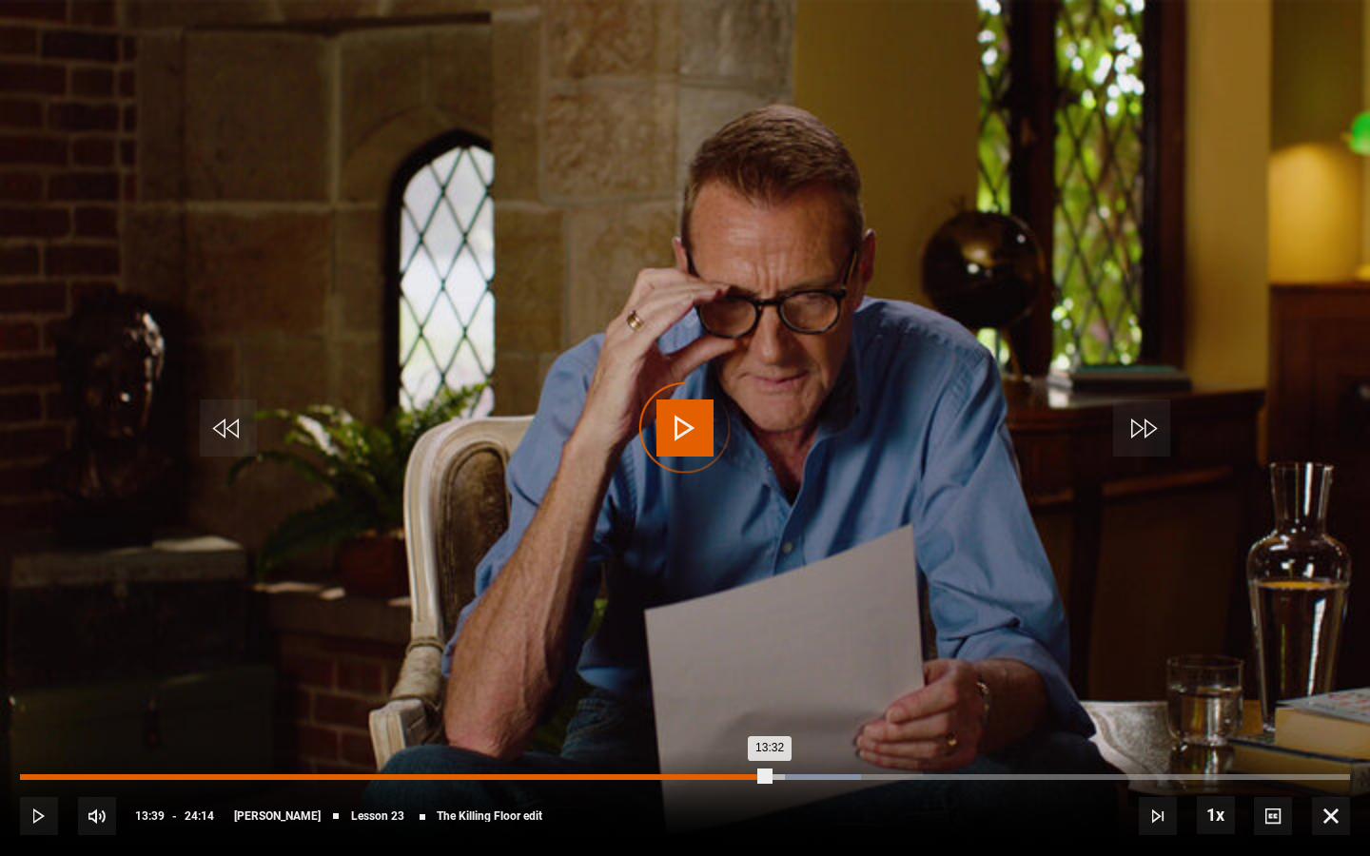
drag, startPoint x: 814, startPoint y: 780, endPoint x: 749, endPoint y: 776, distance: 64.8
click at [749, 719] on div "Loaded : 63.26% 13:21 13:32" at bounding box center [685, 777] width 1330 height 6
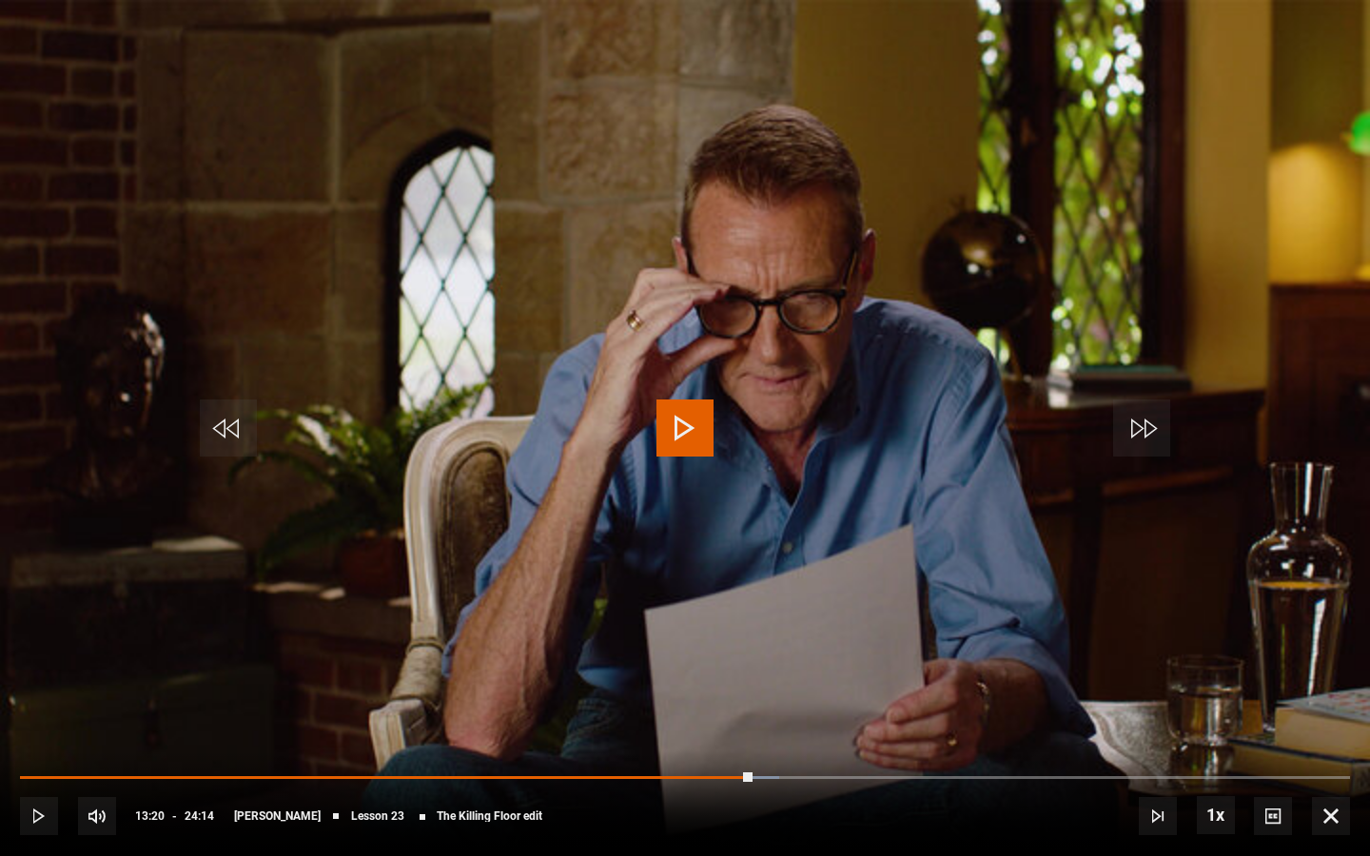
drag, startPoint x: 752, startPoint y: 777, endPoint x: 718, endPoint y: 773, distance: 34.5
click at [718, 719] on div "10s Skip Back 10 seconds Play 10s Skip Forward 10 seconds Loaded : 57.08% 12:49…" at bounding box center [685, 803] width 1370 height 106
click at [29, 719] on span "Video Player" at bounding box center [39, 816] width 38 height 38
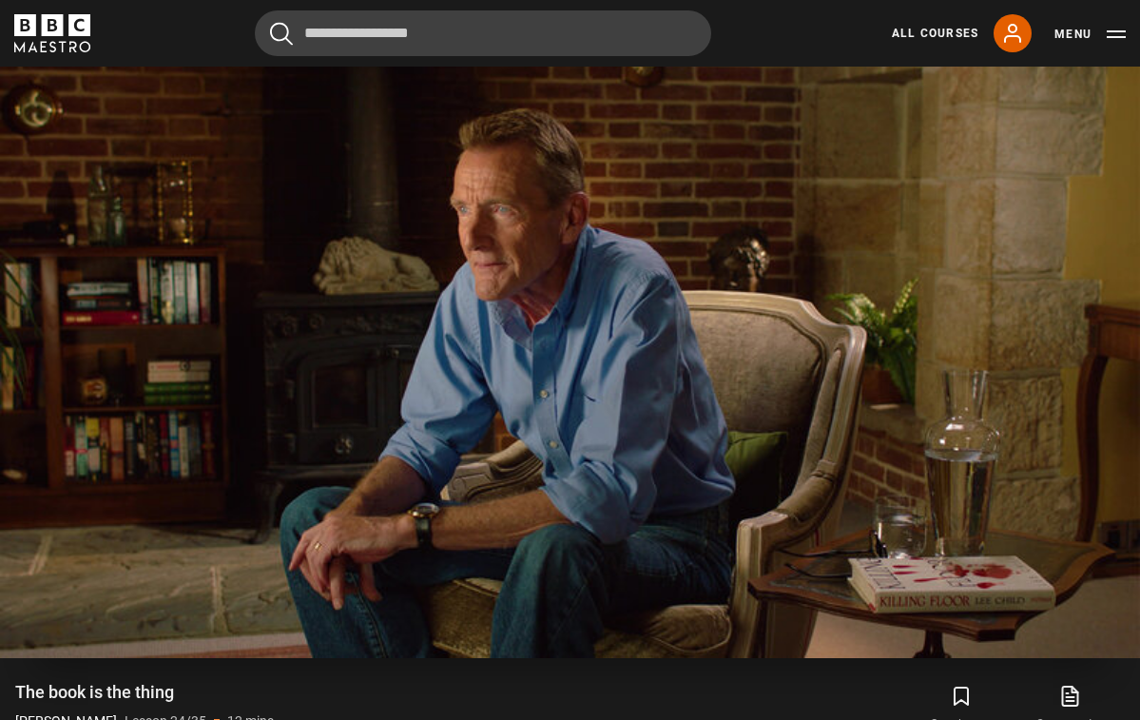
scroll to position [869, 0]
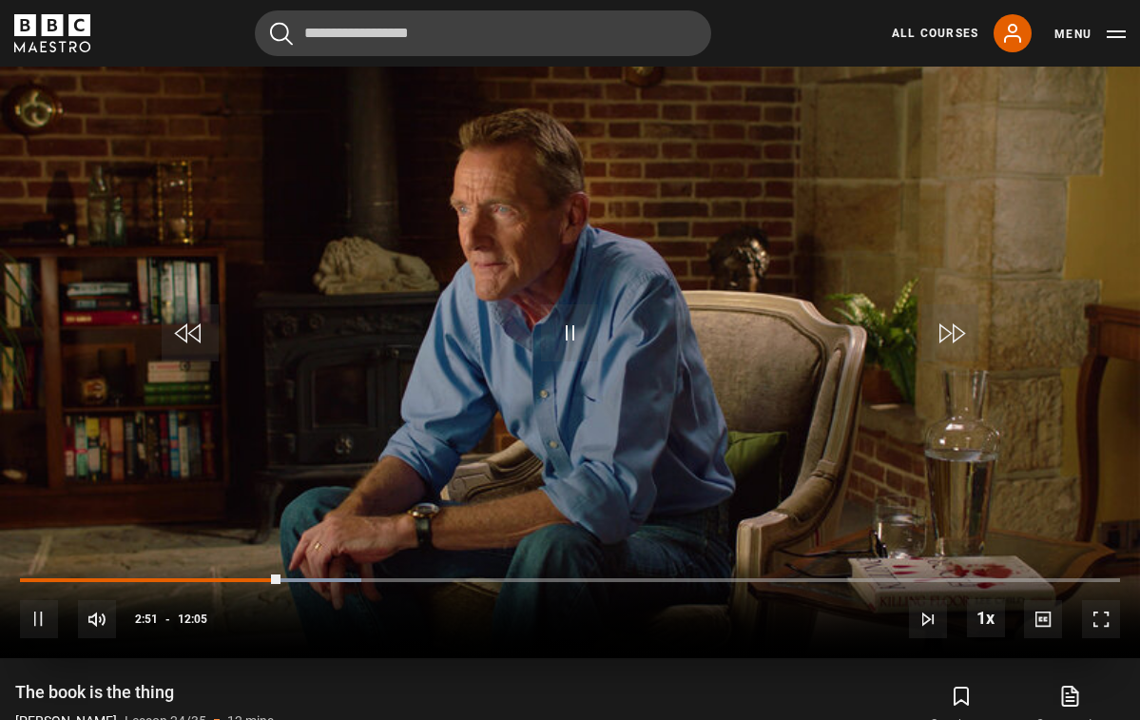
click at [33, 618] on span "Video Player" at bounding box center [39, 619] width 38 height 38
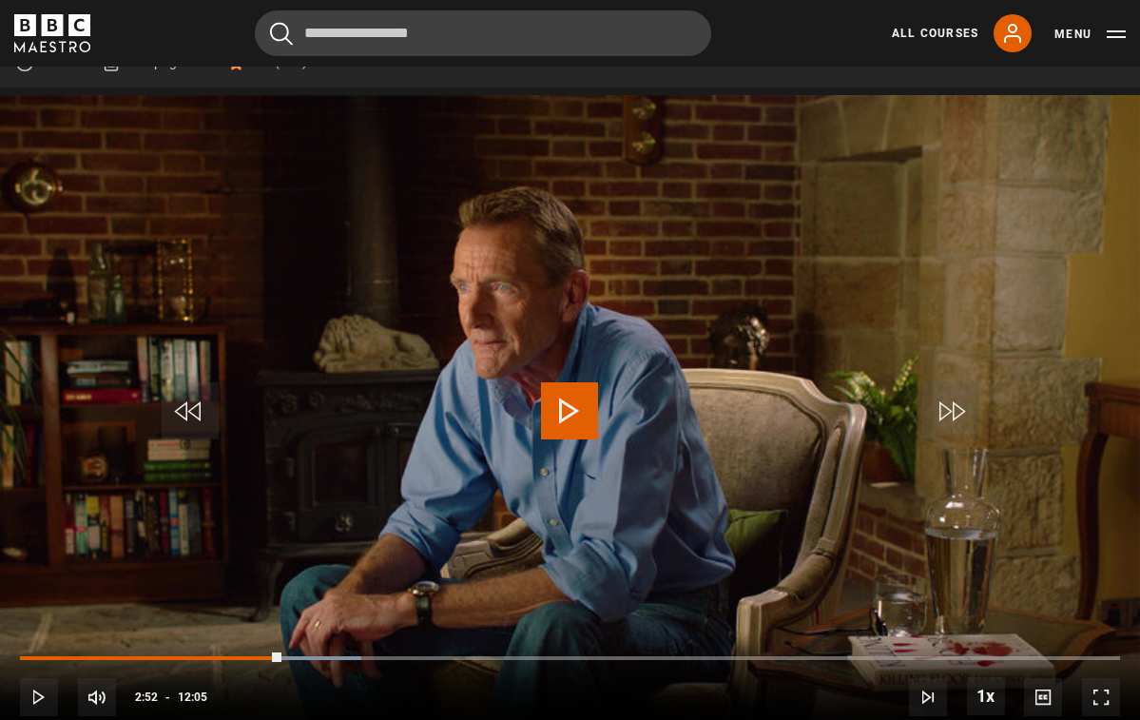
scroll to position [818, 0]
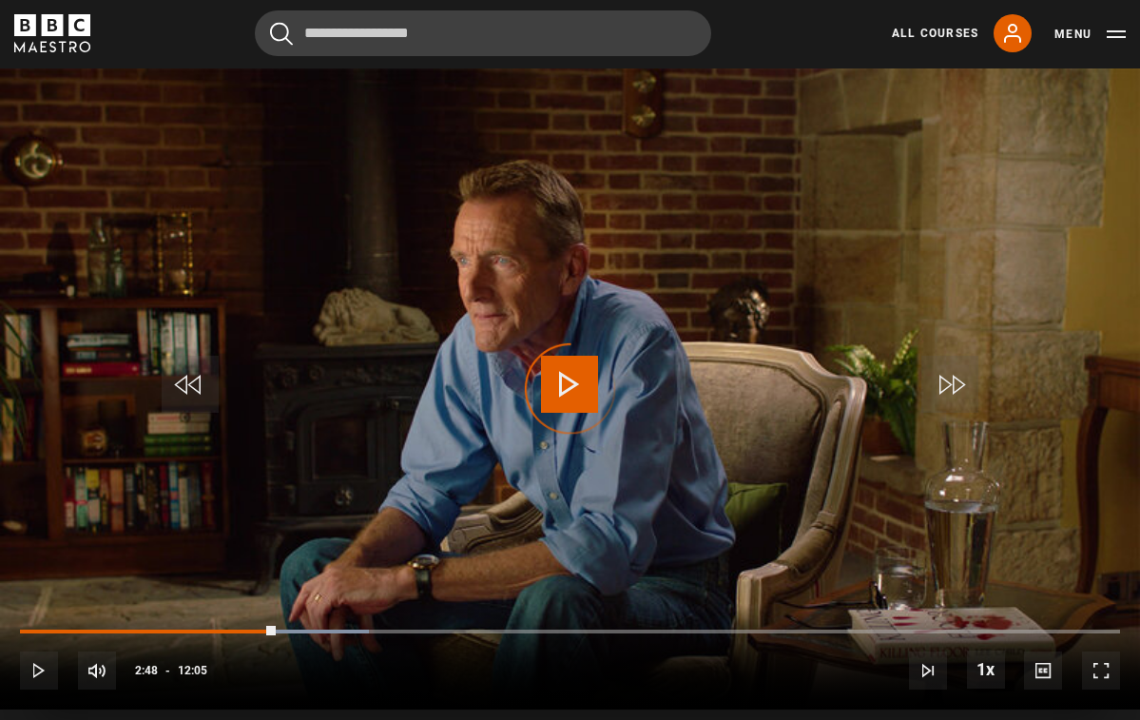
drag, startPoint x: 276, startPoint y: 628, endPoint x: 259, endPoint y: 624, distance: 17.5
click at [259, 624] on div "10s Skip Back 10 seconds Play 10s Skip Forward 10 seconds Loaded : 31.69% 02:40…" at bounding box center [570, 658] width 1140 height 106
click at [41, 669] on span "Video Player" at bounding box center [39, 671] width 38 height 38
